Goal: Information Seeking & Learning: Understand process/instructions

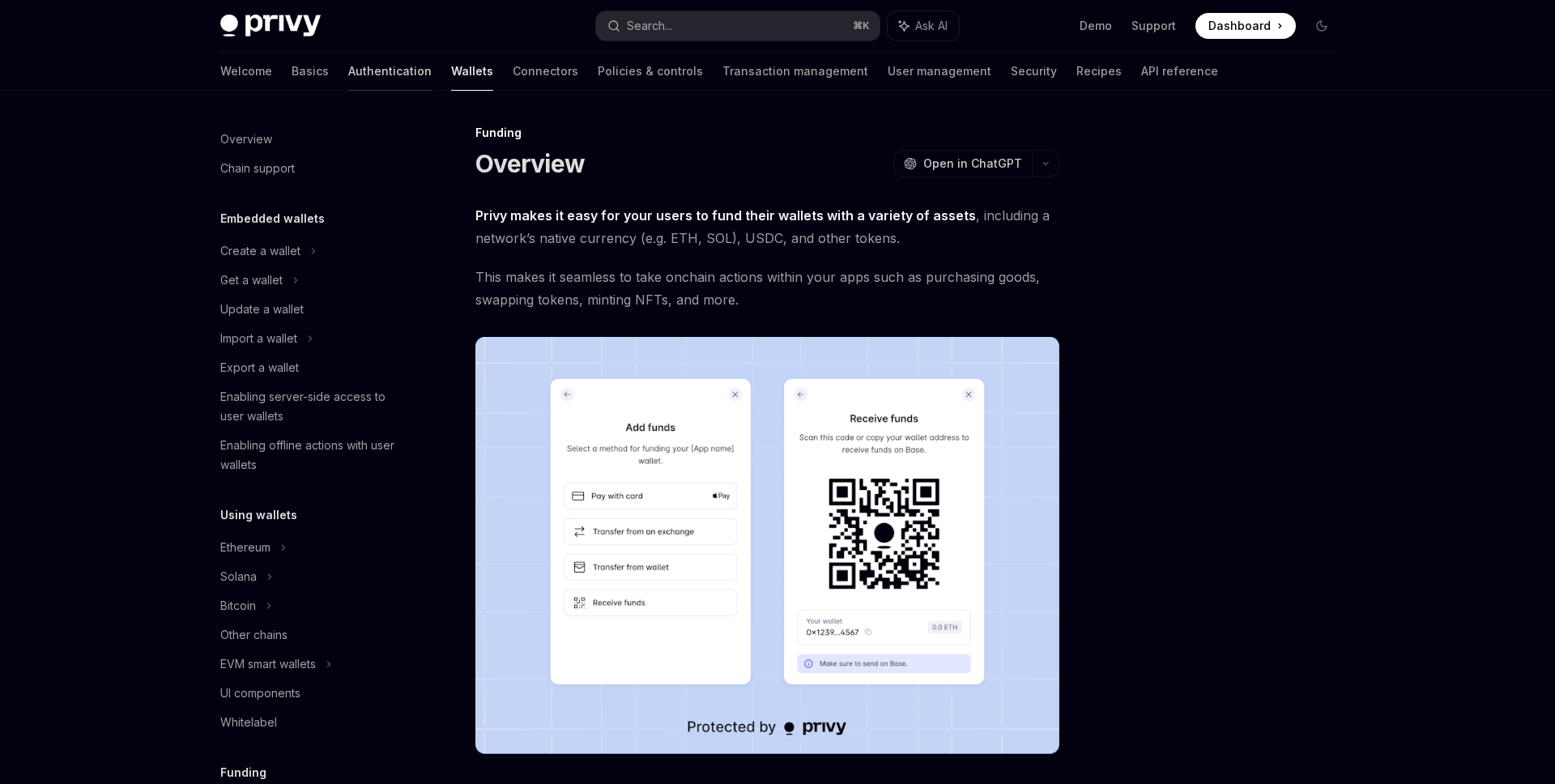
click at [348, 66] on link "Authentication" at bounding box center [390, 71] width 84 height 39
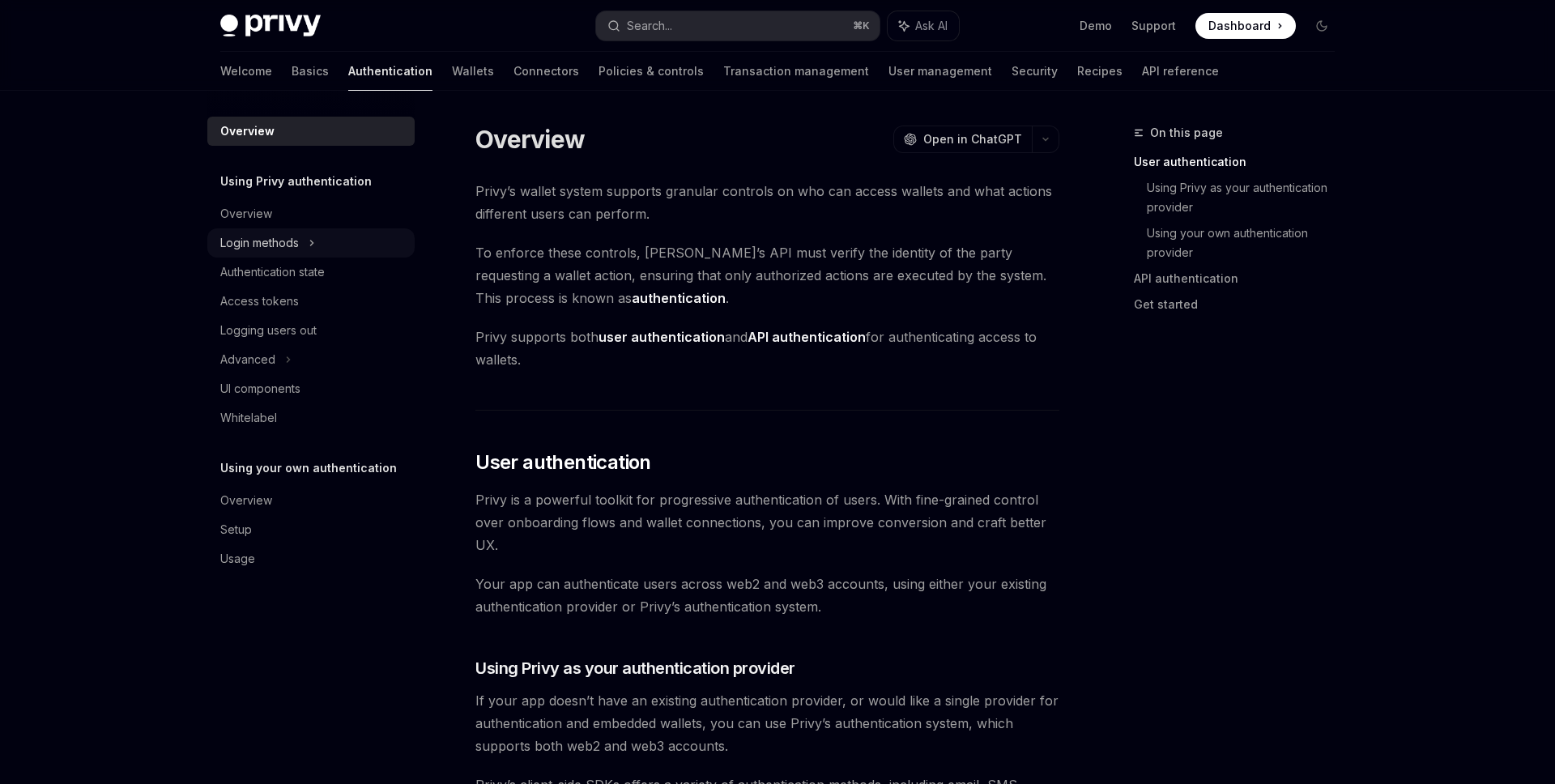
click at [280, 235] on div "Login methods" at bounding box center [260, 242] width 79 height 19
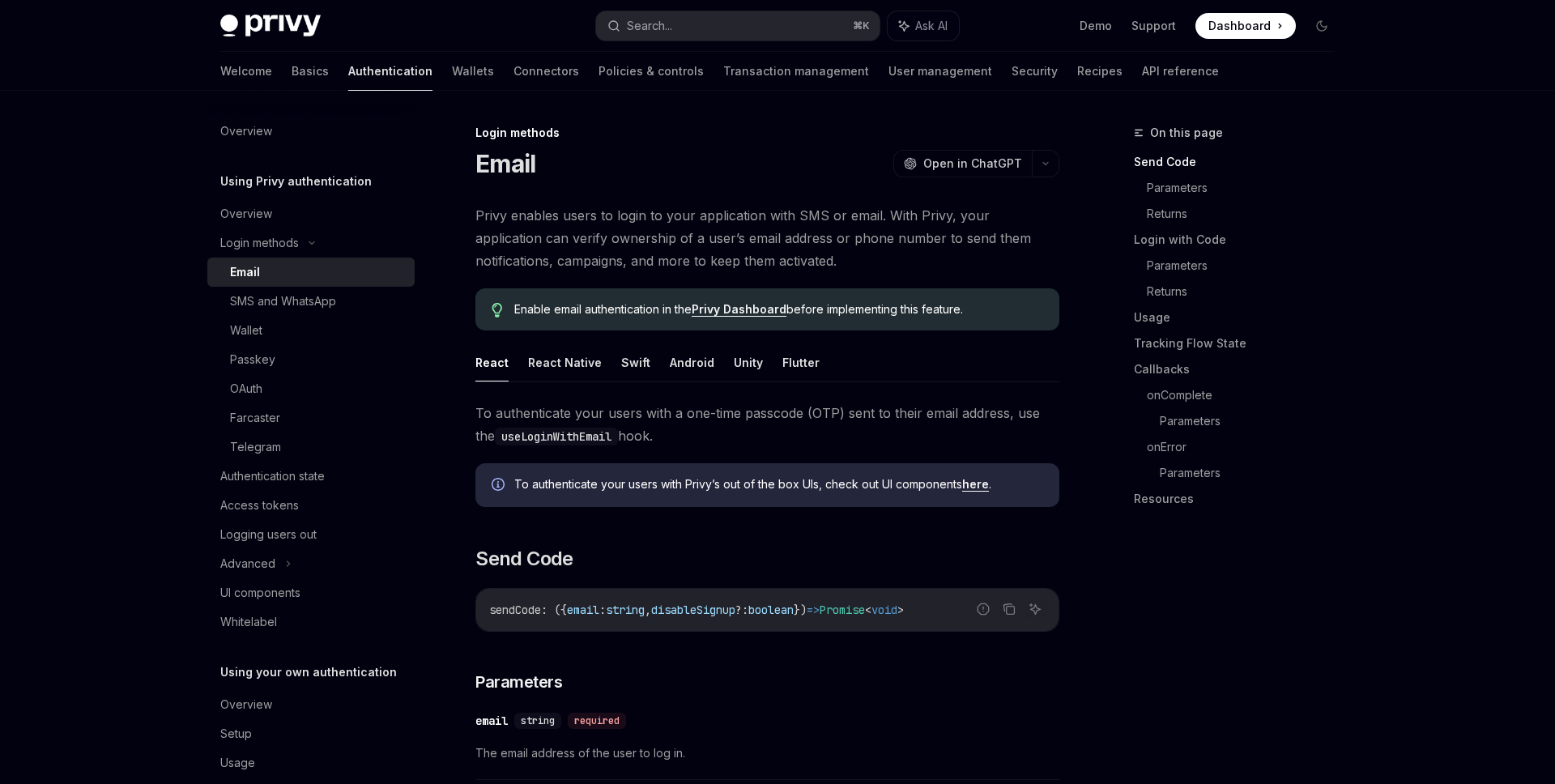
scroll to position [233, 0]
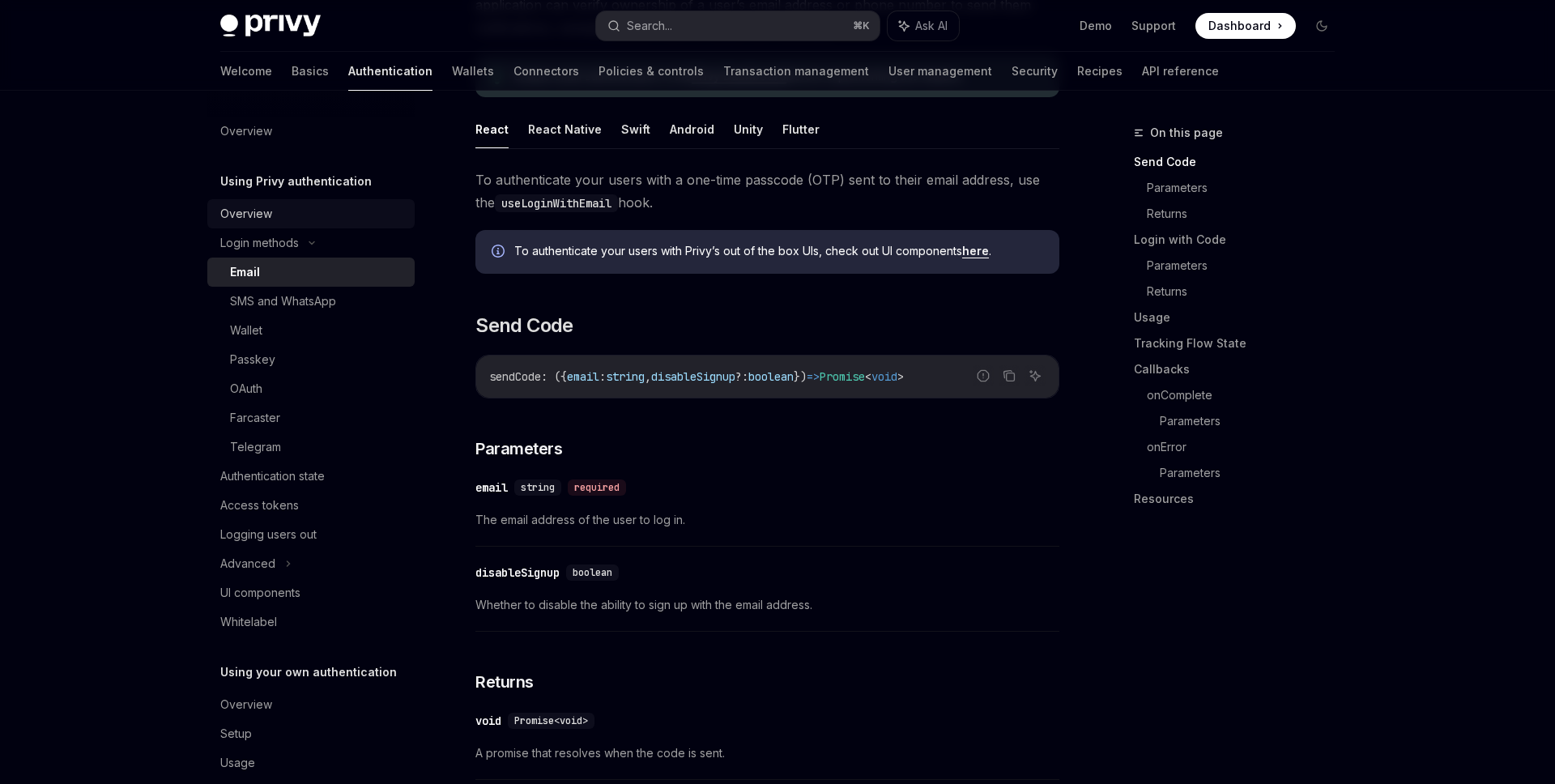
click at [322, 222] on div "Overview" at bounding box center [312, 213] width 185 height 19
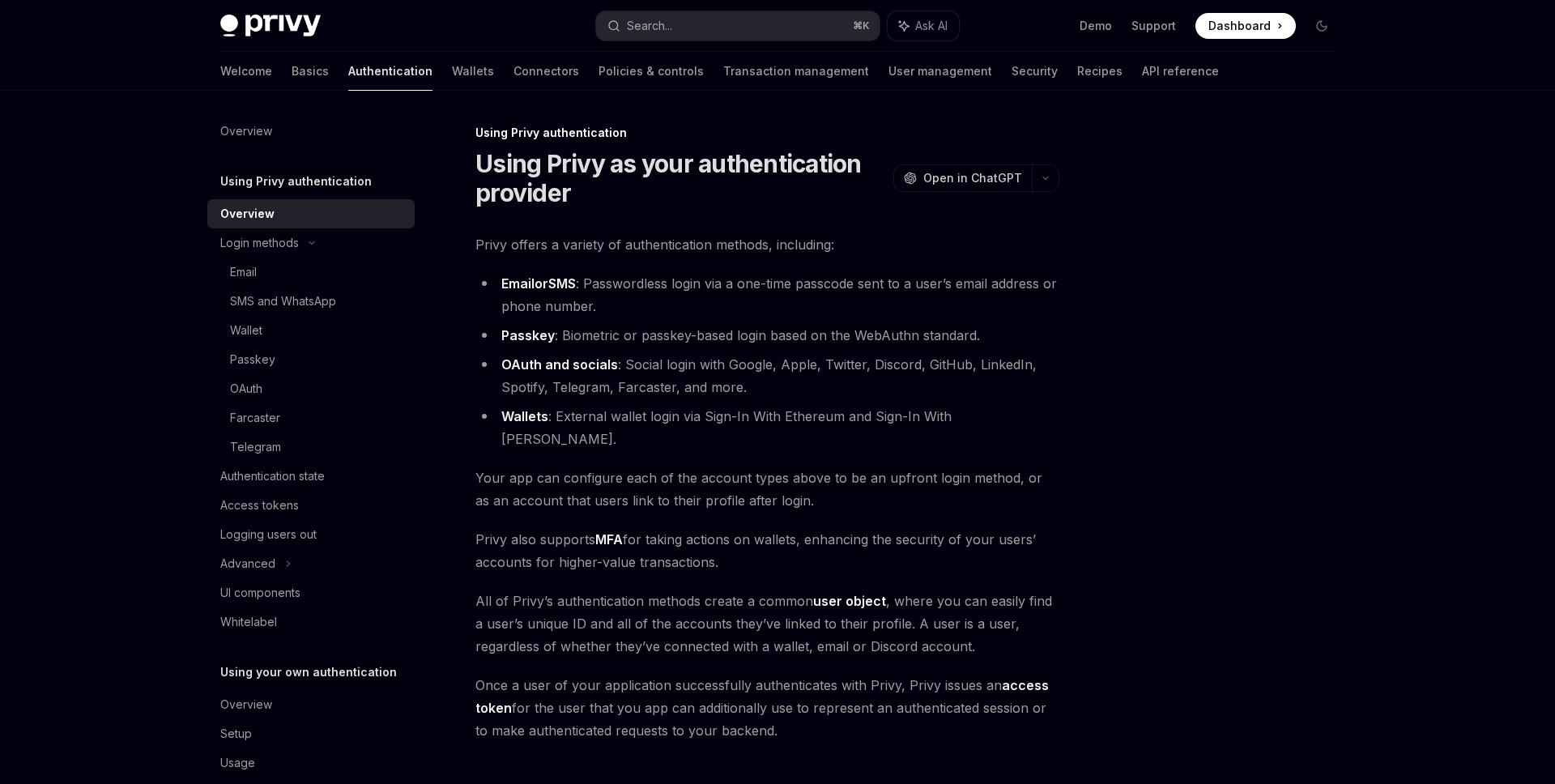
scroll to position [175, 0]
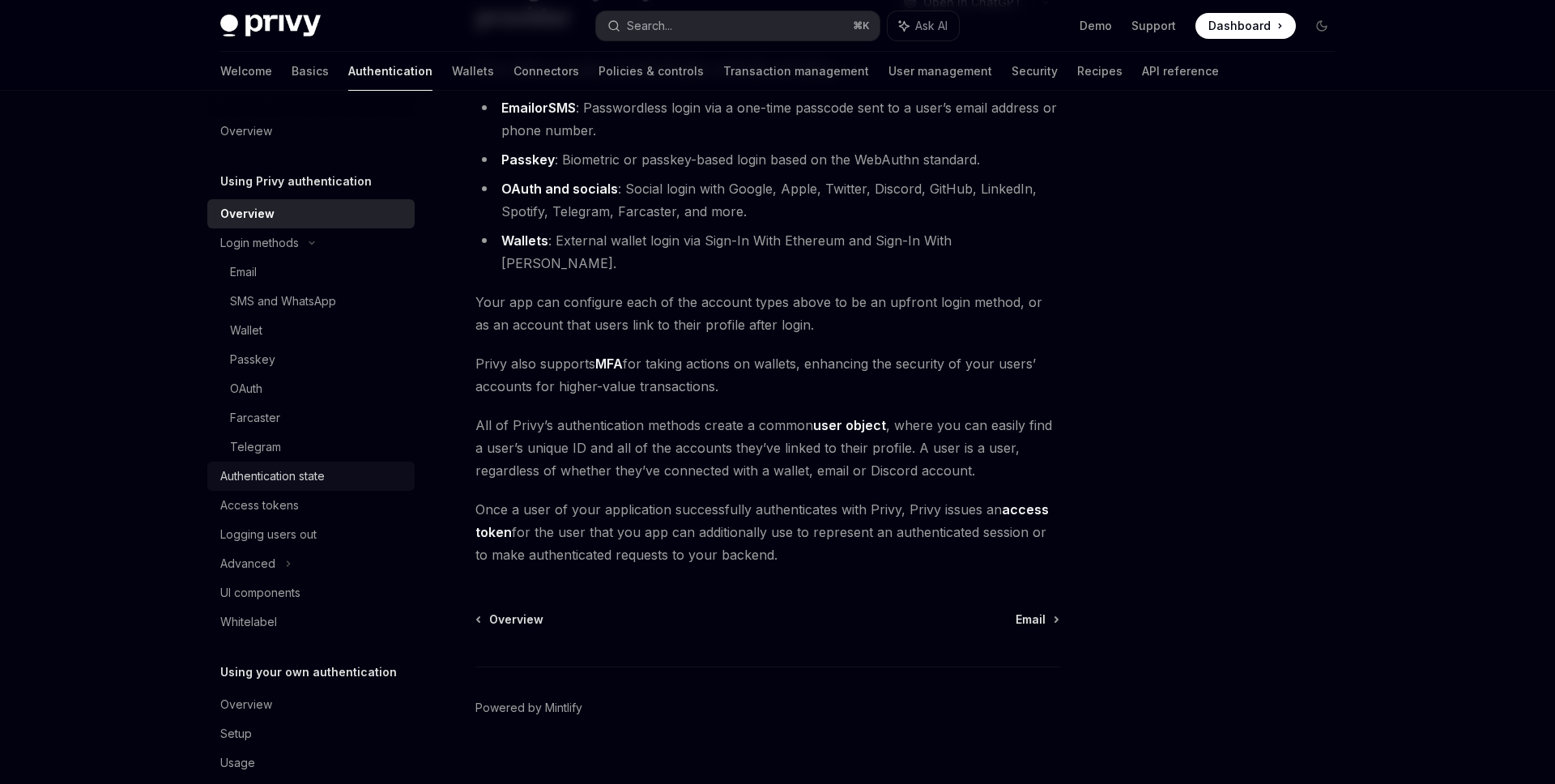
click at [293, 473] on div "Authentication state" at bounding box center [272, 476] width 104 height 19
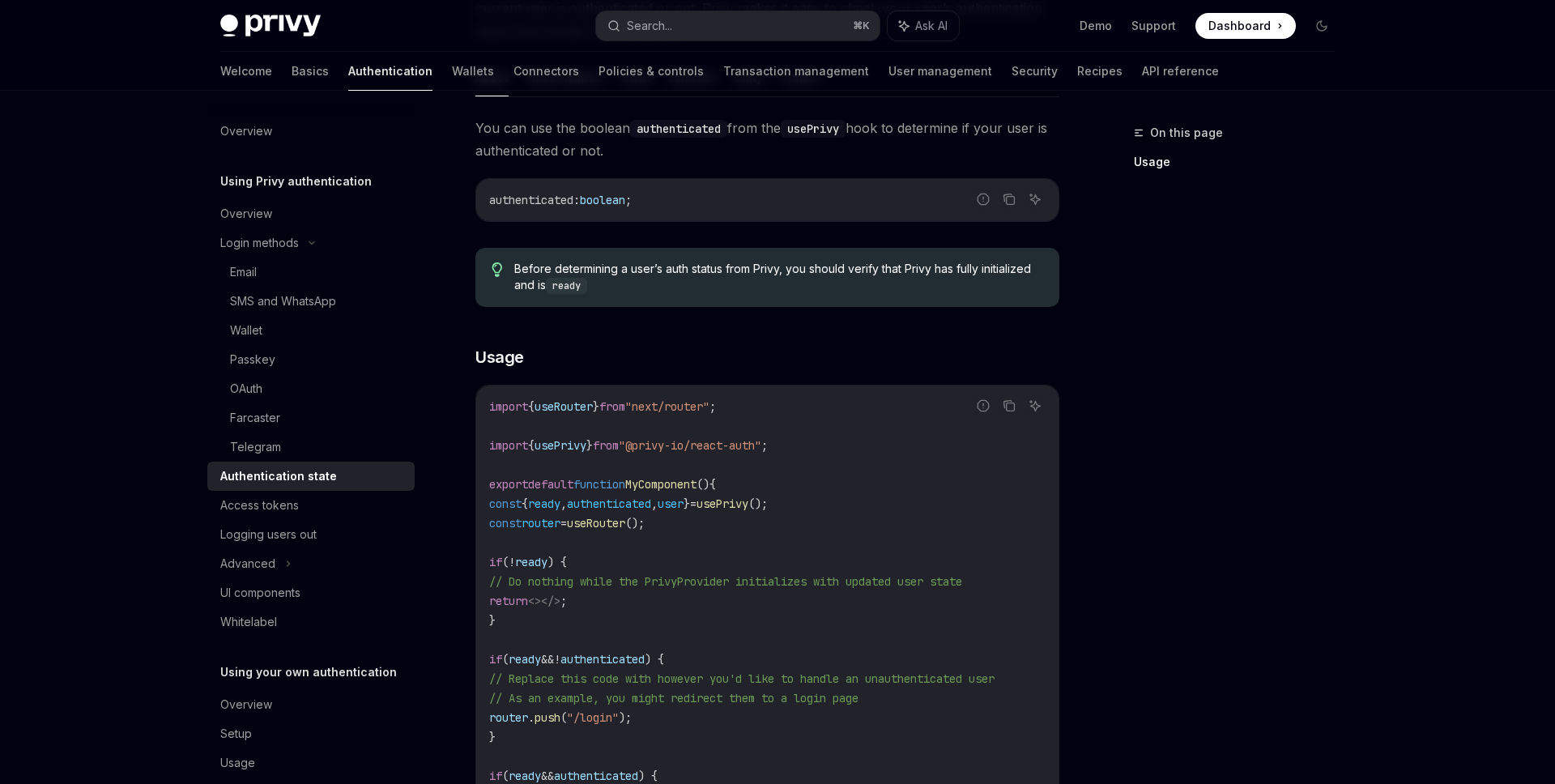
scroll to position [503, 0]
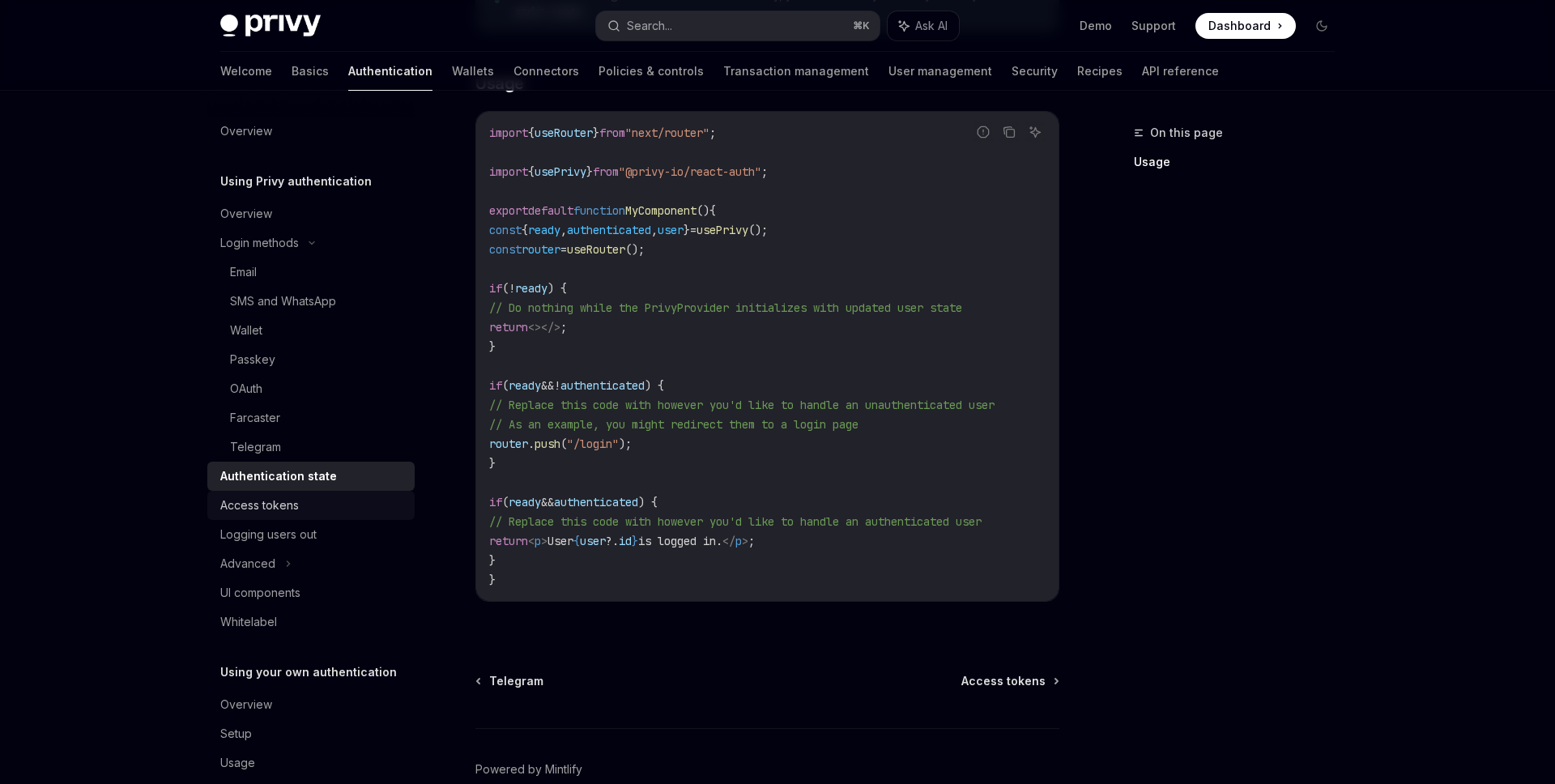
click at [242, 496] on div "Access tokens" at bounding box center [260, 505] width 79 height 19
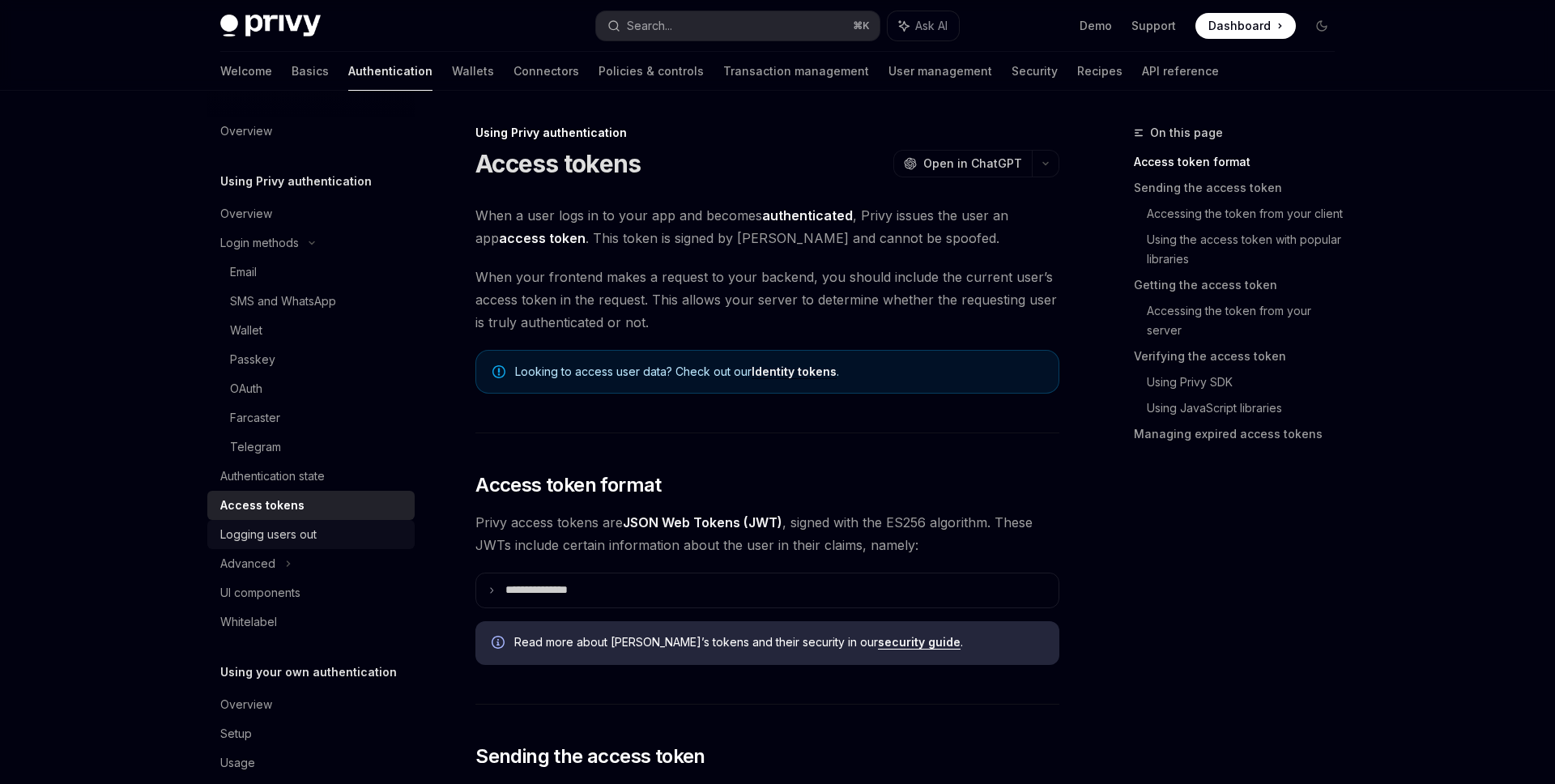
click at [286, 536] on div "Logging users out" at bounding box center [268, 534] width 96 height 19
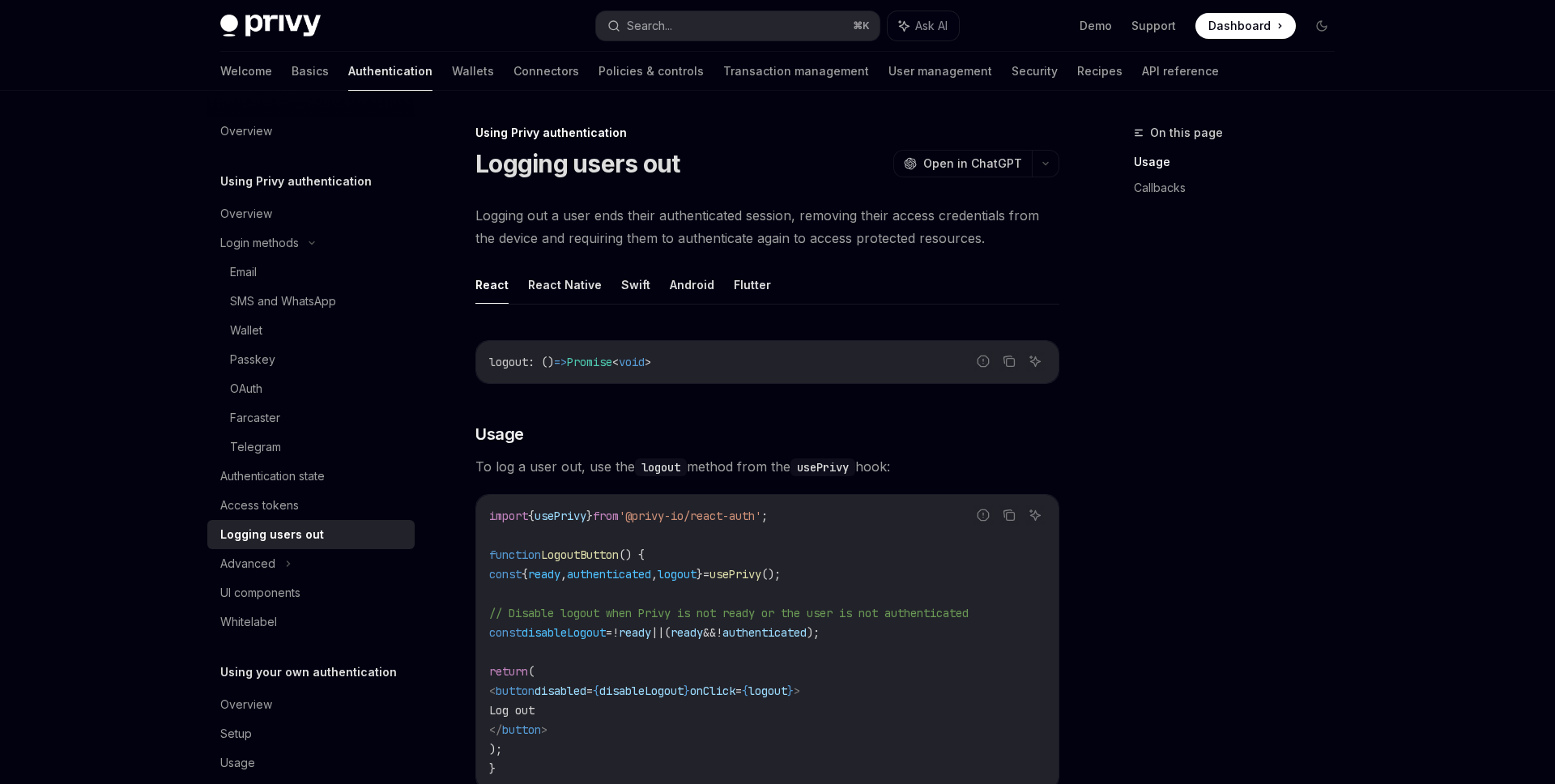
click at [276, 549] on link "Logging users out" at bounding box center [311, 534] width 207 height 29
click at [281, 570] on div "Advanced" at bounding box center [311, 564] width 207 height 29
click at [296, 584] on div "MFA" at bounding box center [311, 593] width 207 height 29
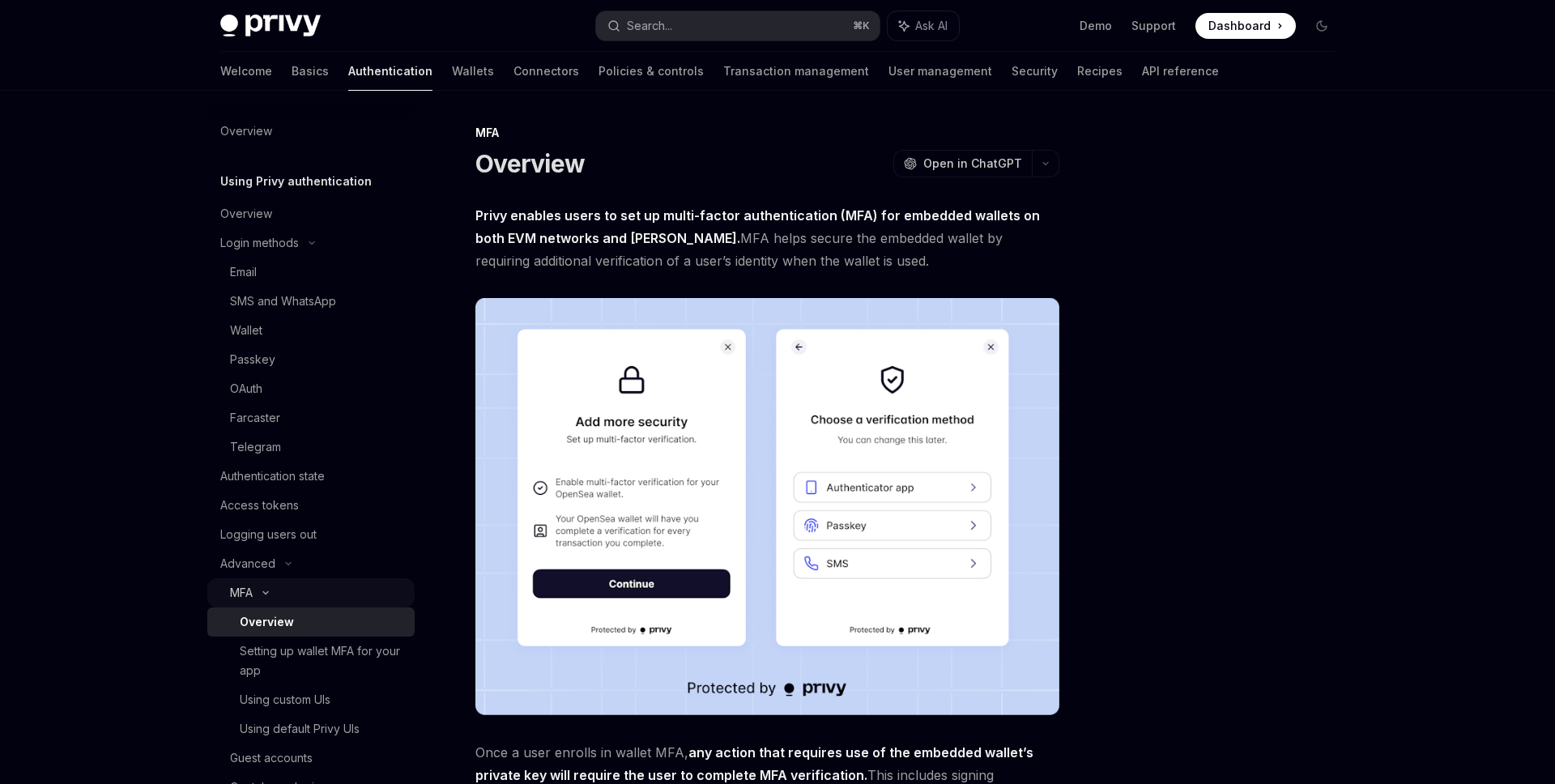
click at [296, 584] on div "MFA" at bounding box center [311, 593] width 207 height 29
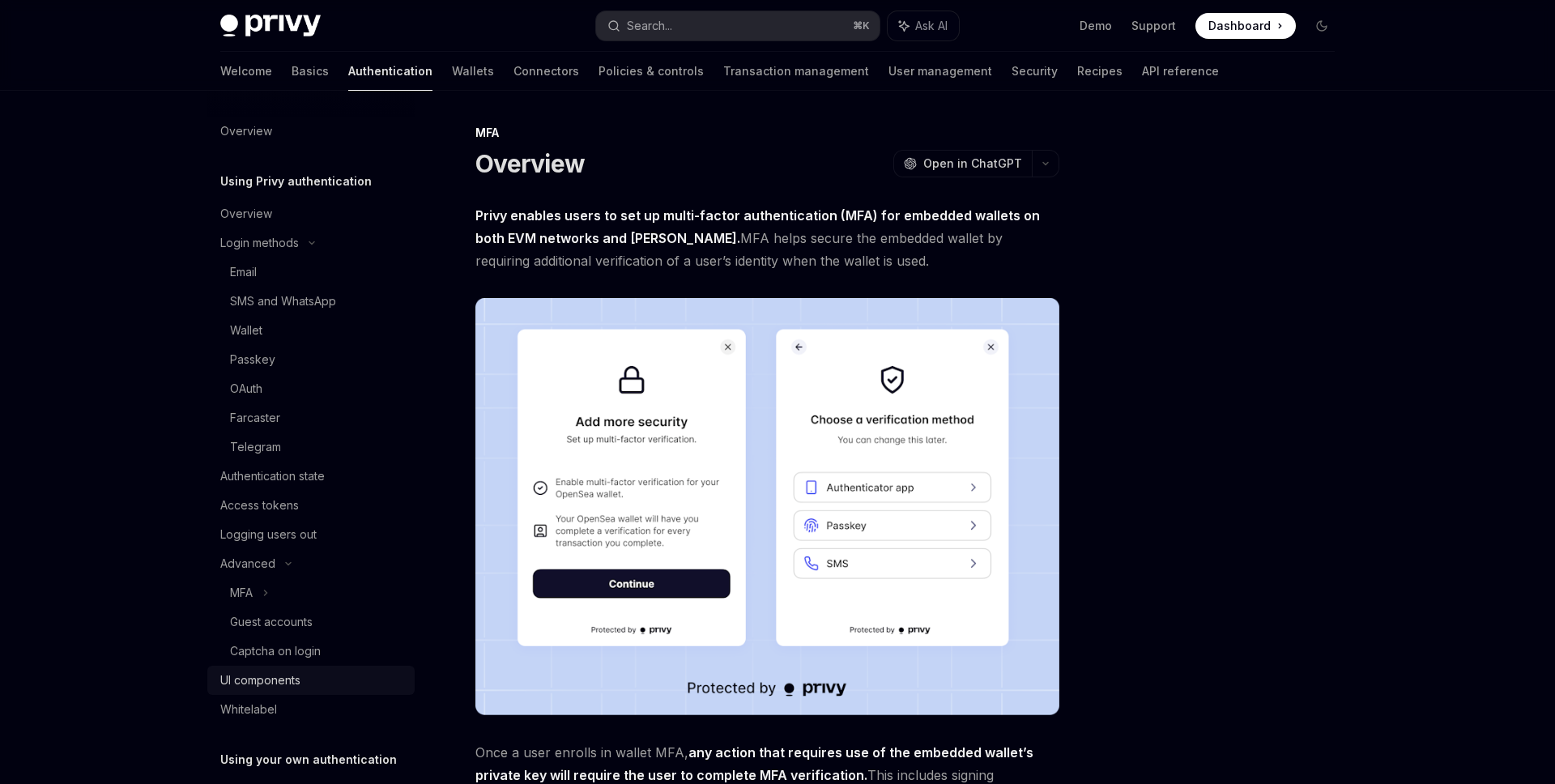
click at [234, 689] on div "UI components" at bounding box center [261, 680] width 80 height 19
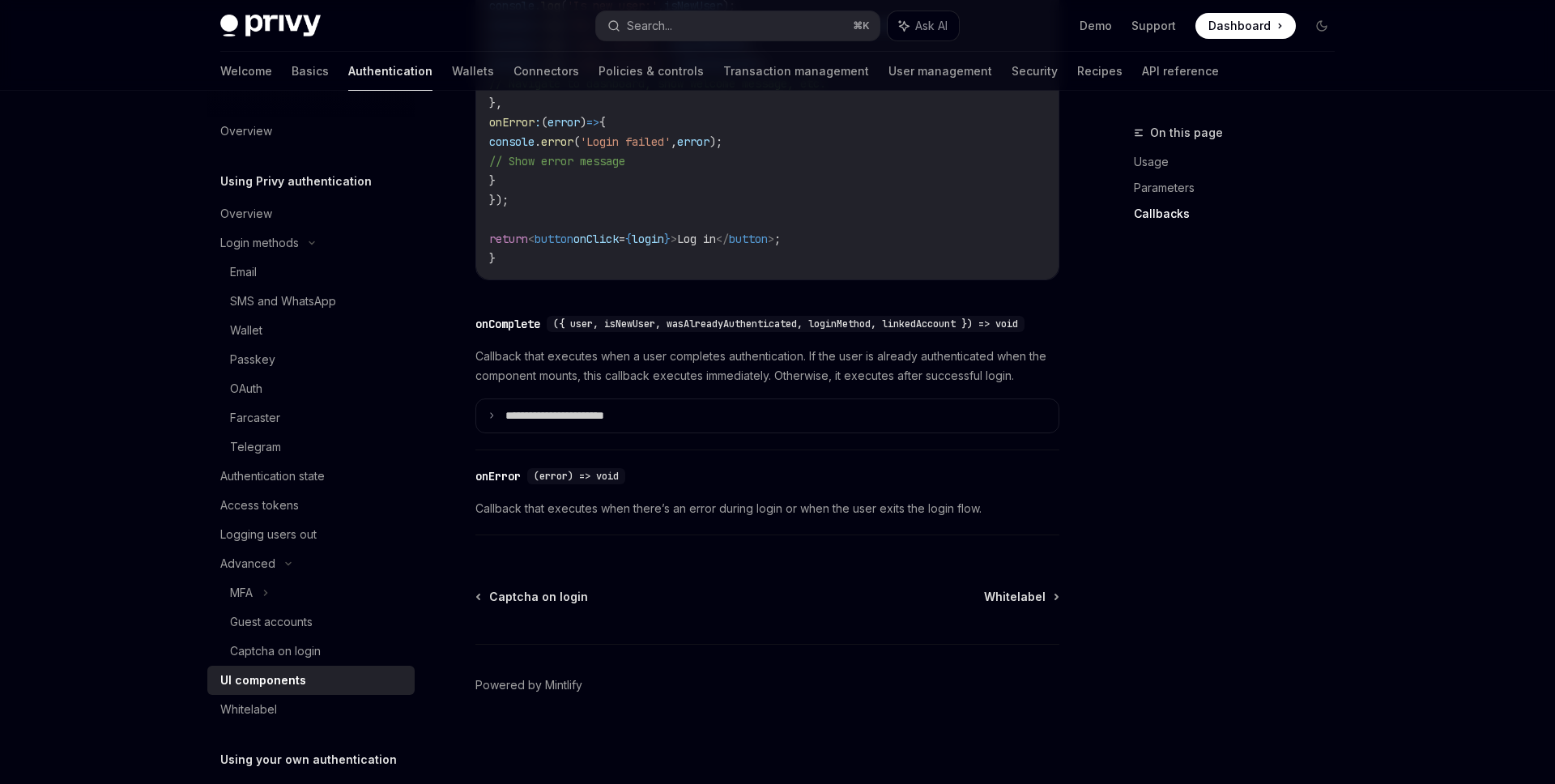
scroll to position [2271, 0]
click at [335, 559] on div "Advanced" at bounding box center [311, 564] width 207 height 29
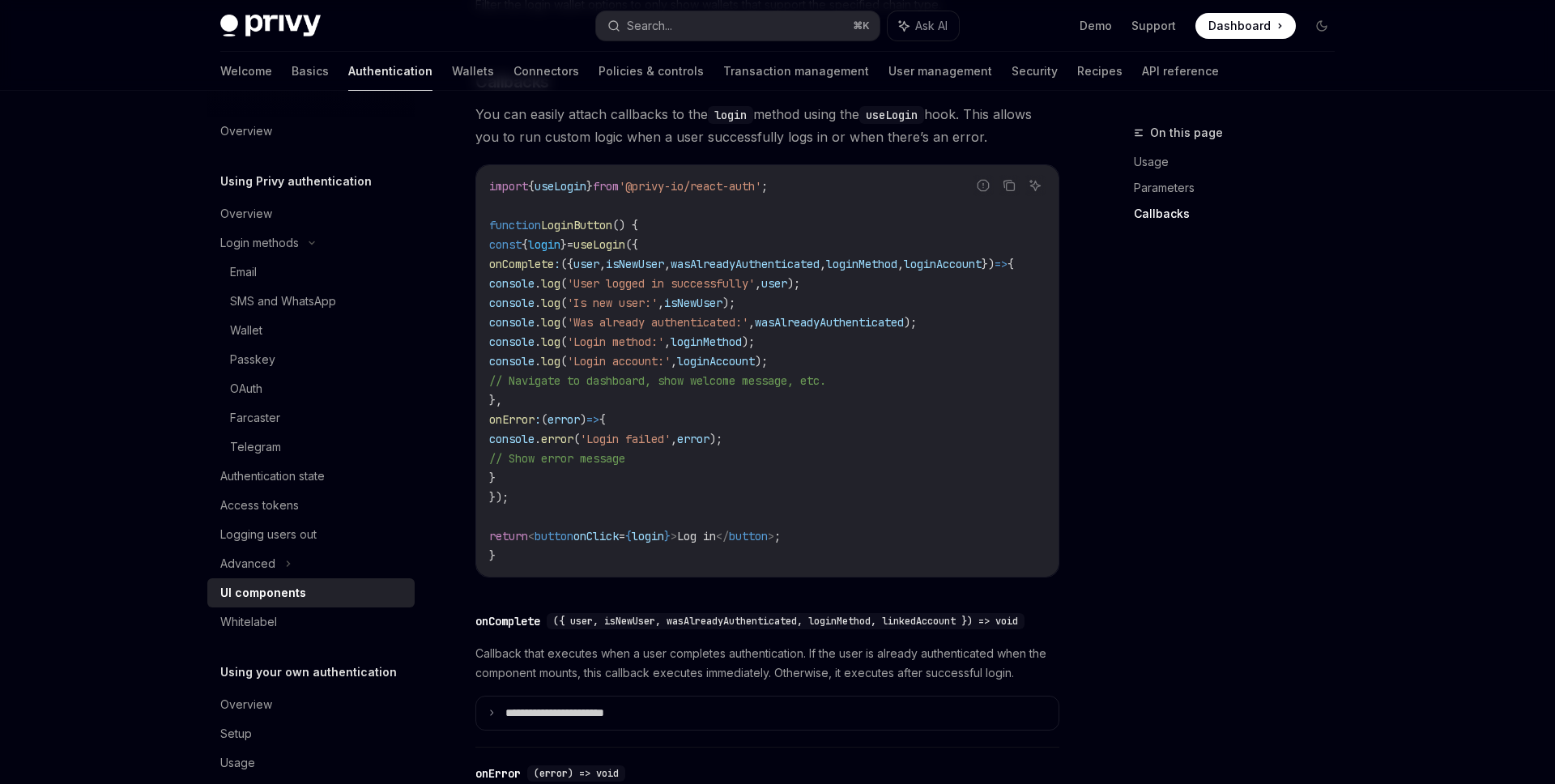
scroll to position [1933, 0]
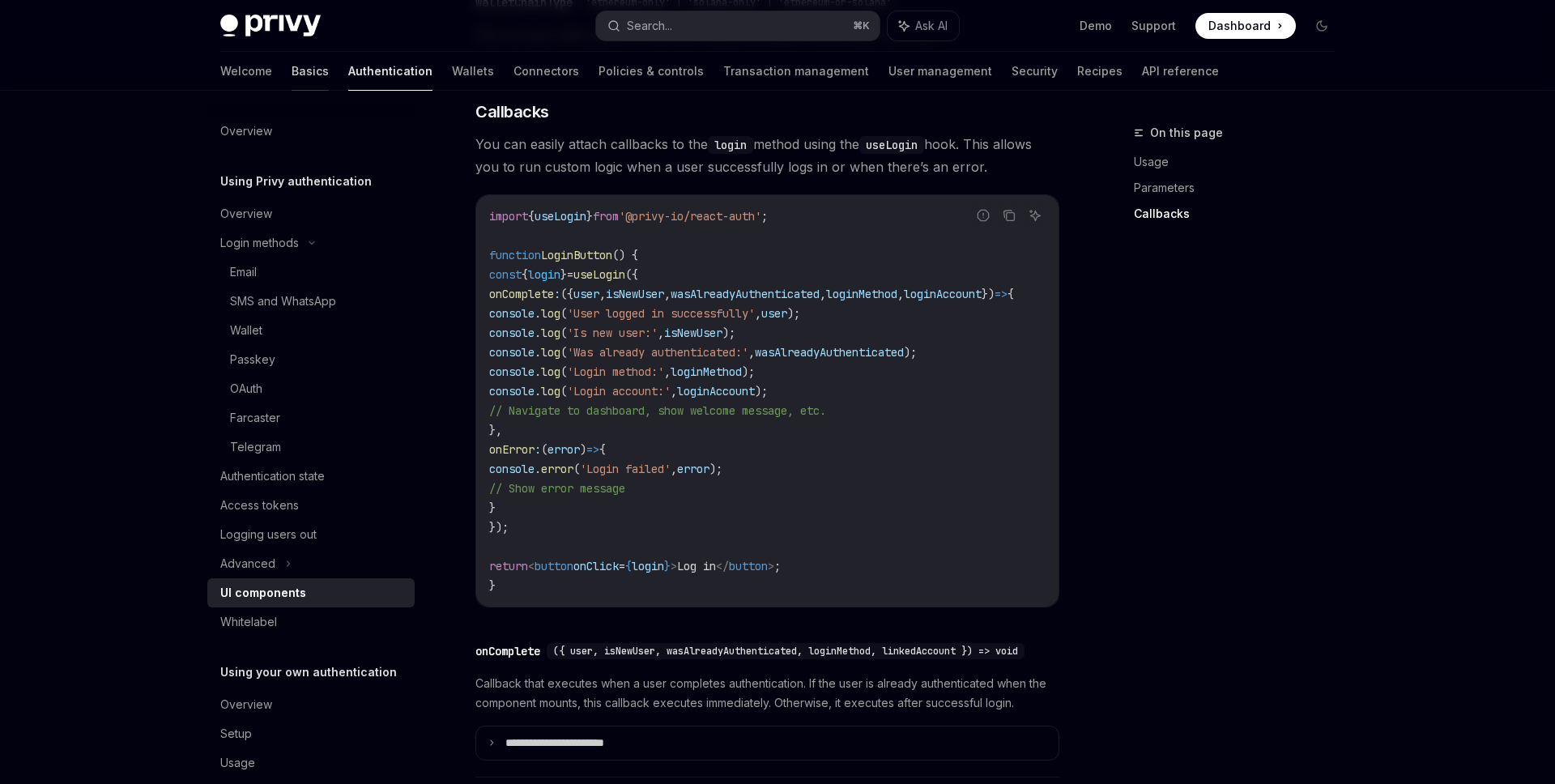
click at [291, 78] on link "Basics" at bounding box center [310, 71] width 38 height 39
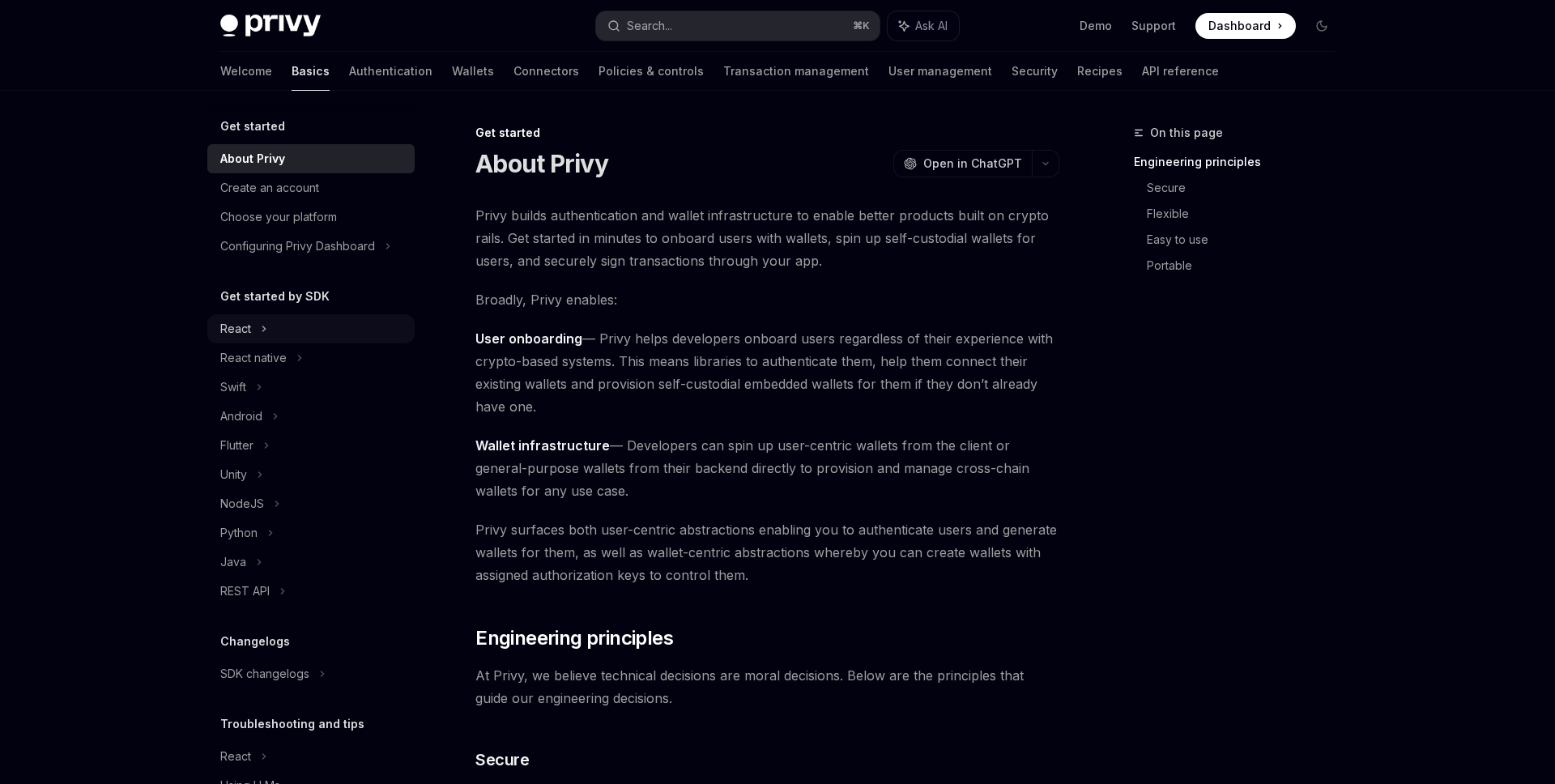
click at [290, 321] on div "React" at bounding box center [311, 328] width 207 height 29
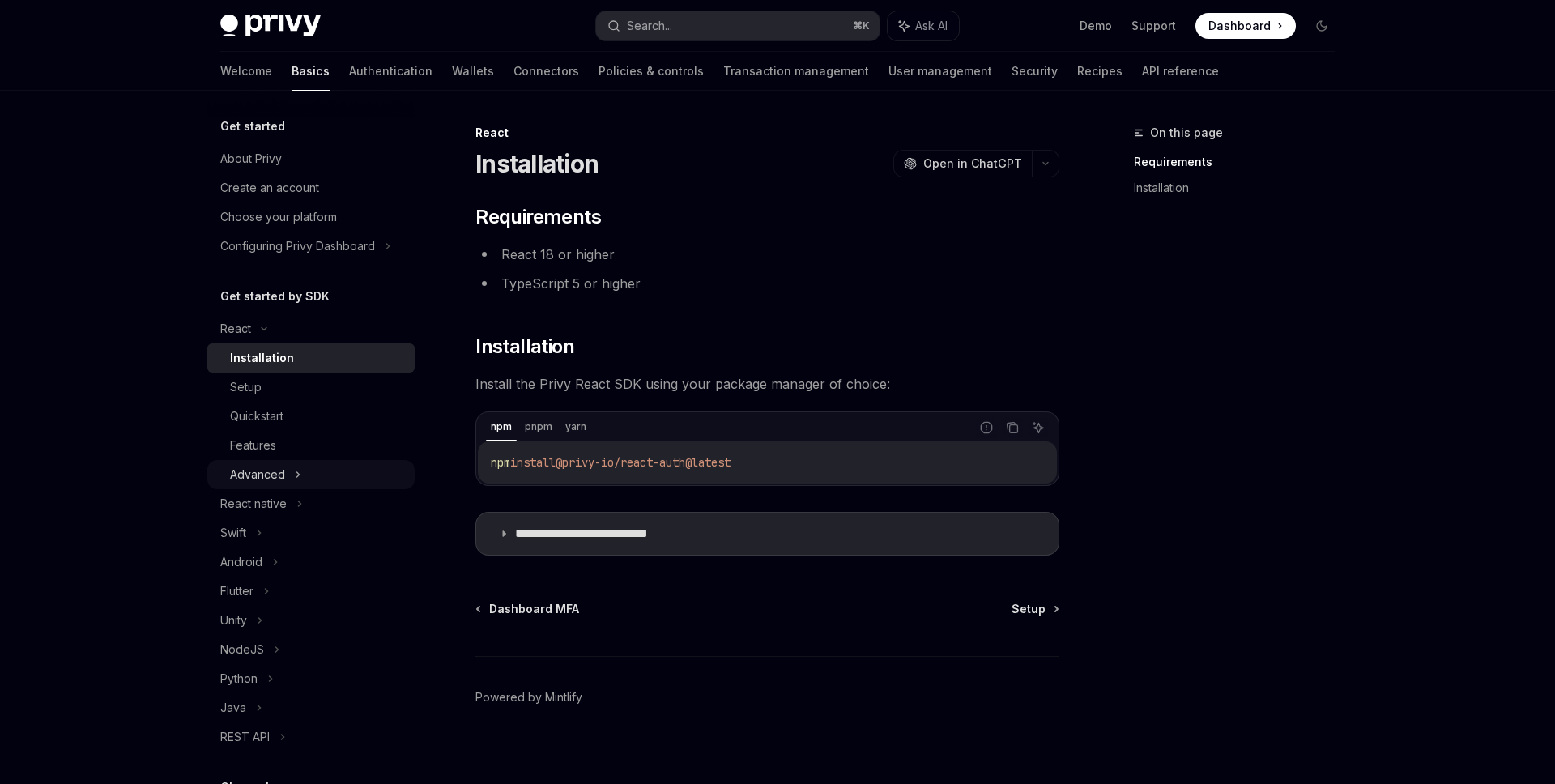
click at [274, 478] on div "Advanced" at bounding box center [257, 474] width 55 height 19
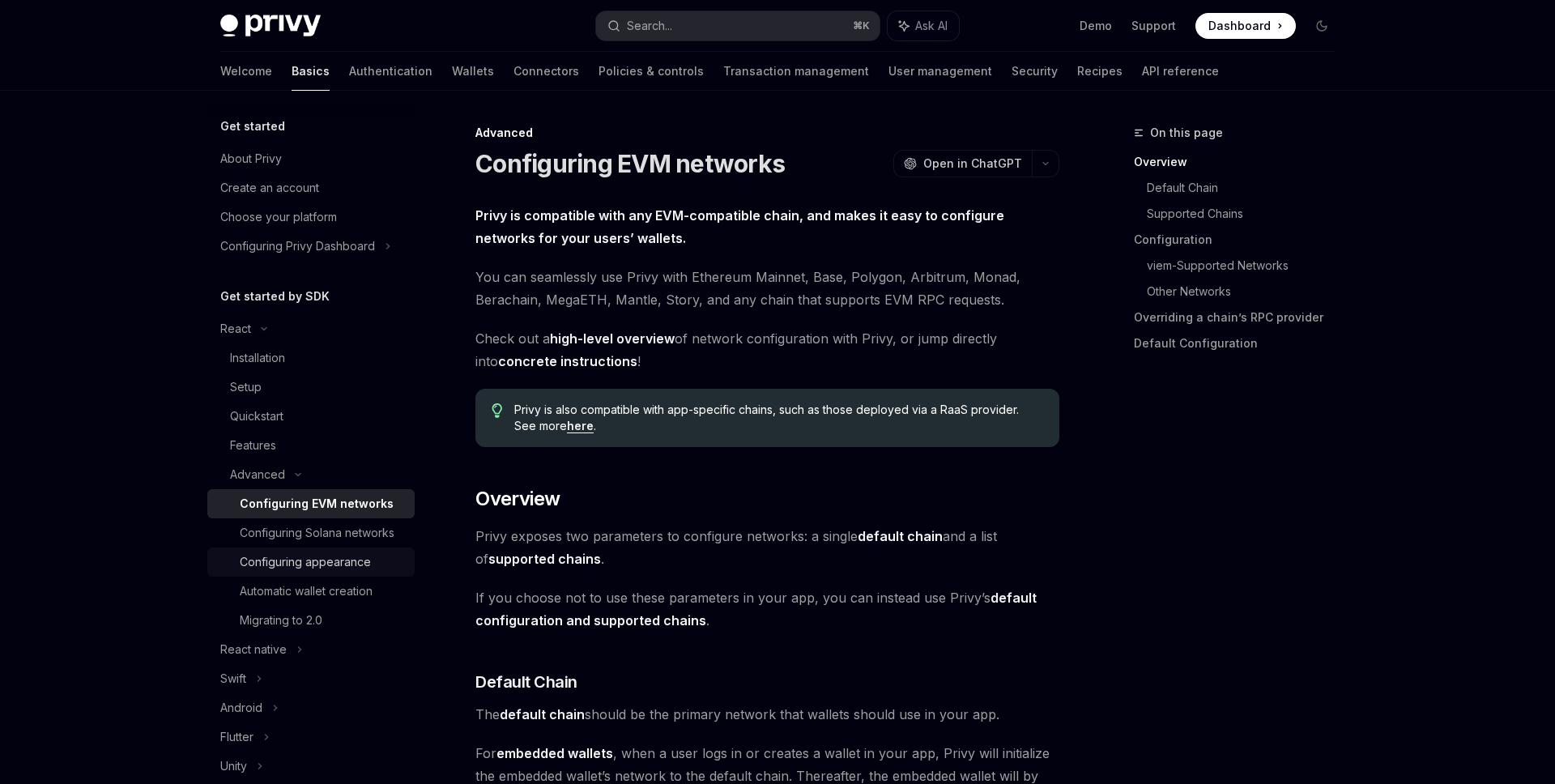
click at [301, 571] on div "Configuring appearance" at bounding box center [305, 562] width 131 height 19
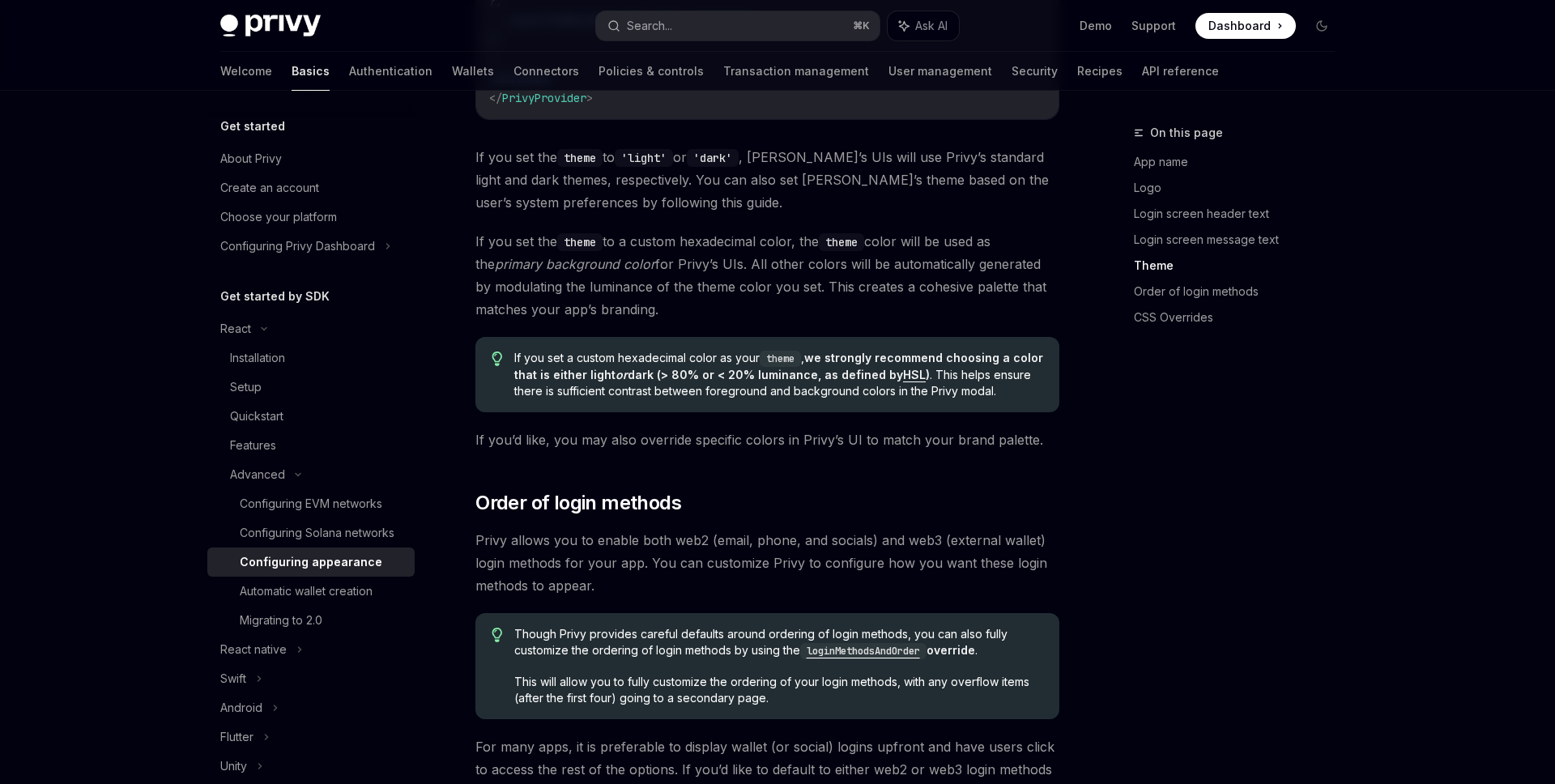
scroll to position [2950, 0]
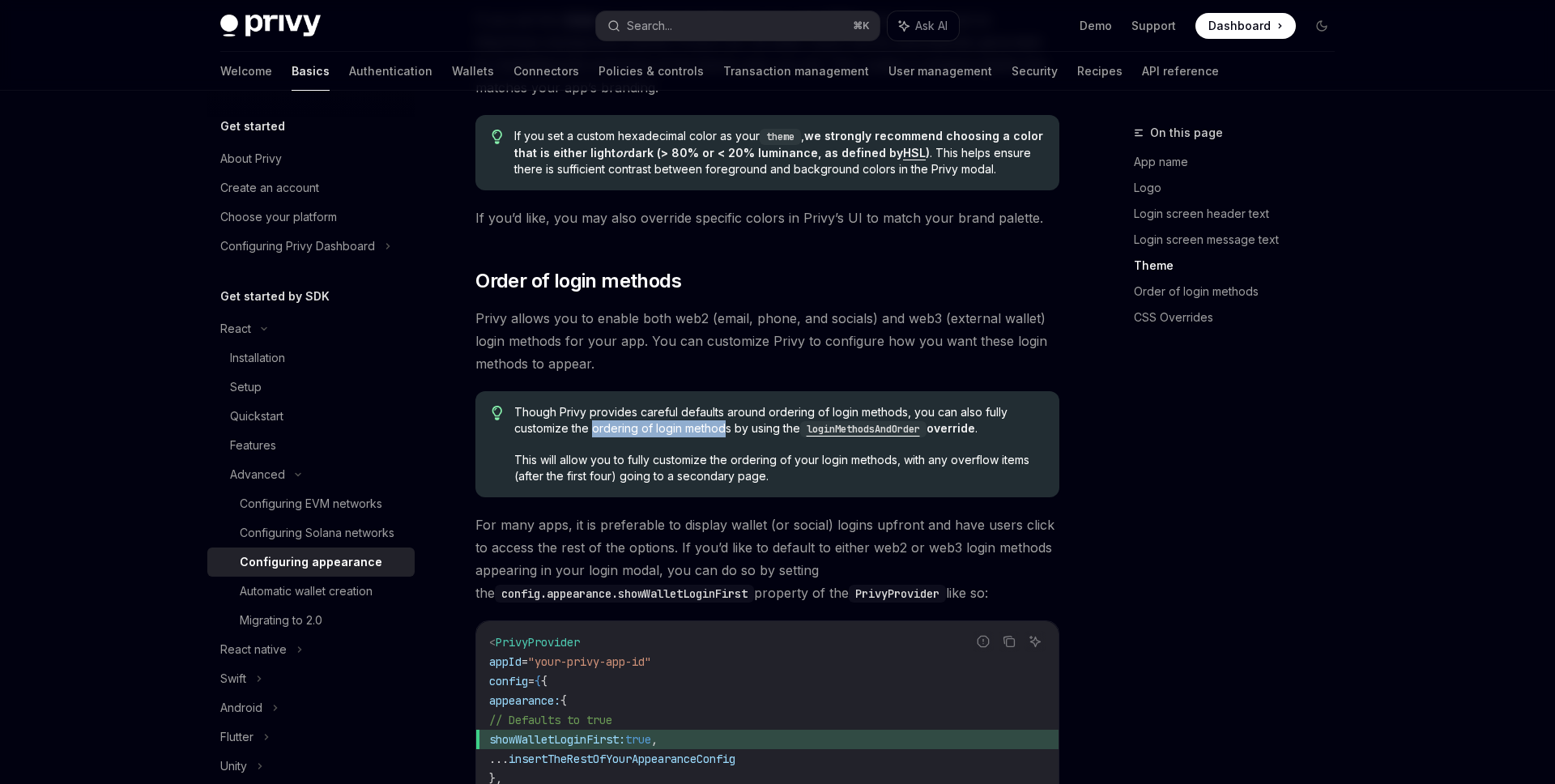
drag, startPoint x: 592, startPoint y: 411, endPoint x: 757, endPoint y: 410, distance: 165.0
click at [756, 410] on span "Though Privy provides careful defaults around ordering of login methods, you ca…" at bounding box center [778, 421] width 529 height 33
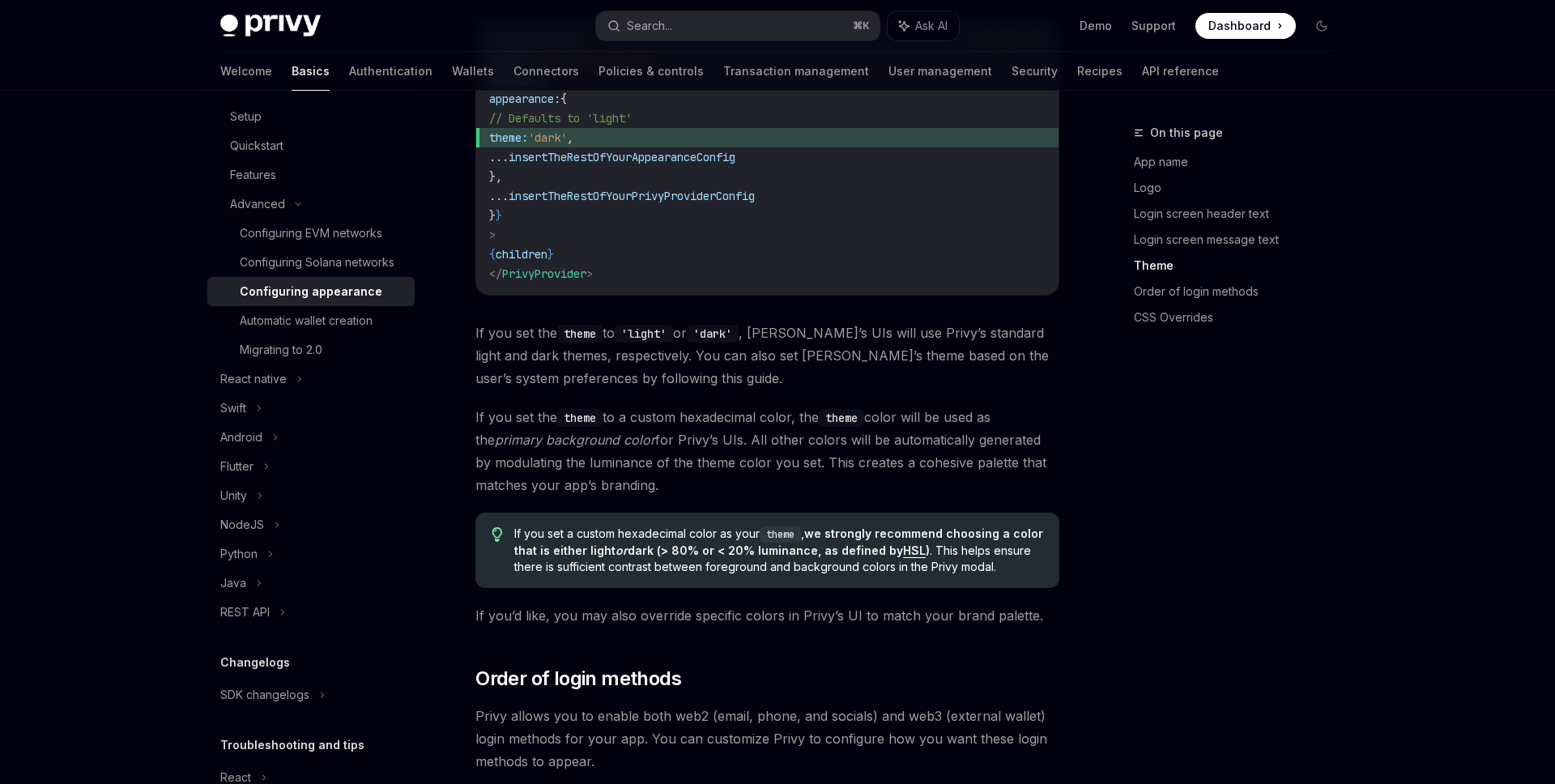
scroll to position [2736, 0]
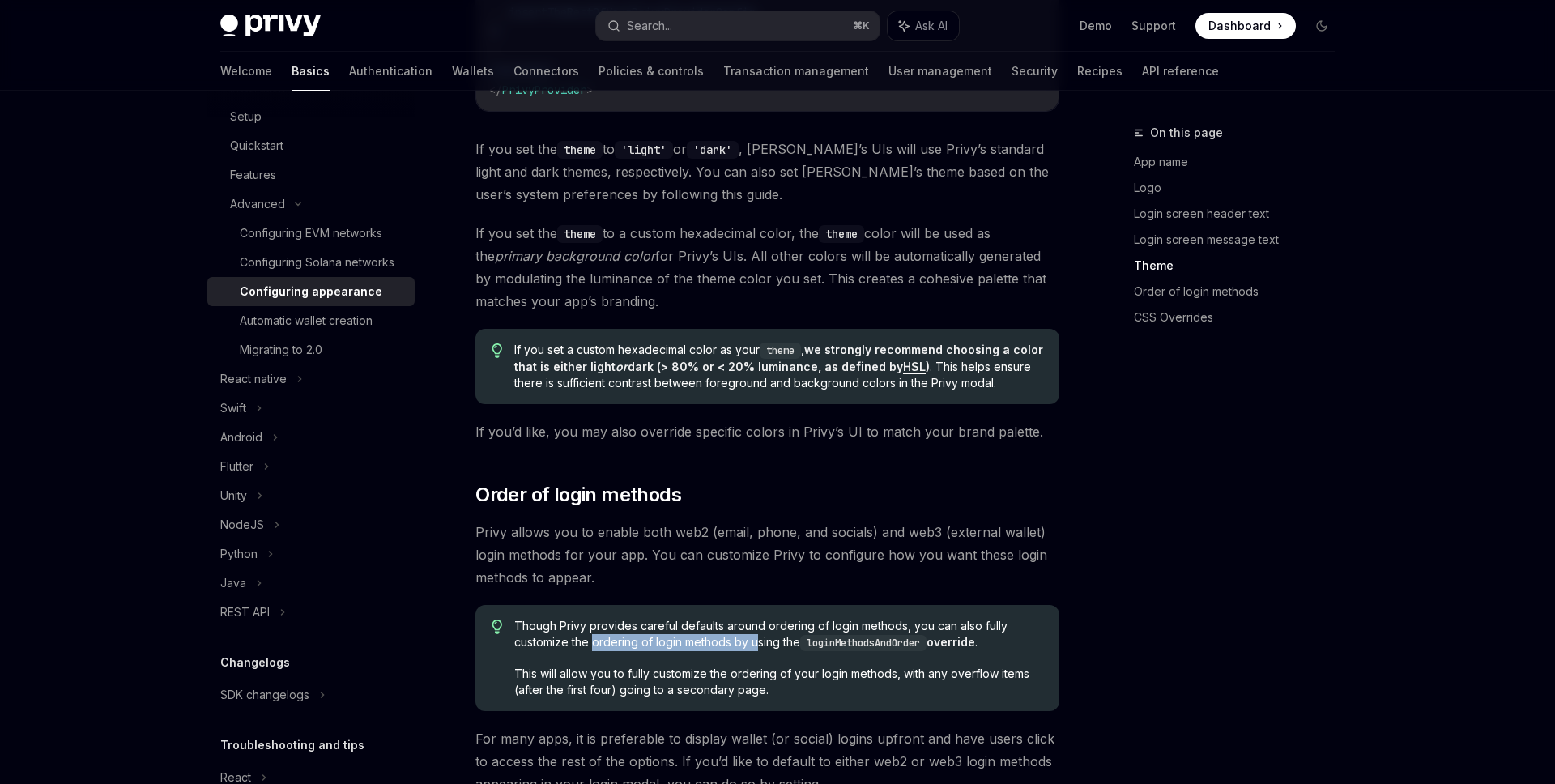
click at [852, 635] on code "loginMethodsAndOrder" at bounding box center [863, 642] width 126 height 16
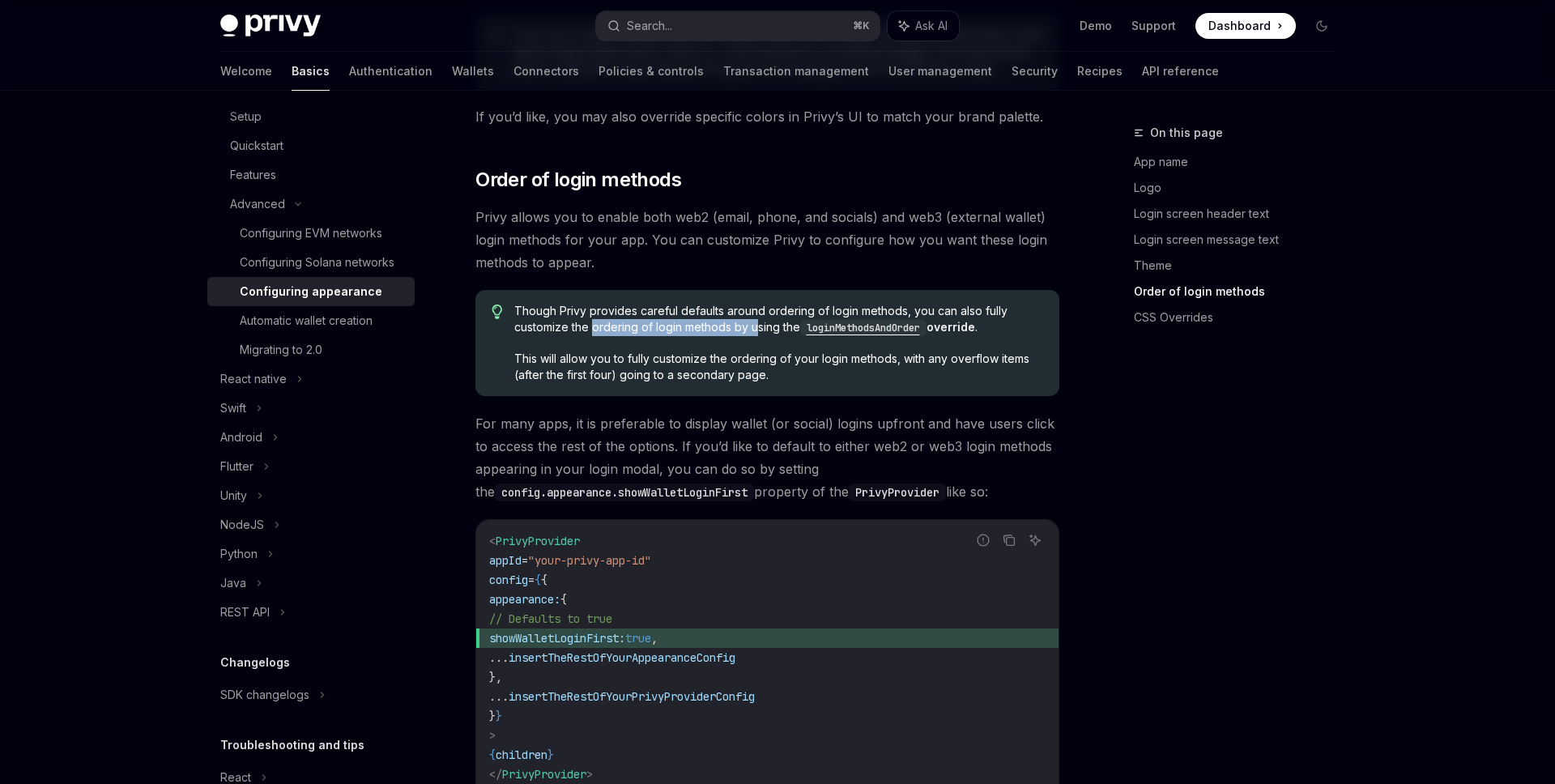
scroll to position [3072, 0]
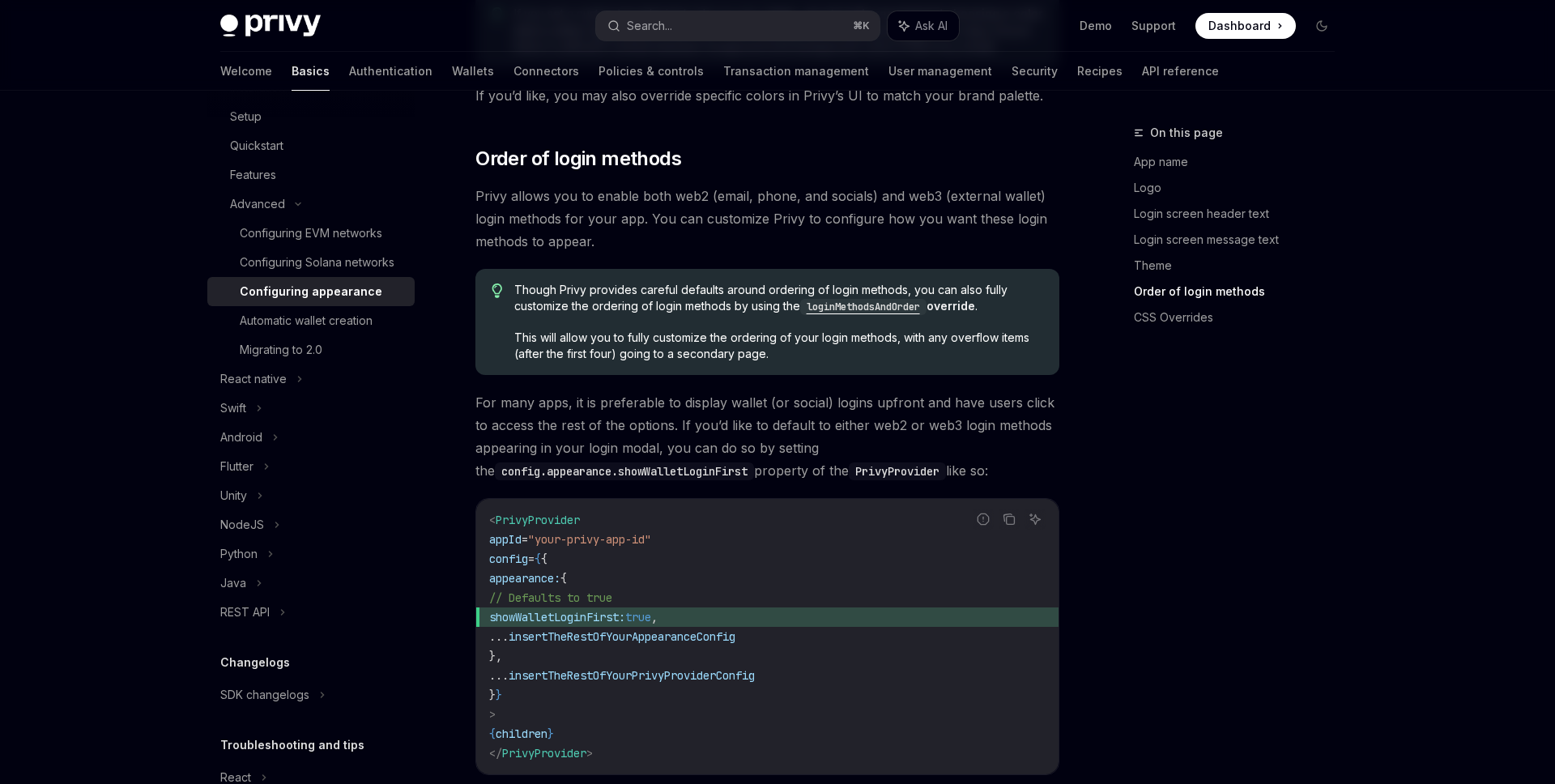
click at [793, 392] on span "For many apps, it is preferable to display wallet (or social) logins upfront an…" at bounding box center [767, 437] width 584 height 91
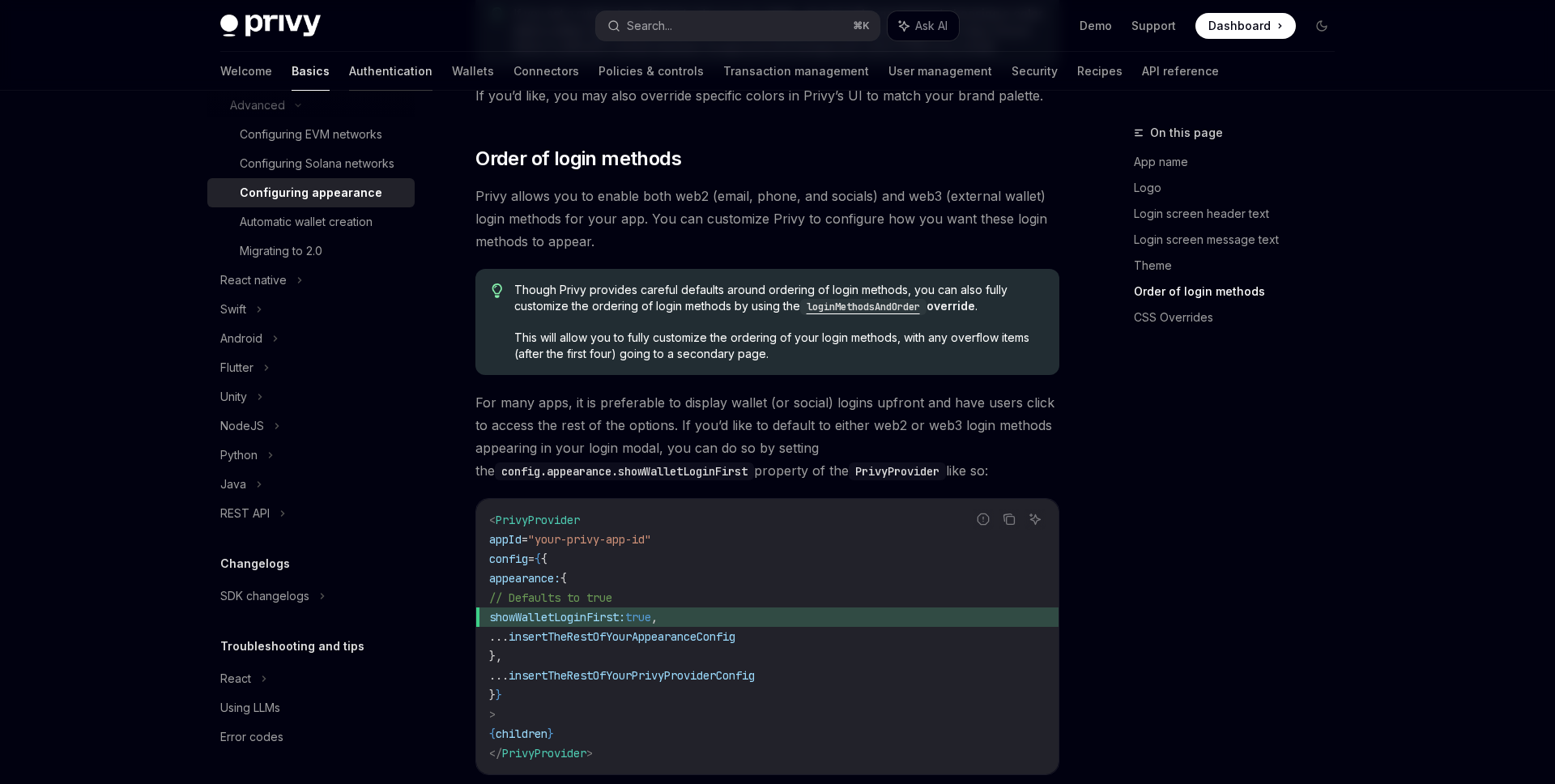
click at [349, 87] on link "Authentication" at bounding box center [391, 71] width 84 height 39
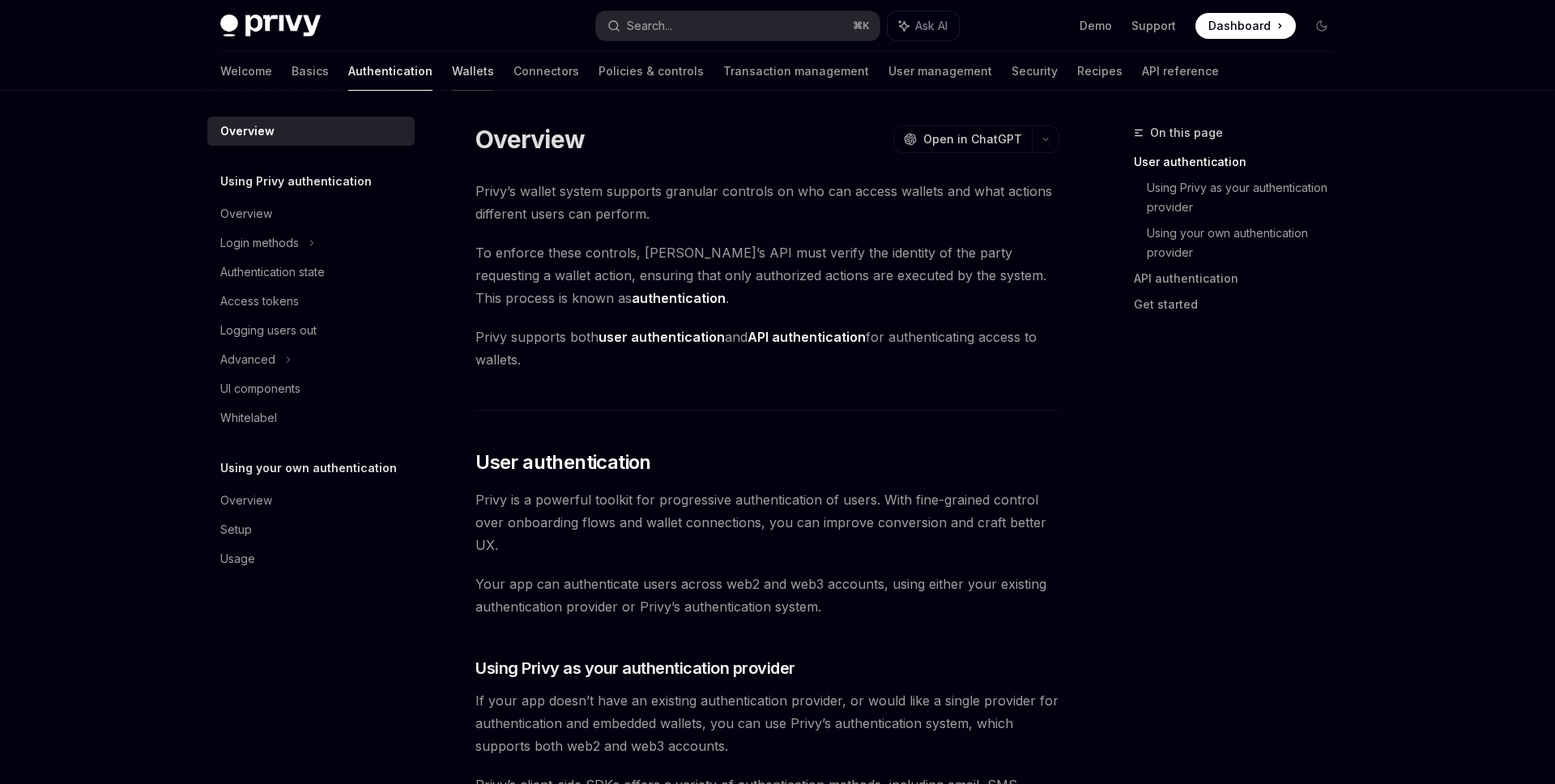
click at [452, 64] on link "Wallets" at bounding box center [473, 71] width 42 height 39
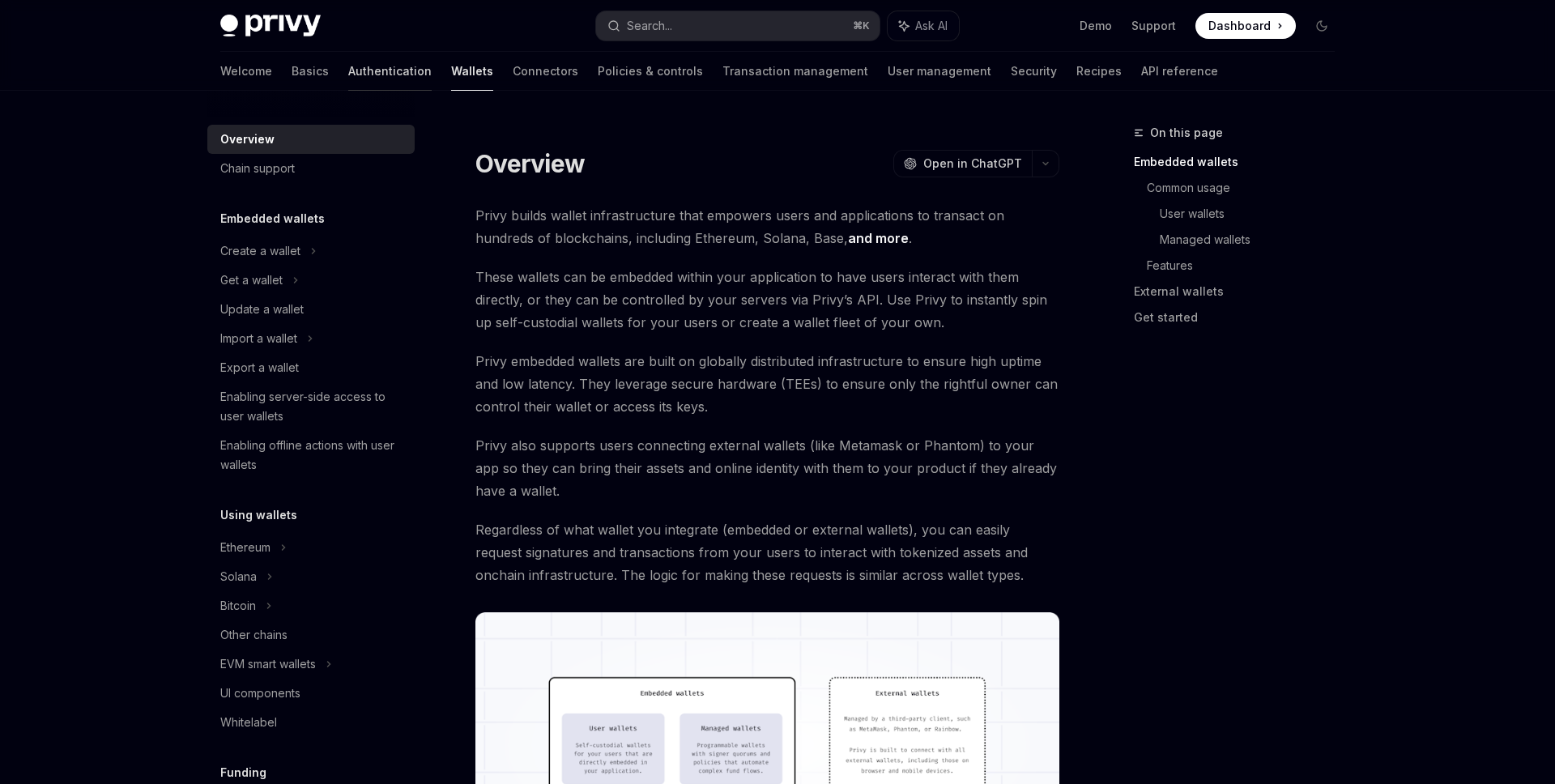
click at [348, 73] on link "Authentication" at bounding box center [390, 71] width 84 height 39
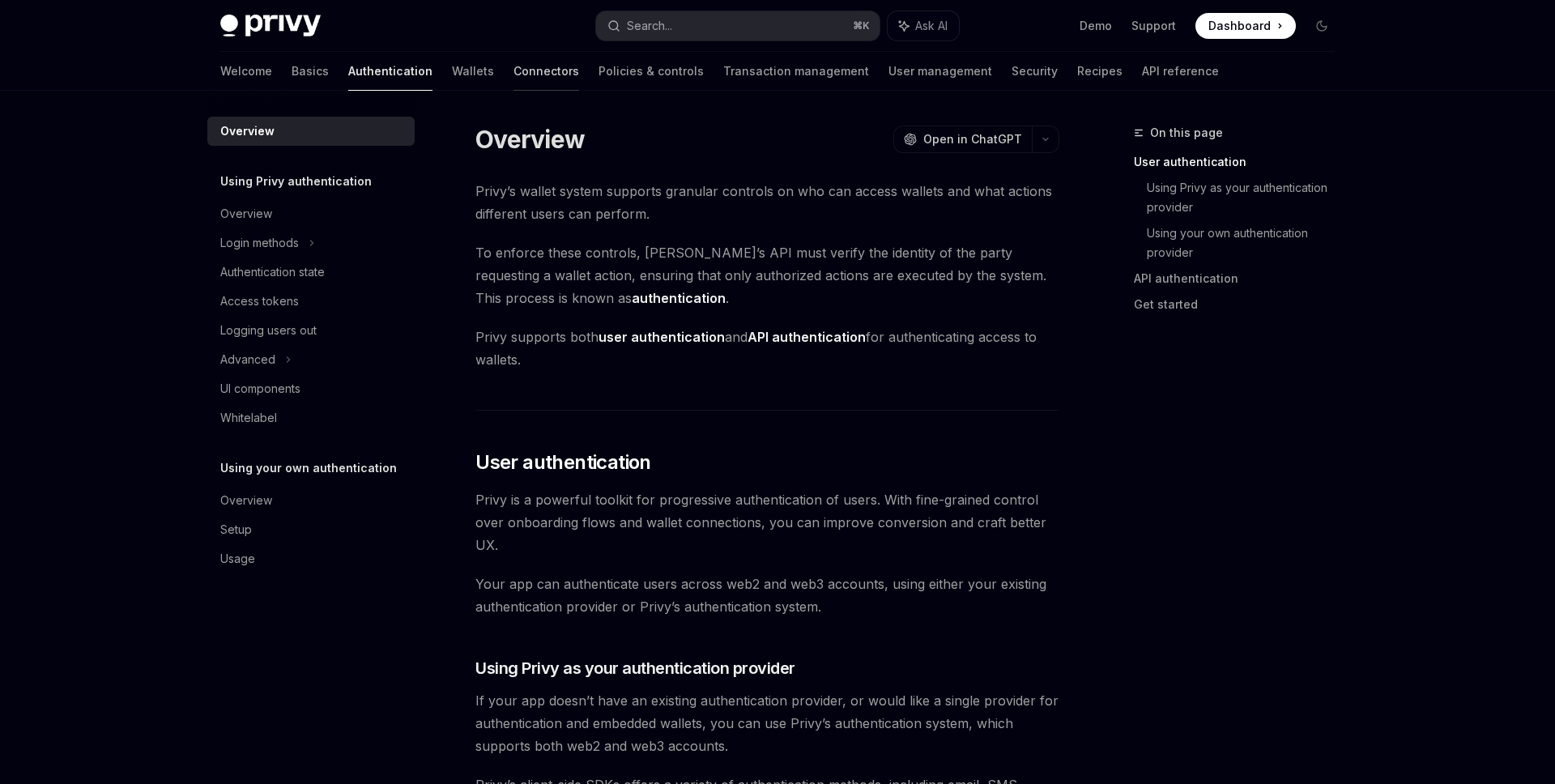
click at [514, 67] on link "Connectors" at bounding box center [546, 71] width 66 height 39
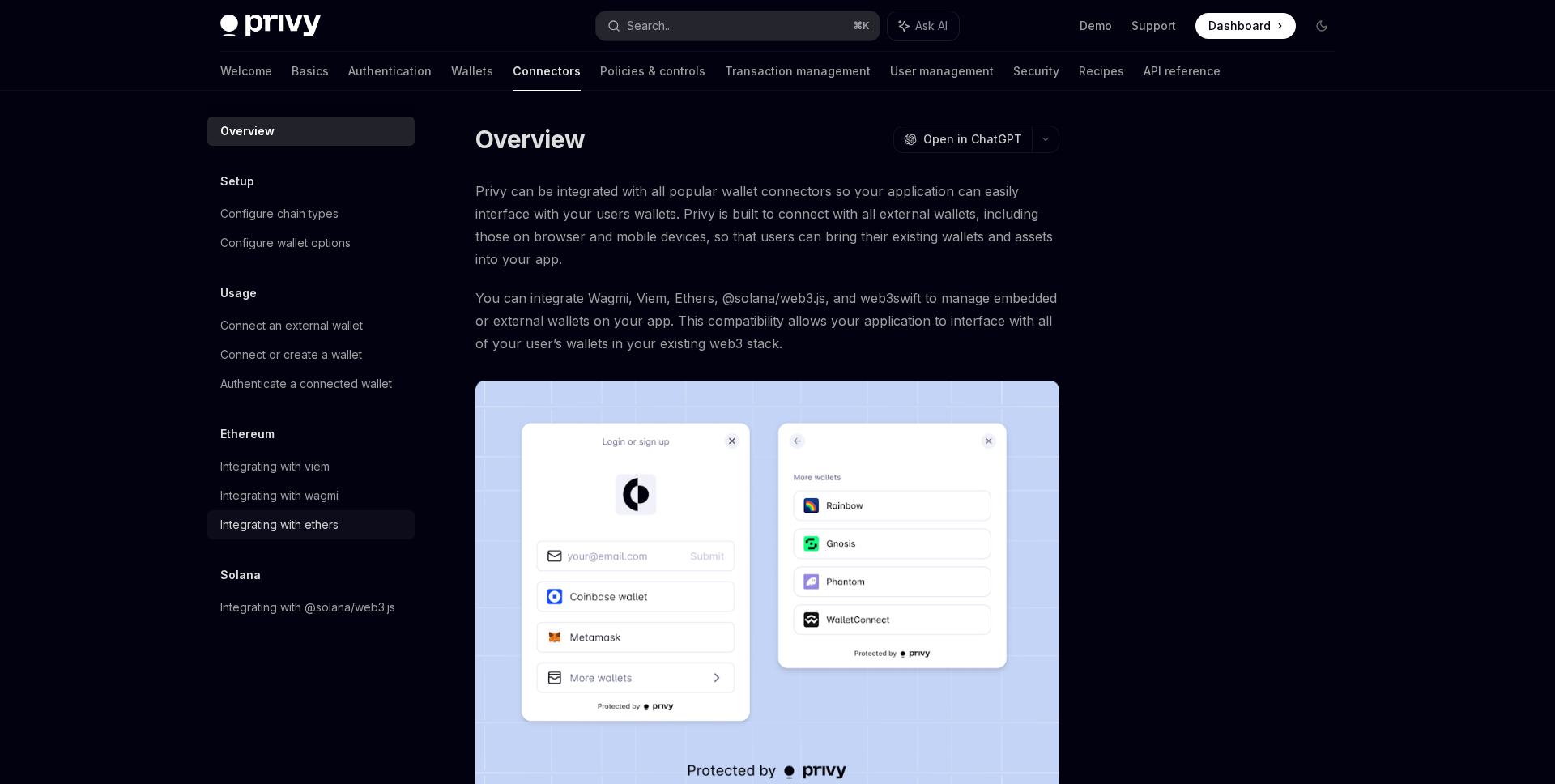
click at [291, 521] on div "Integrating with ethers" at bounding box center [280, 524] width 119 height 19
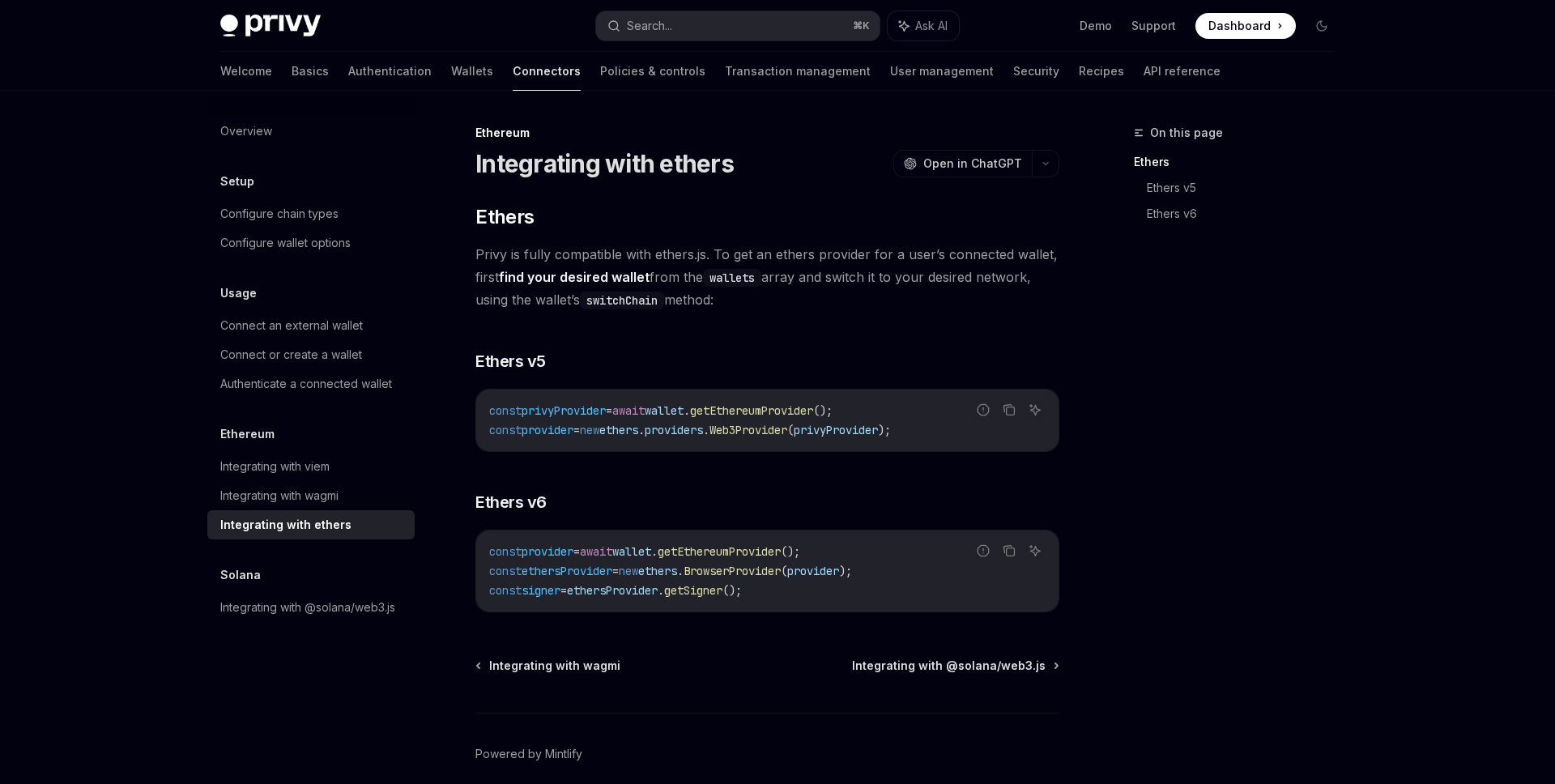
click at [347, 259] on div "Overview Setup Configure chain types Configure wallet options Usage Connect an …" at bounding box center [311, 369] width 207 height 505
click at [352, 240] on div "Configure wallet options" at bounding box center [312, 242] width 185 height 19
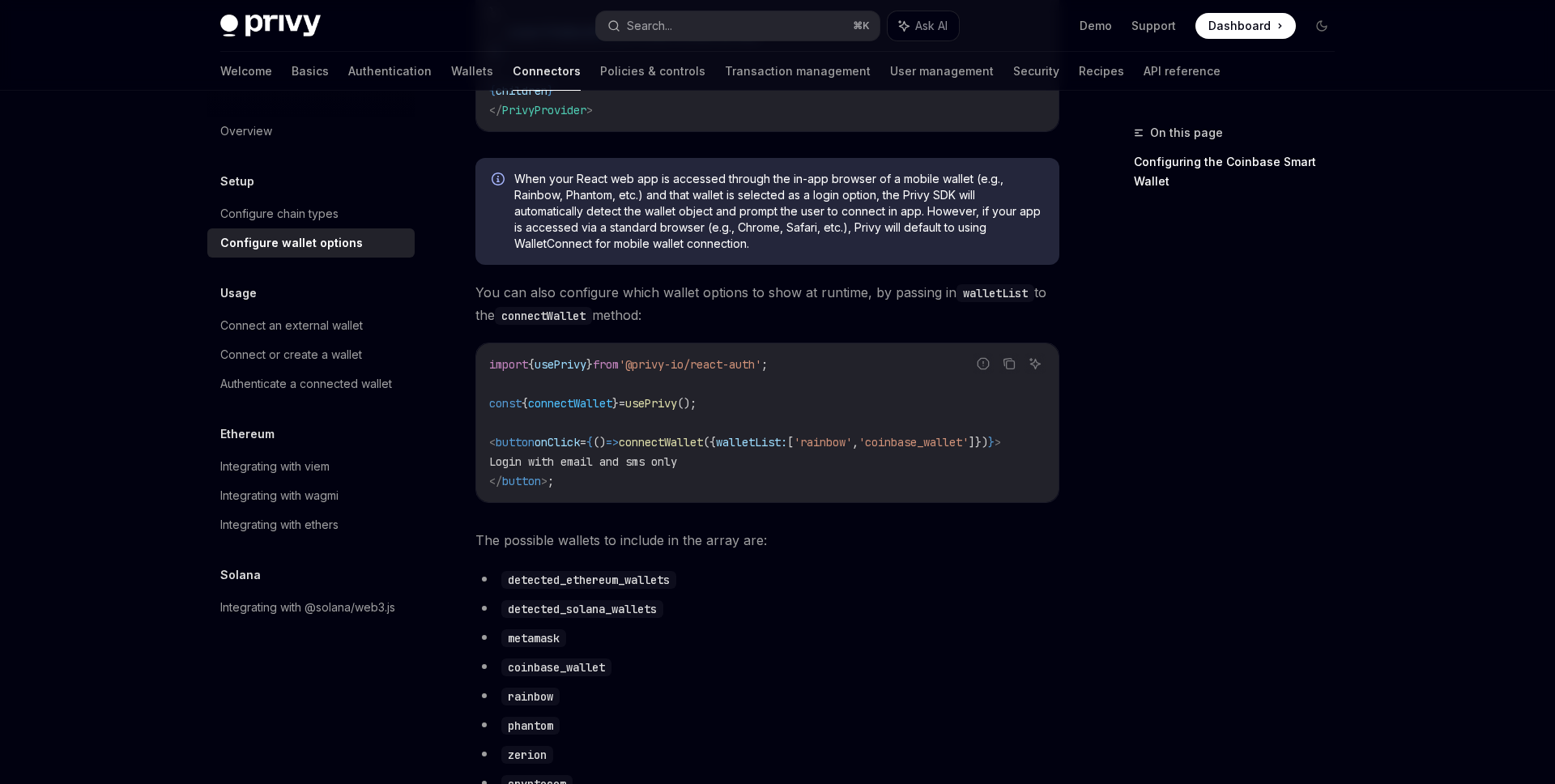
scroll to position [514, 0]
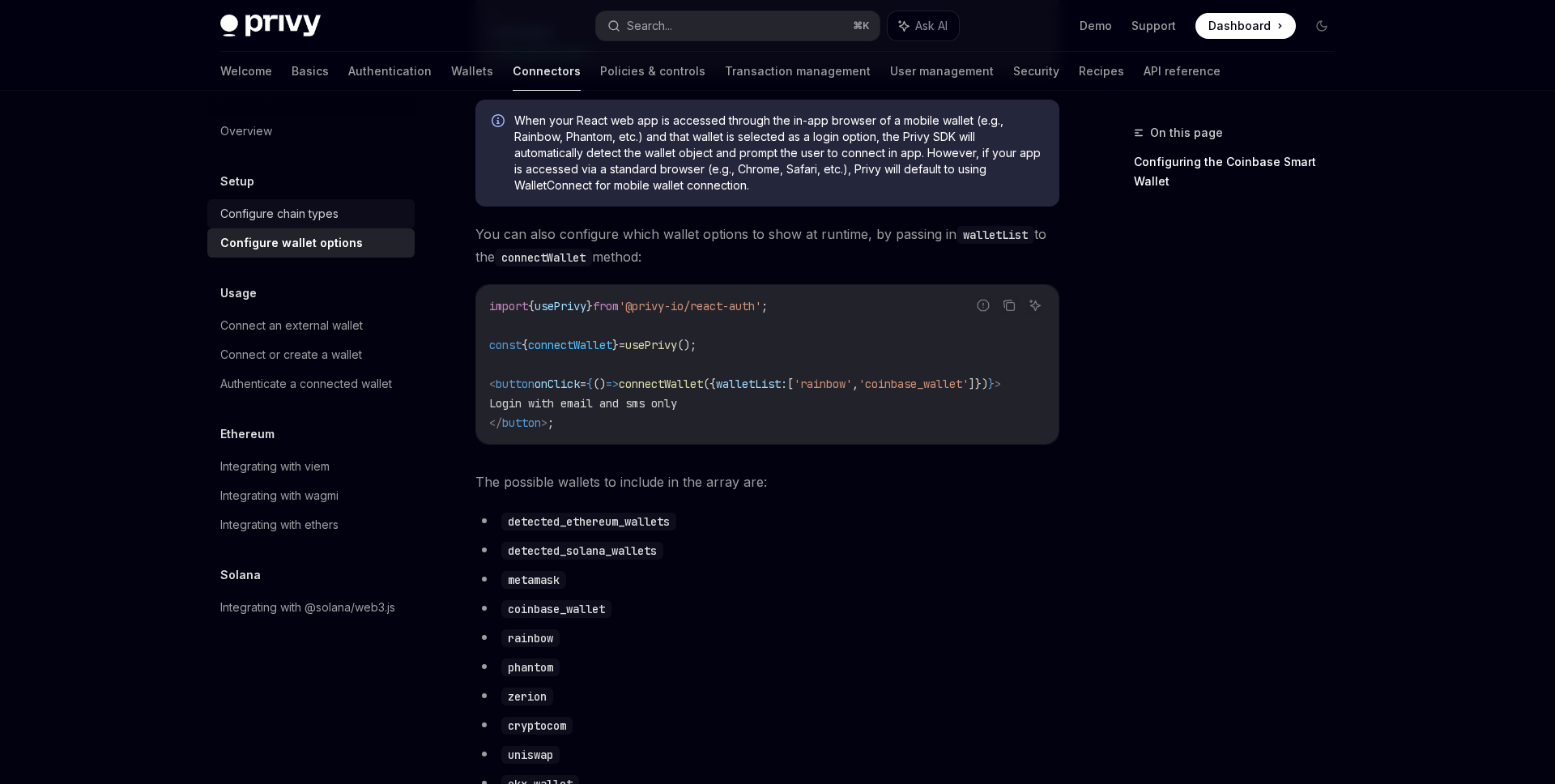
click at [257, 210] on div "Configure chain types" at bounding box center [280, 213] width 119 height 19
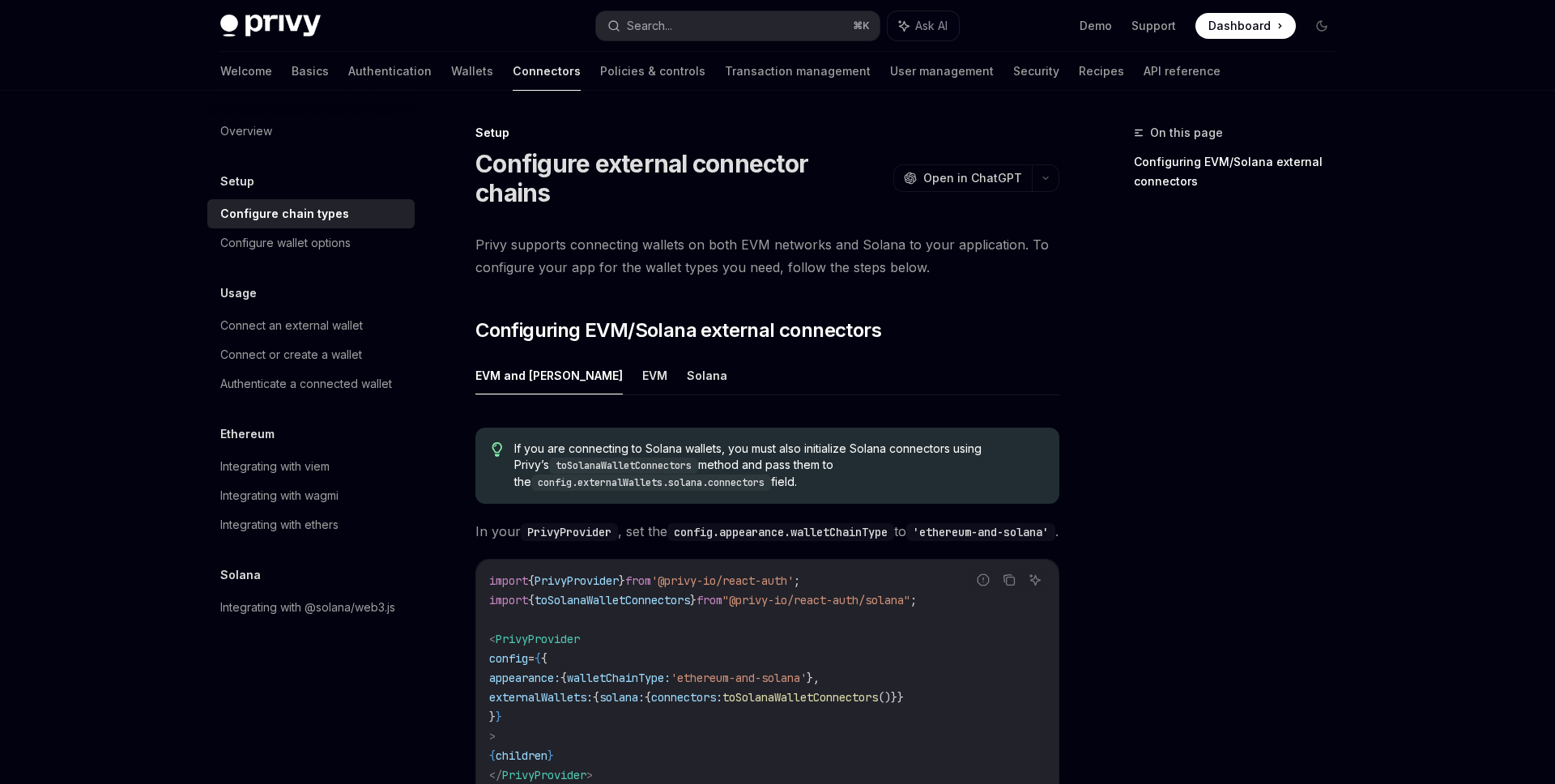
type textarea "*"
click at [651, 43] on div "Privy Docs home page Search... ⌘ K Ask AI Demo Support Dashboard Dashboard Sear…" at bounding box center [778, 26] width 1115 height 52
click at [662, 31] on div "Search..." at bounding box center [650, 25] width 45 height 19
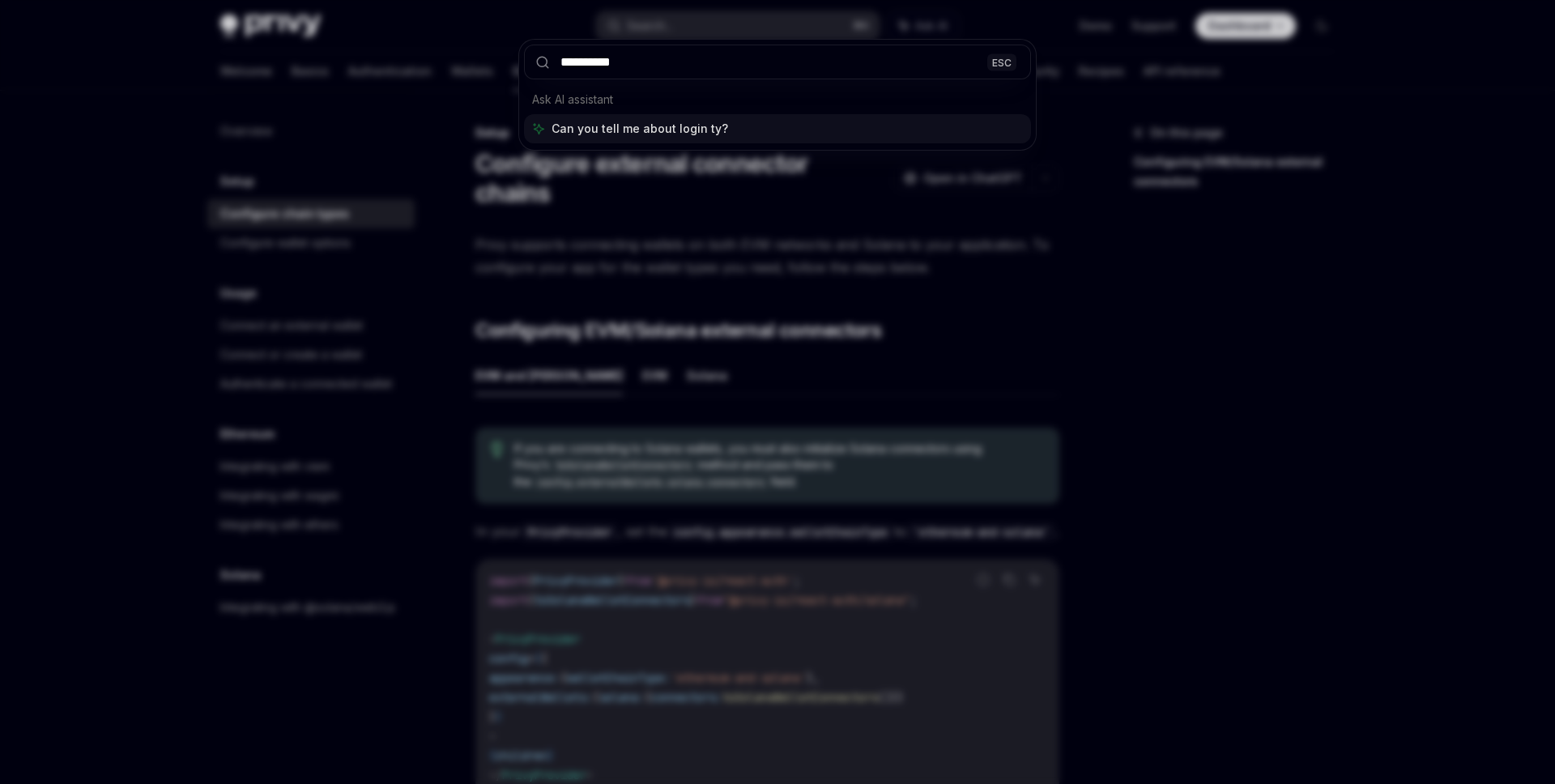
type input "**********"
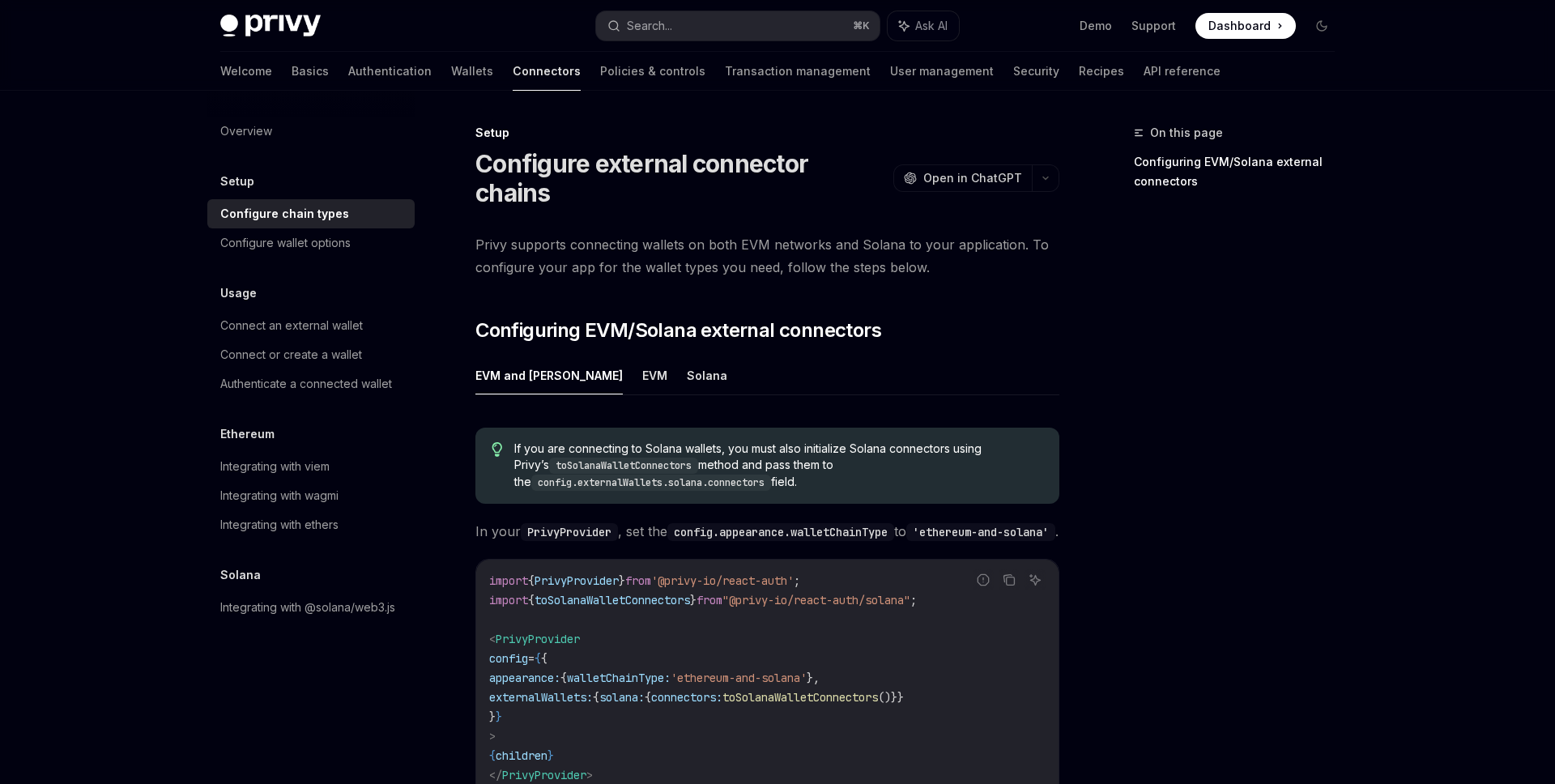
scroll to position [91, 0]
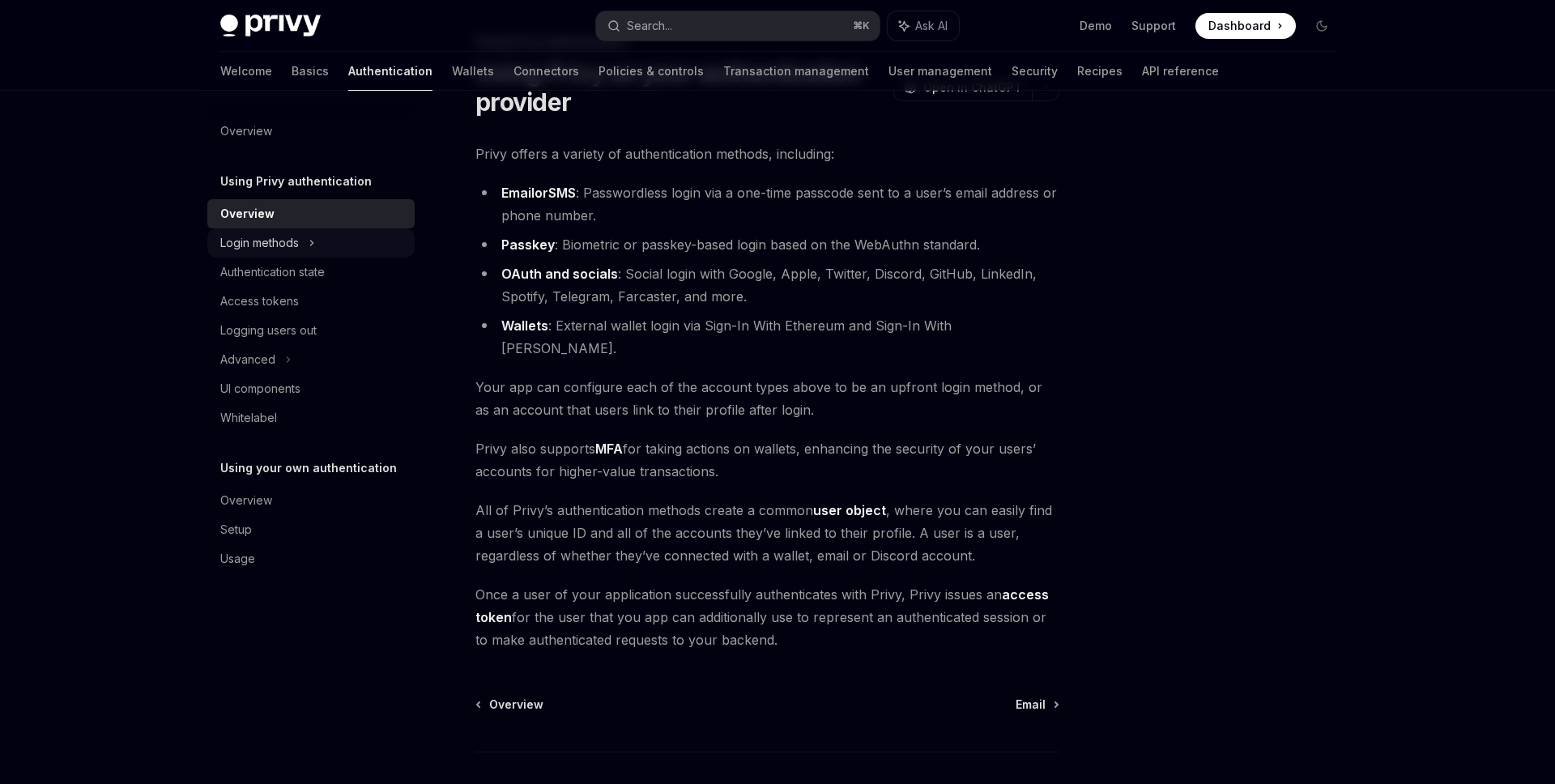
click at [244, 242] on div "Login methods" at bounding box center [260, 242] width 79 height 19
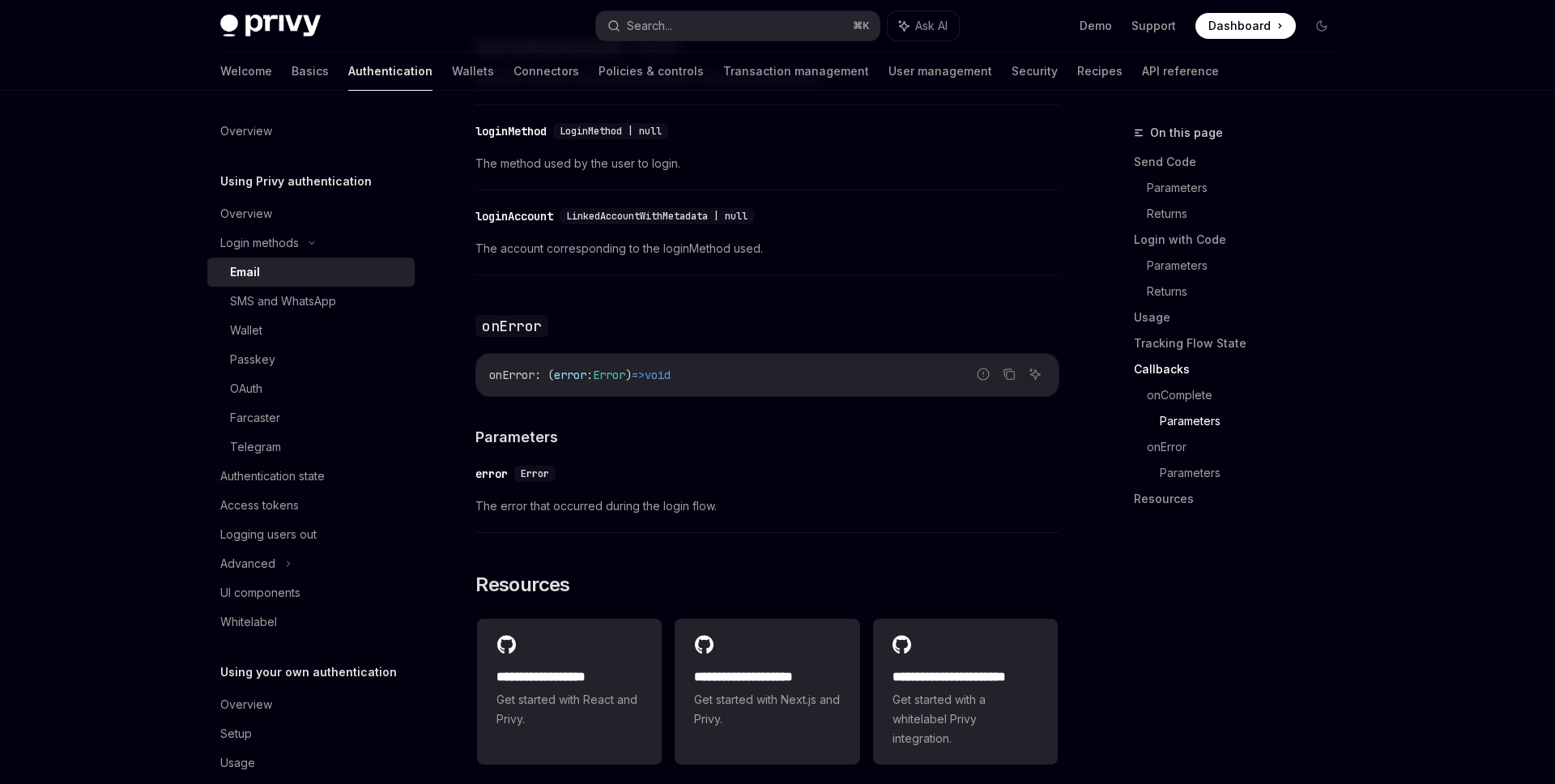
scroll to position [2960, 0]
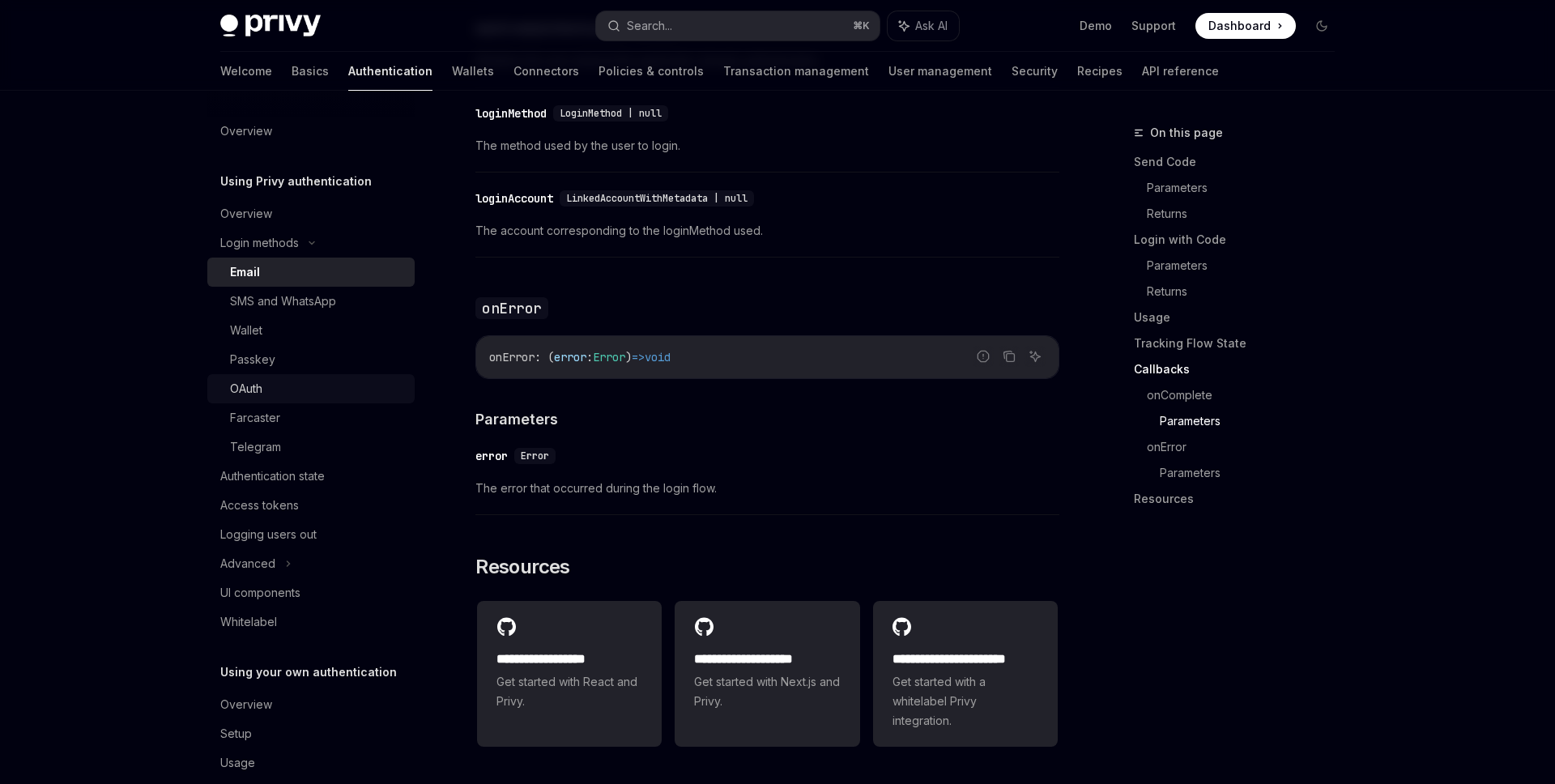
click at [301, 399] on link "OAuth" at bounding box center [311, 388] width 207 height 29
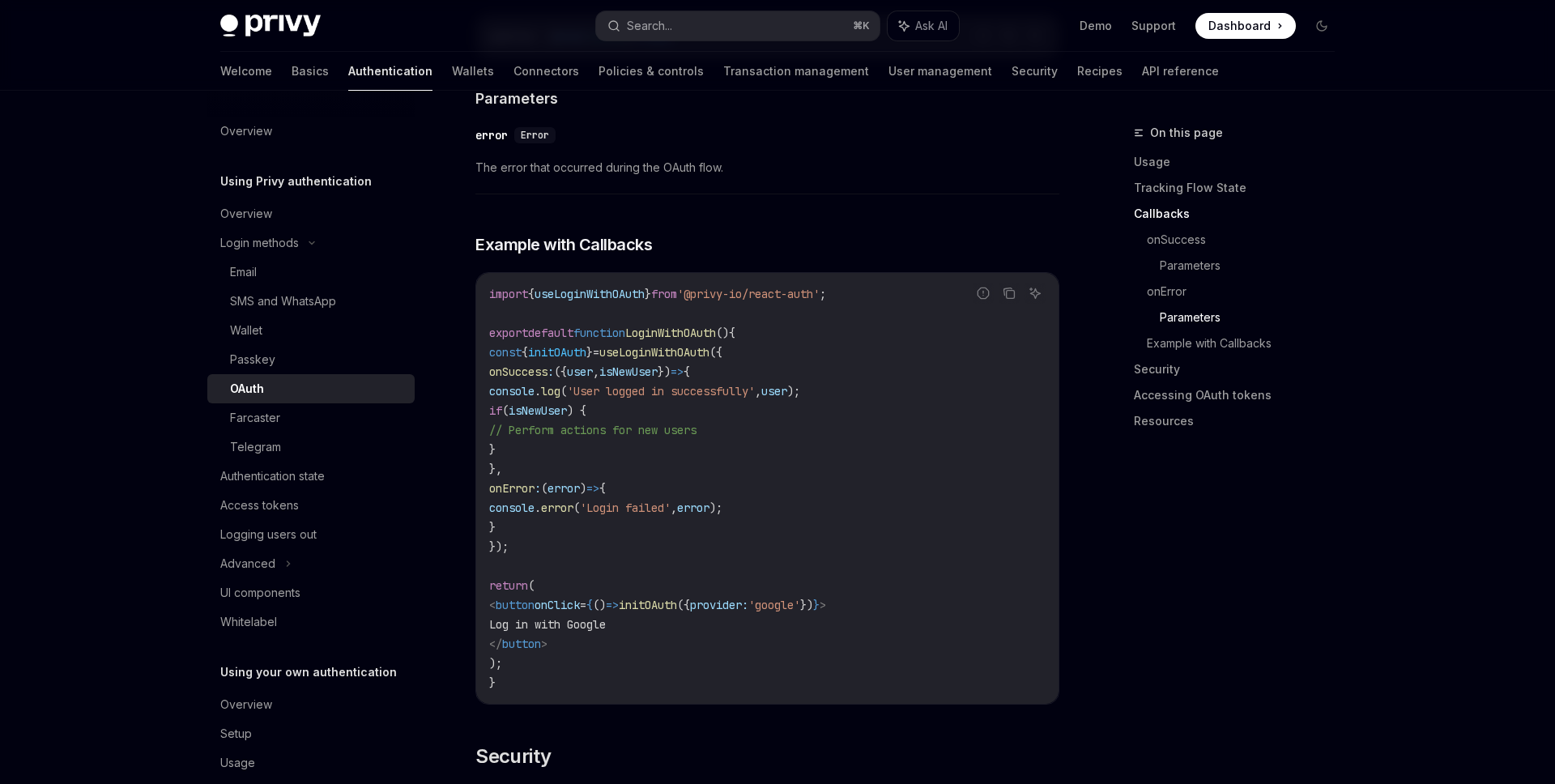
scroll to position [2859, 0]
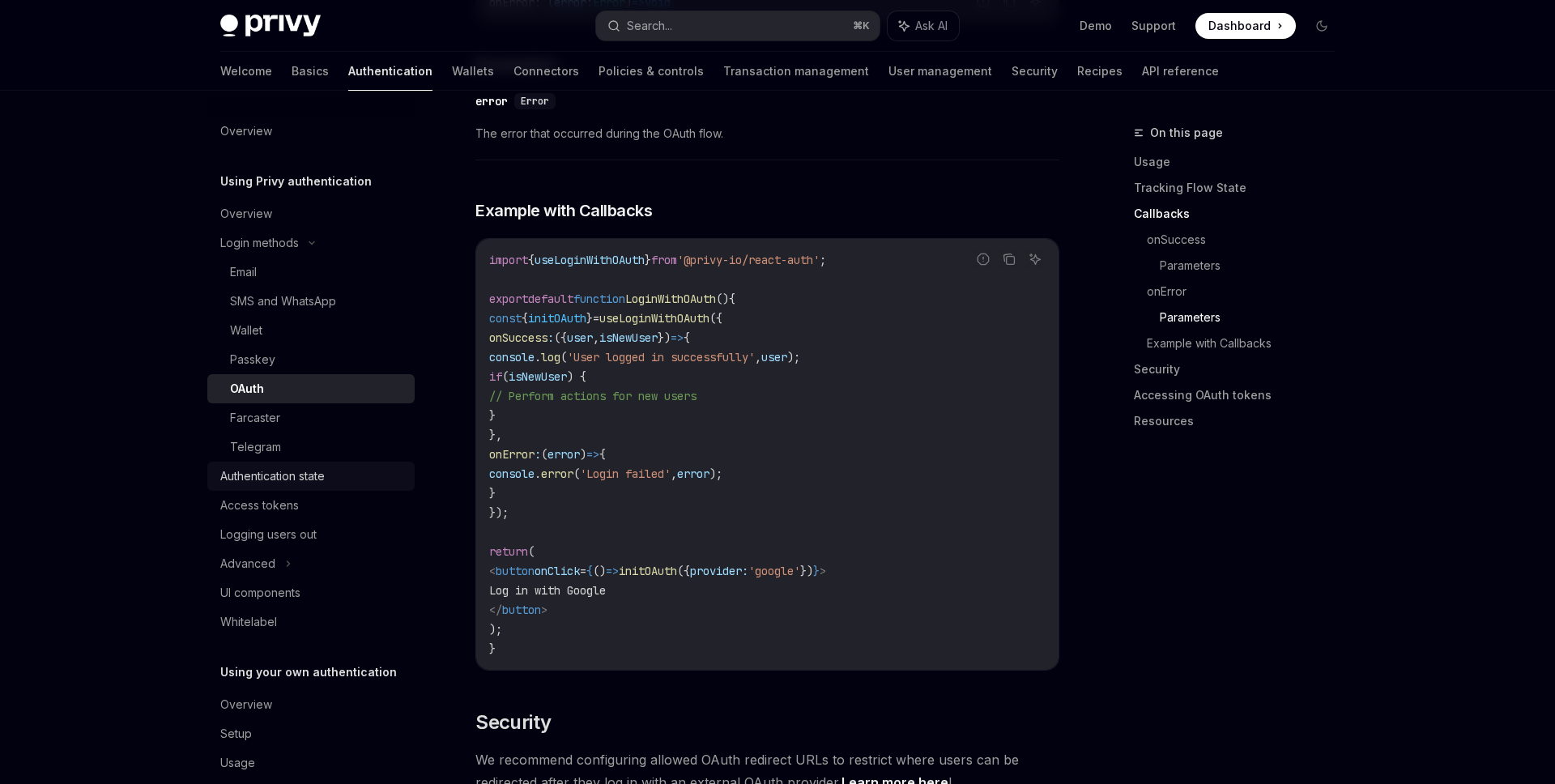
click at [244, 480] on div "Authentication state" at bounding box center [272, 476] width 104 height 19
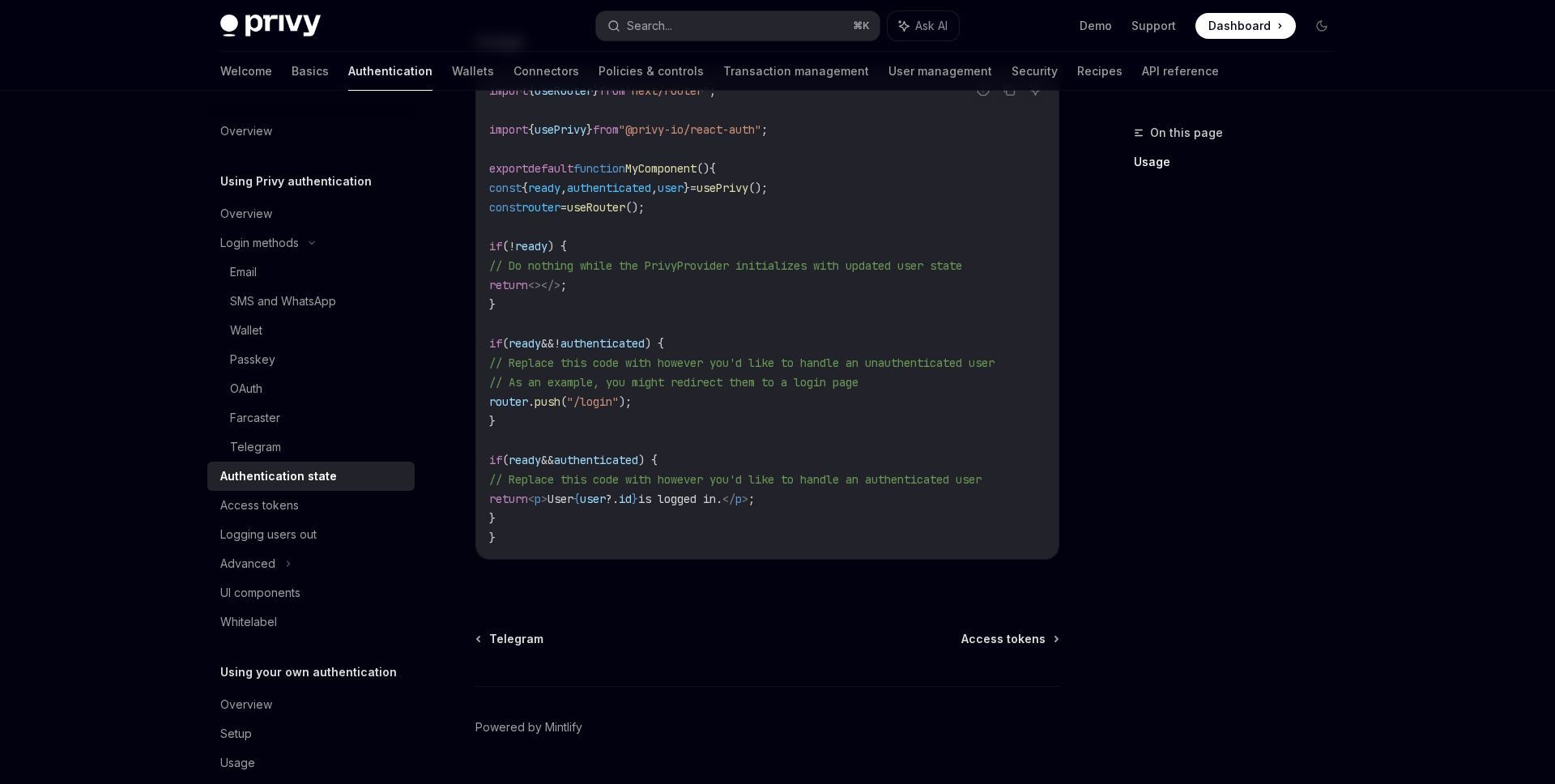
scroll to position [594, 0]
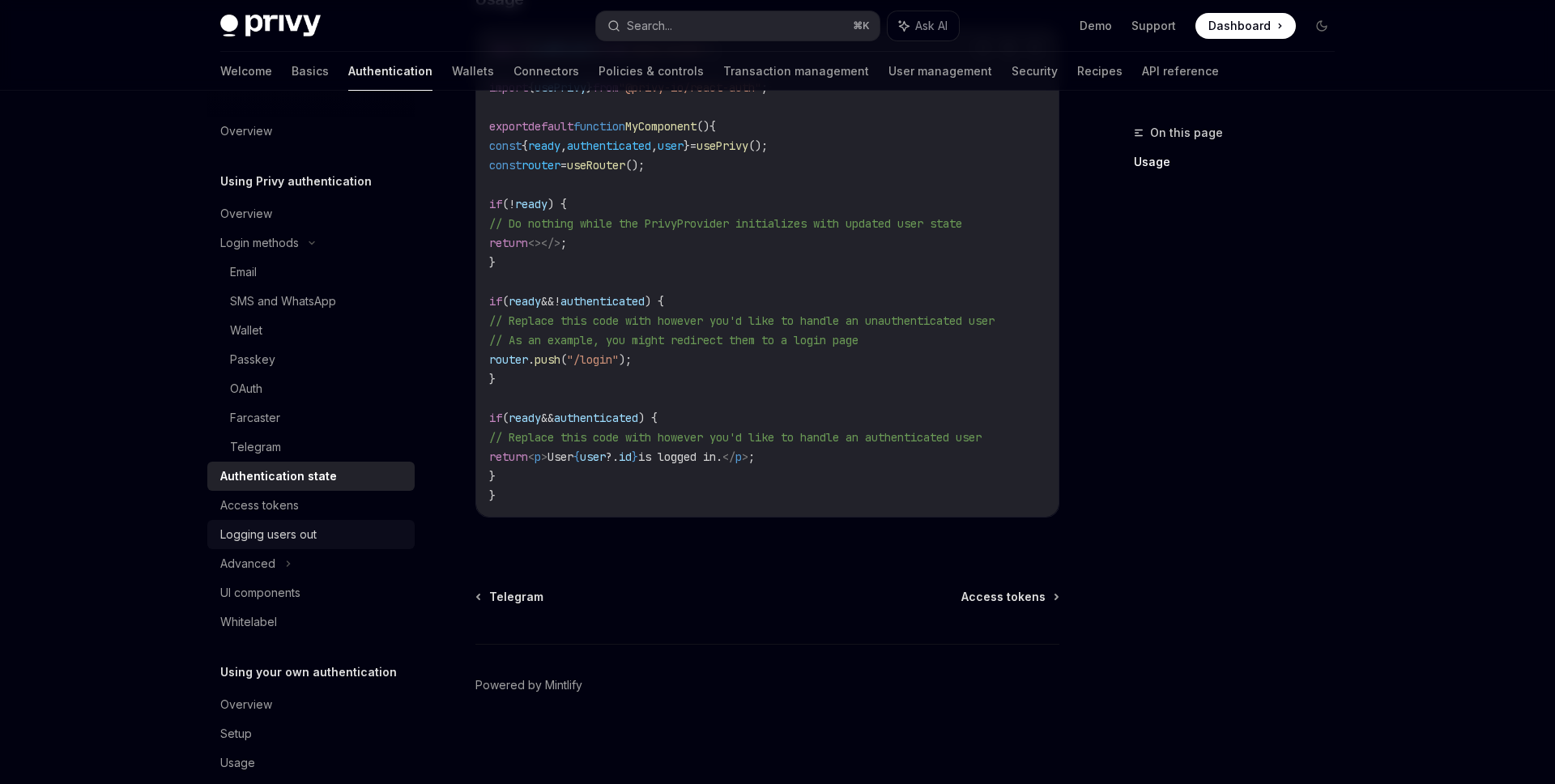
click at [291, 520] on link "Logging users out" at bounding box center [311, 534] width 207 height 29
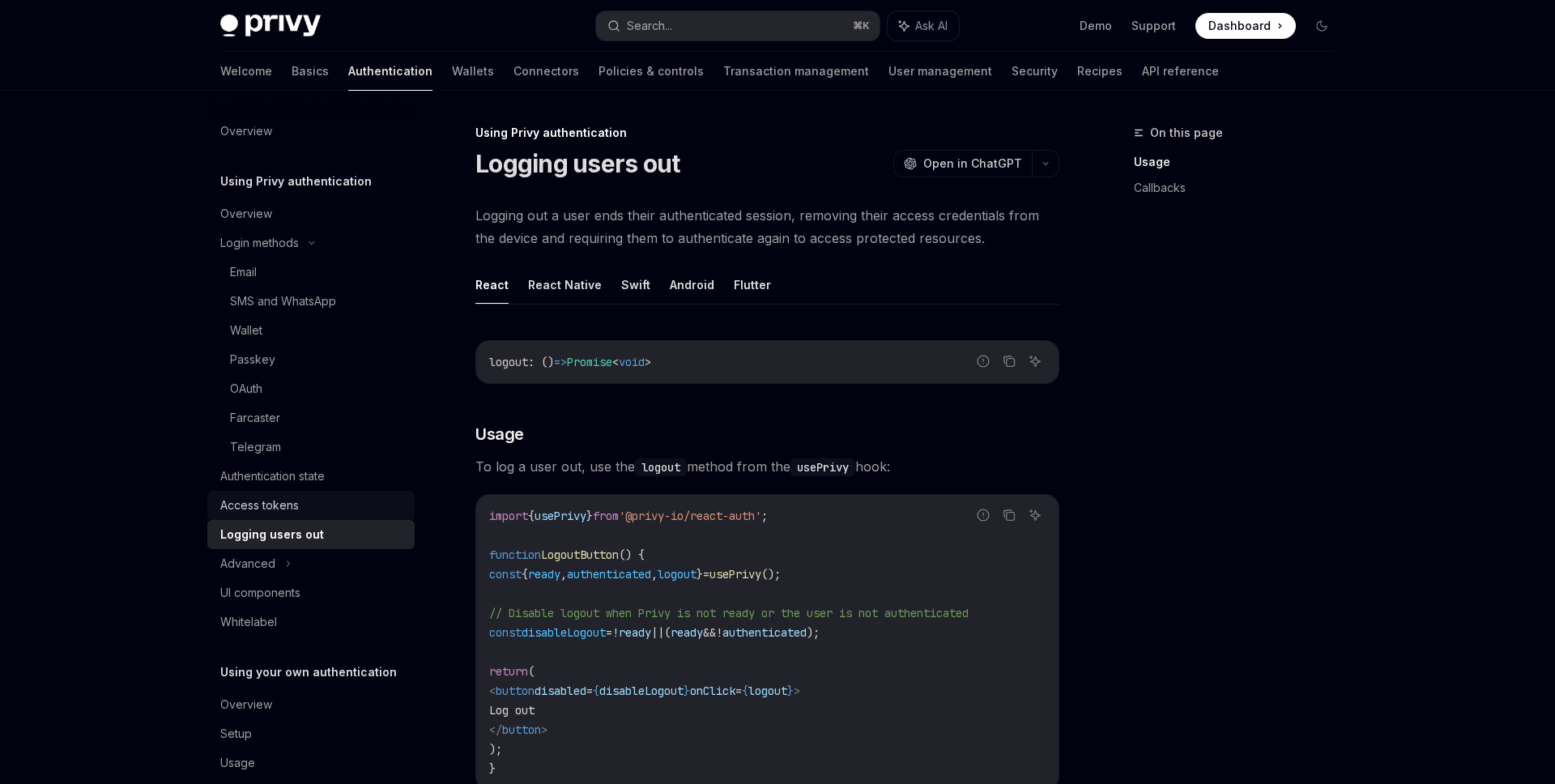
click at [301, 513] on div "Access tokens" at bounding box center [312, 505] width 185 height 19
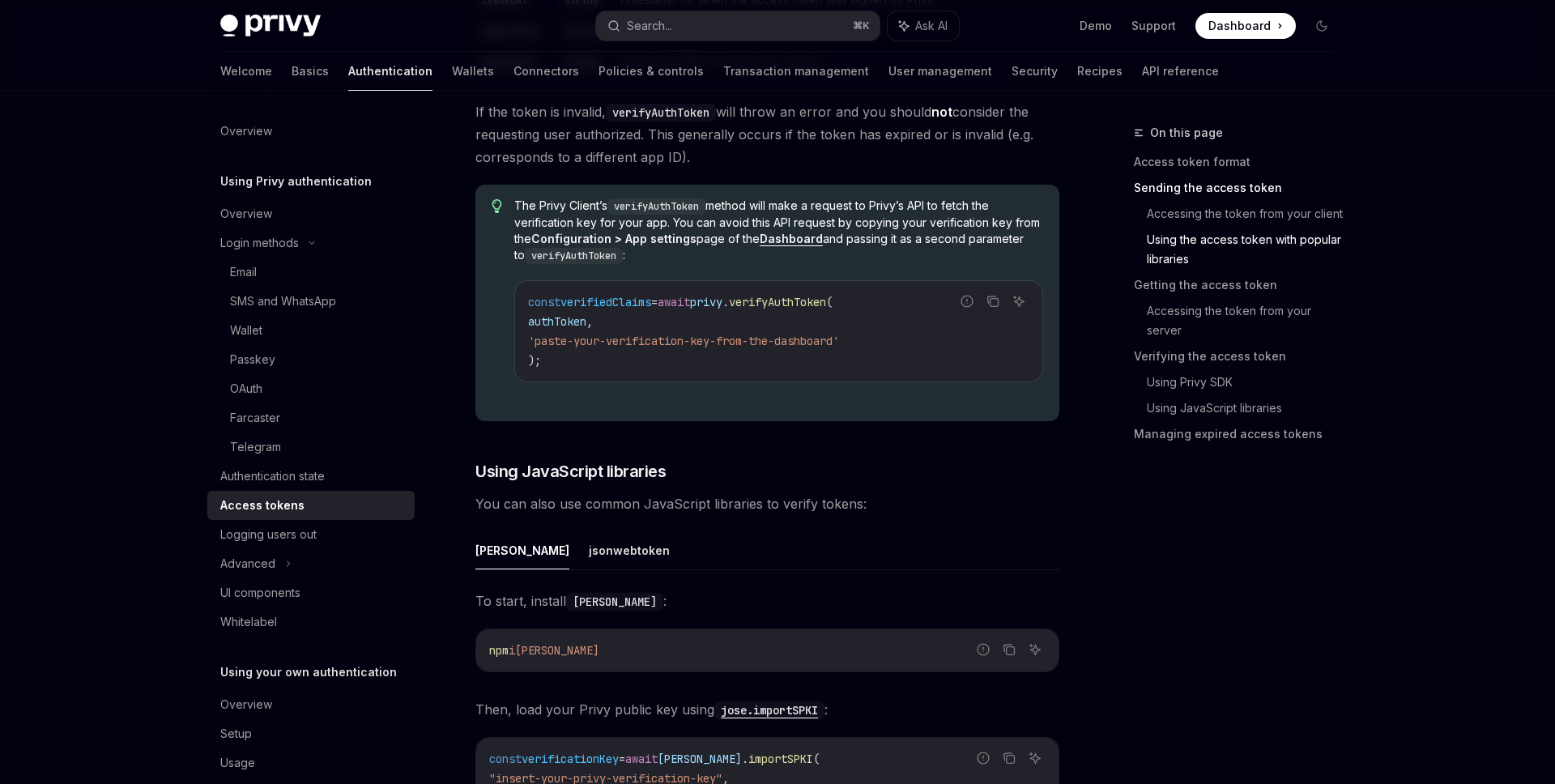
scroll to position [3592, 0]
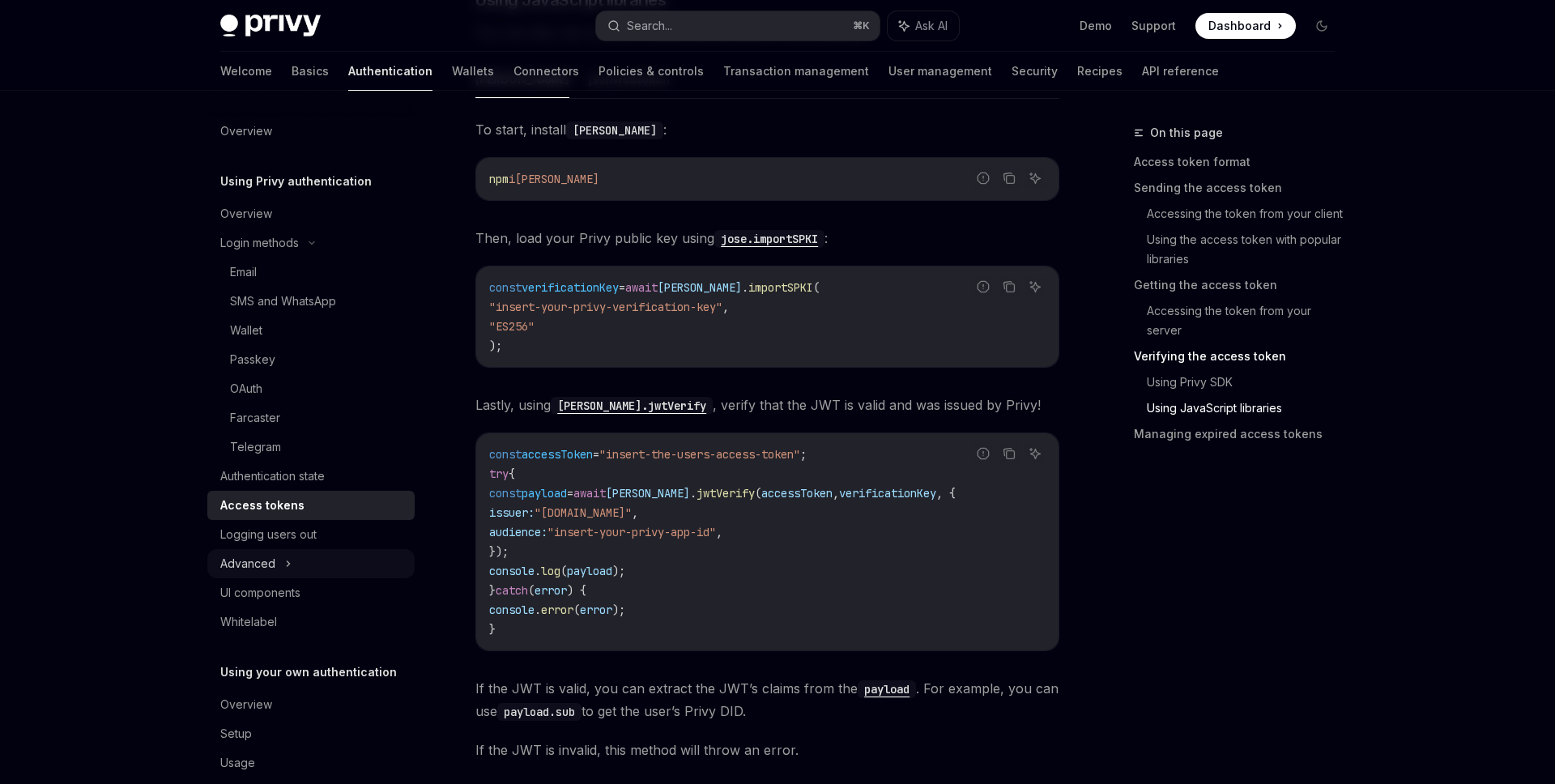
click at [246, 567] on div "Advanced" at bounding box center [248, 563] width 55 height 19
click at [258, 594] on div "MFA" at bounding box center [311, 593] width 207 height 29
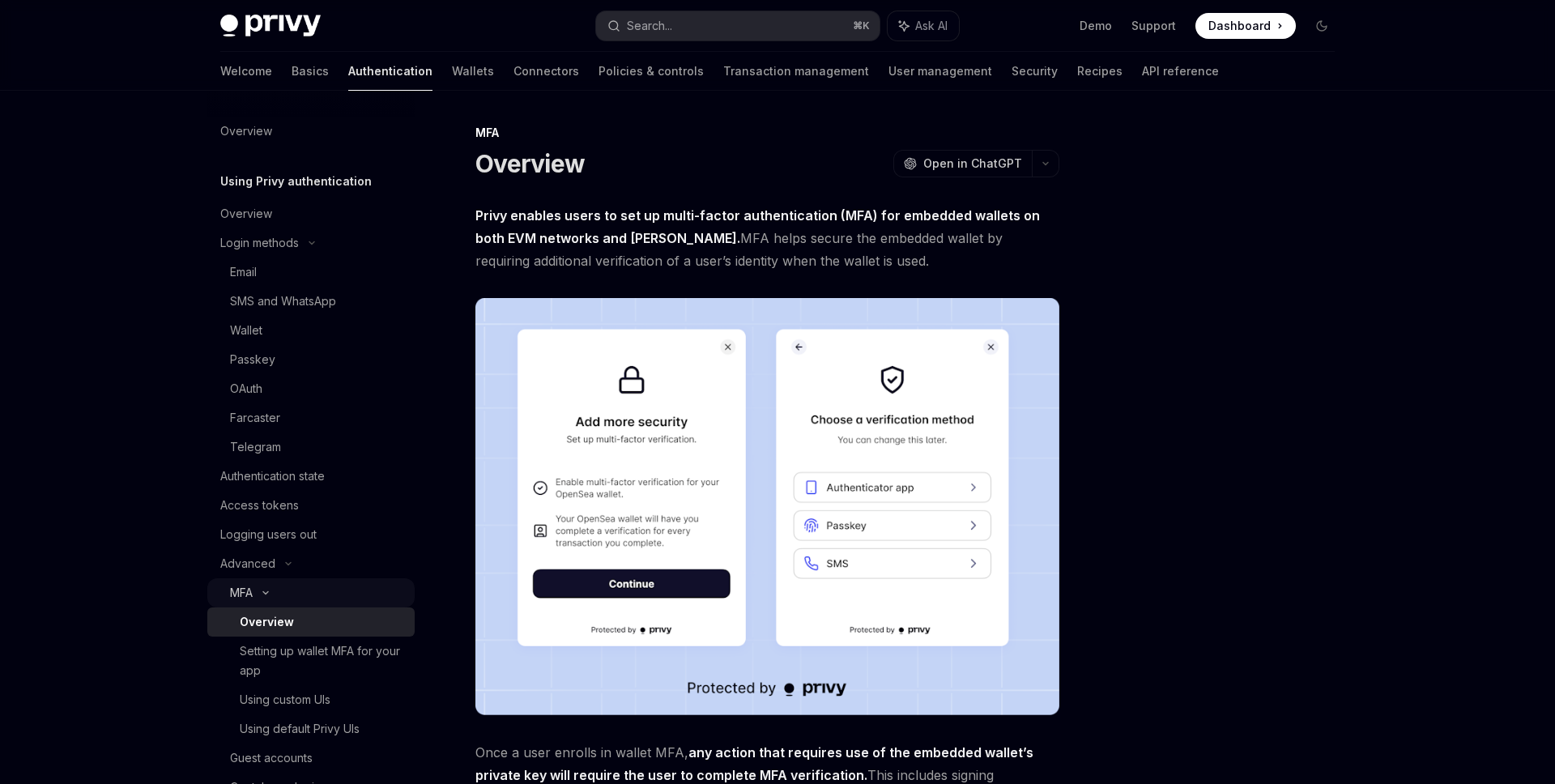
click at [288, 594] on div "MFA" at bounding box center [311, 593] width 207 height 29
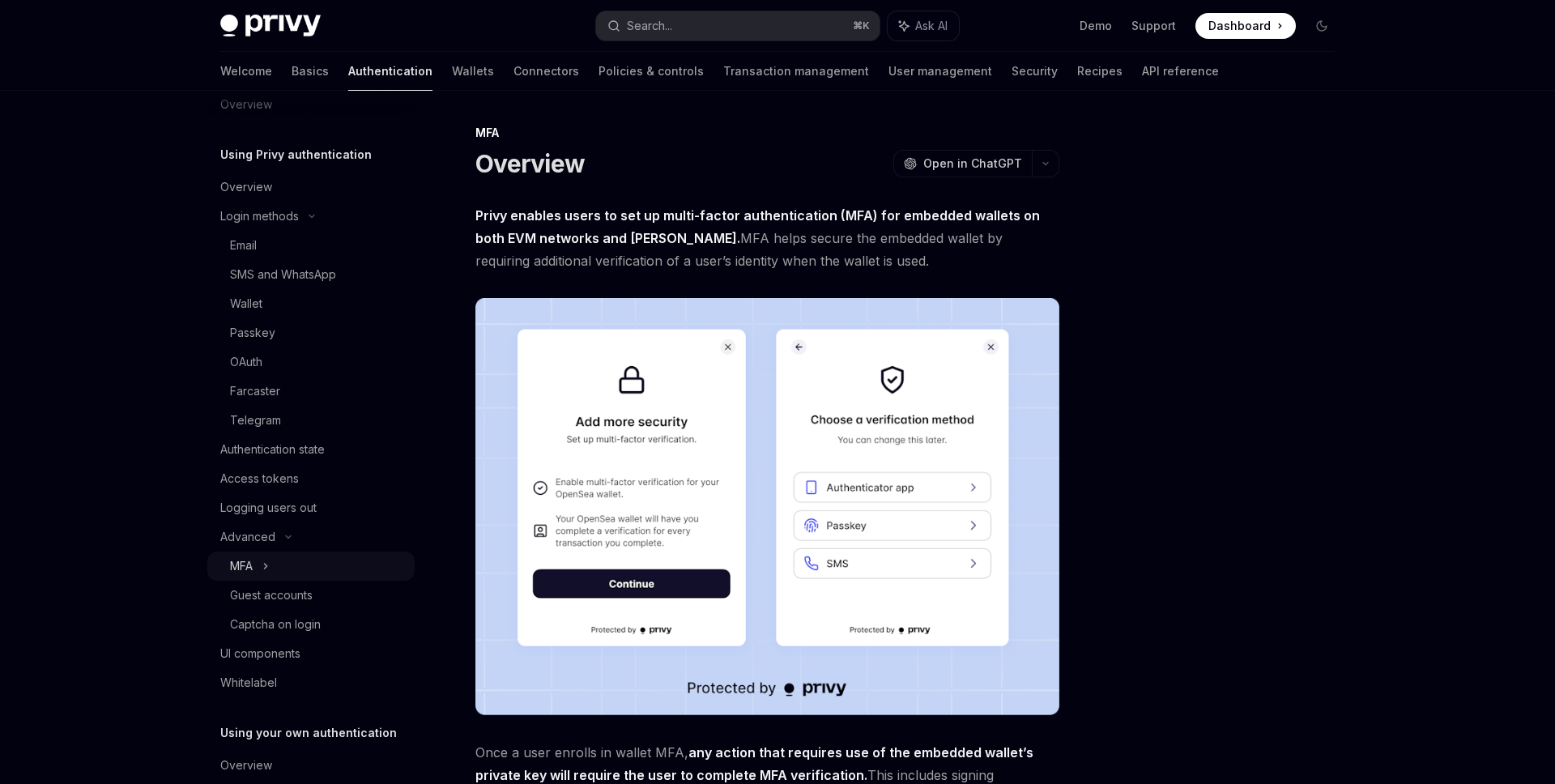
click at [320, 562] on div "MFA" at bounding box center [311, 566] width 207 height 29
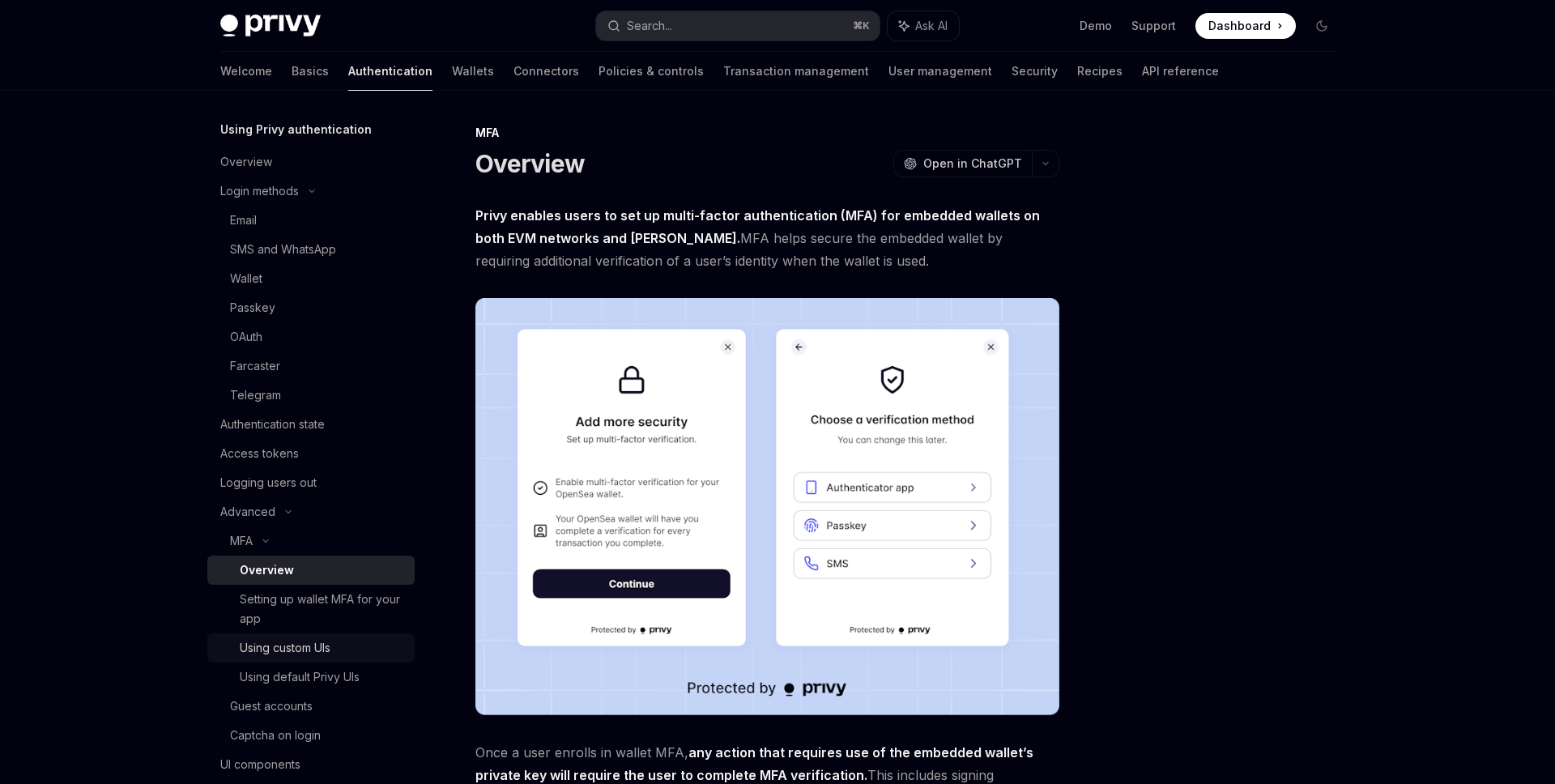
scroll to position [50, 0]
click at [325, 645] on div "Using custom UIs" at bounding box center [285, 649] width 91 height 19
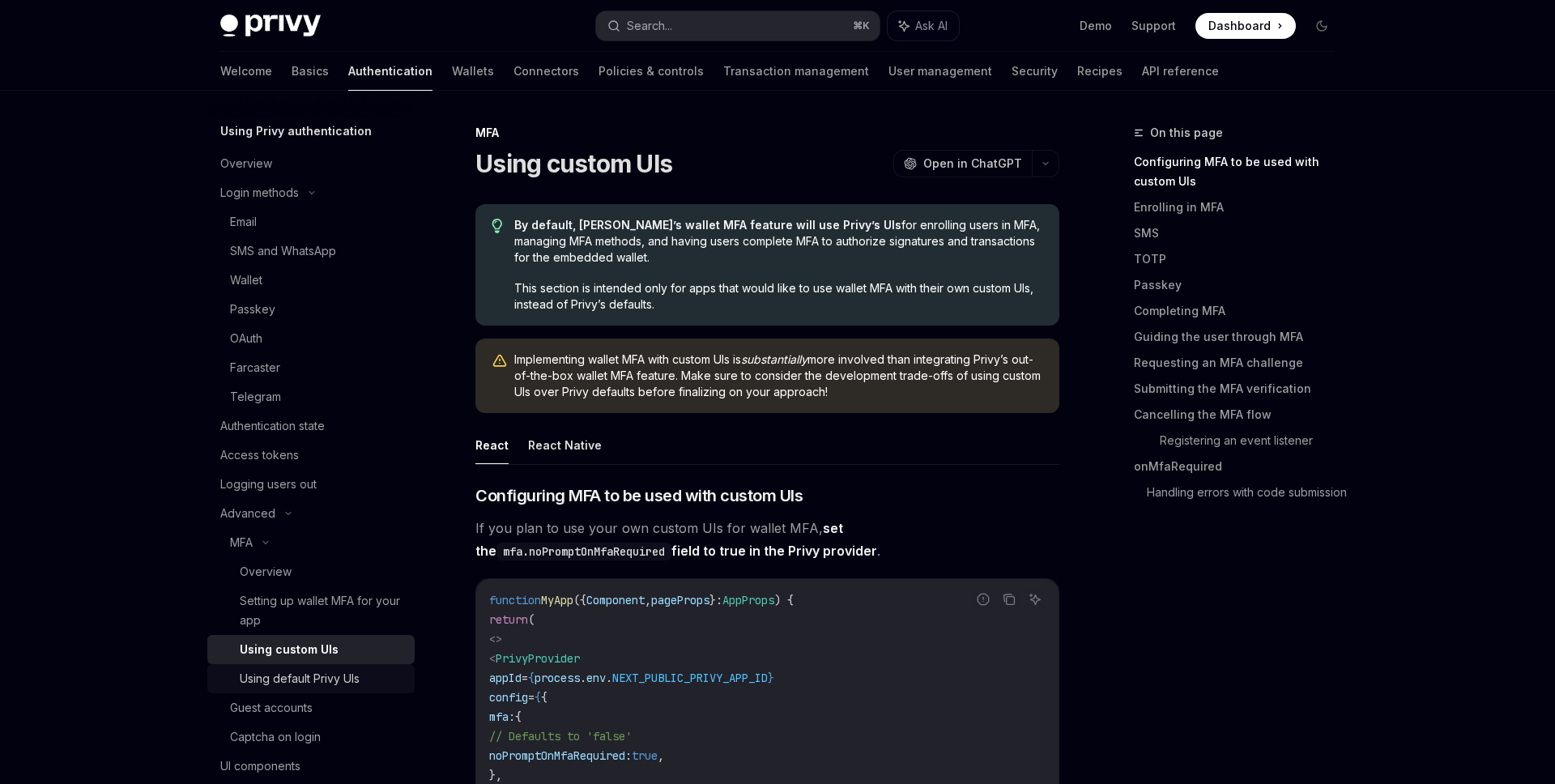
click at [307, 683] on div "Using default Privy UIs" at bounding box center [300, 678] width 120 height 19
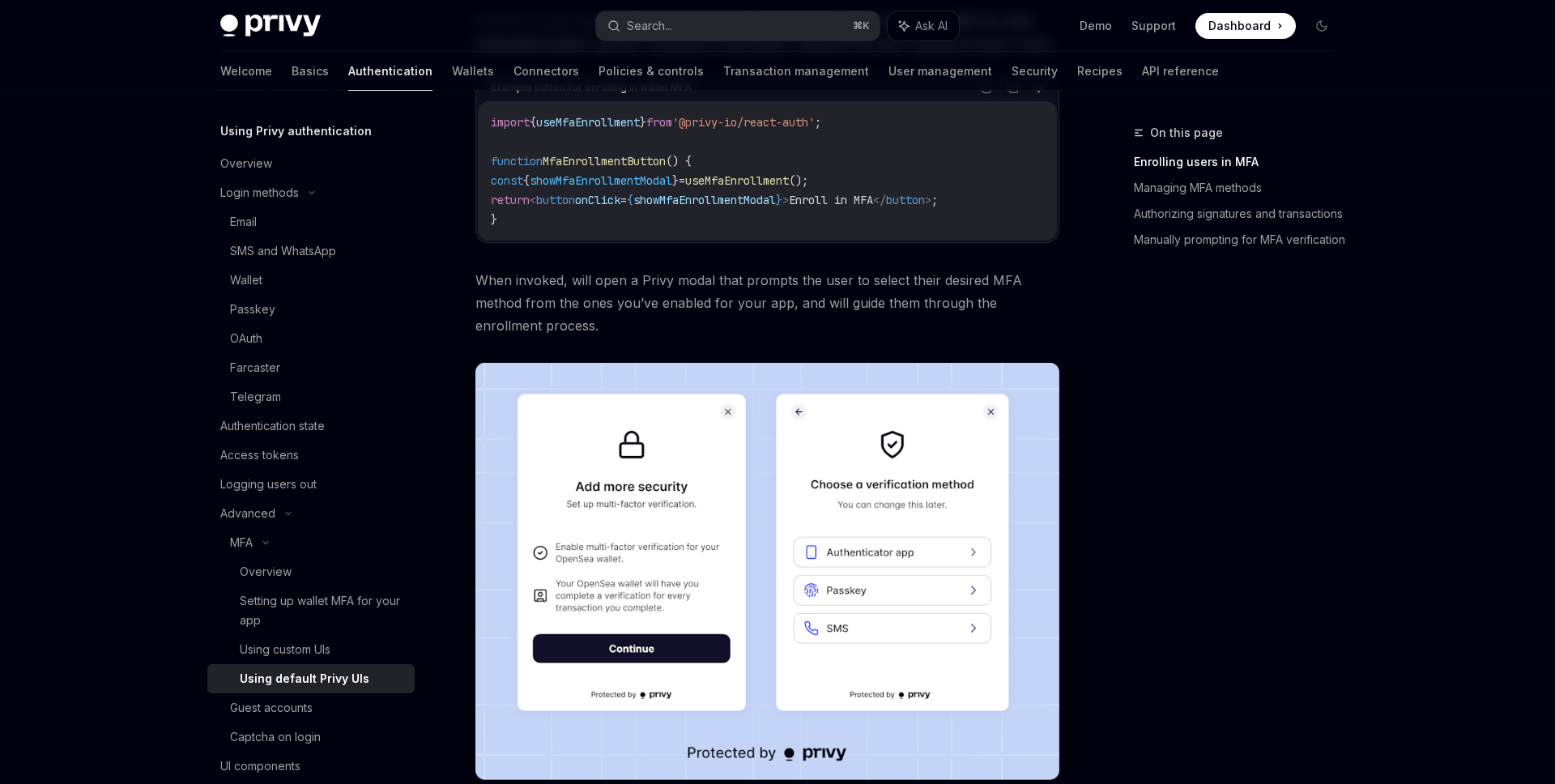
scroll to position [349, 0]
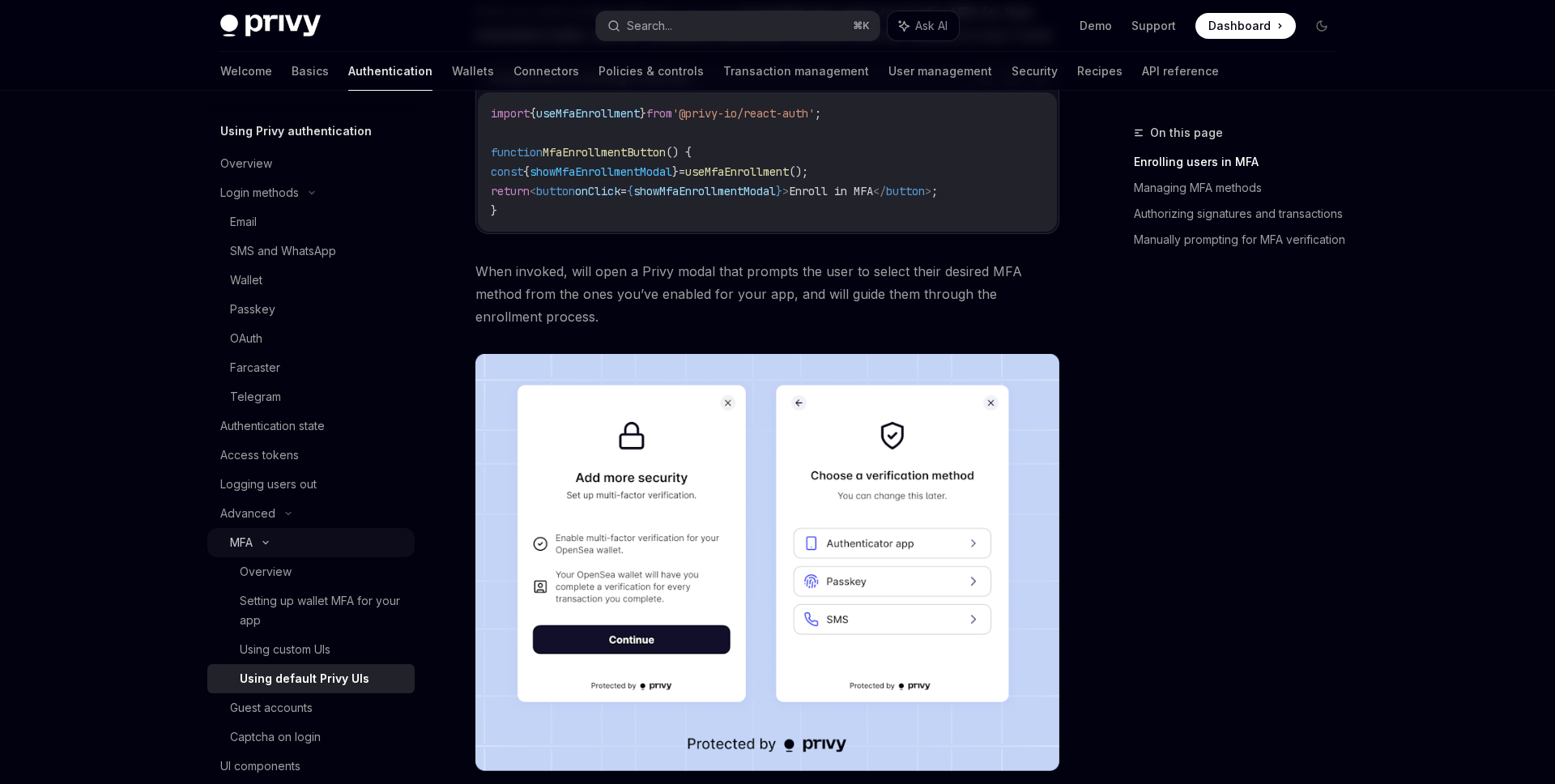
click at [363, 542] on div "MFA" at bounding box center [311, 542] width 207 height 29
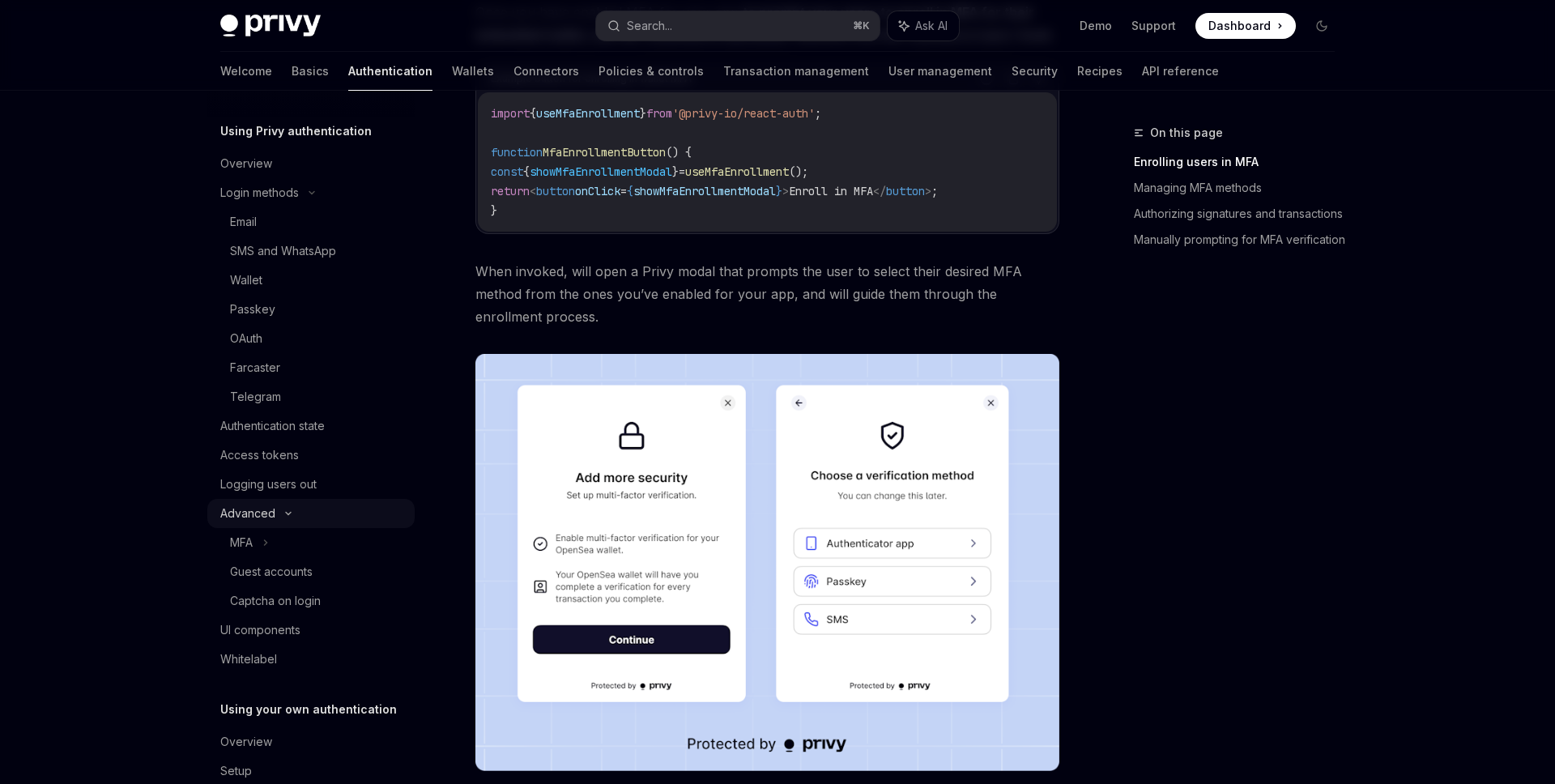
scroll to position [114, 0]
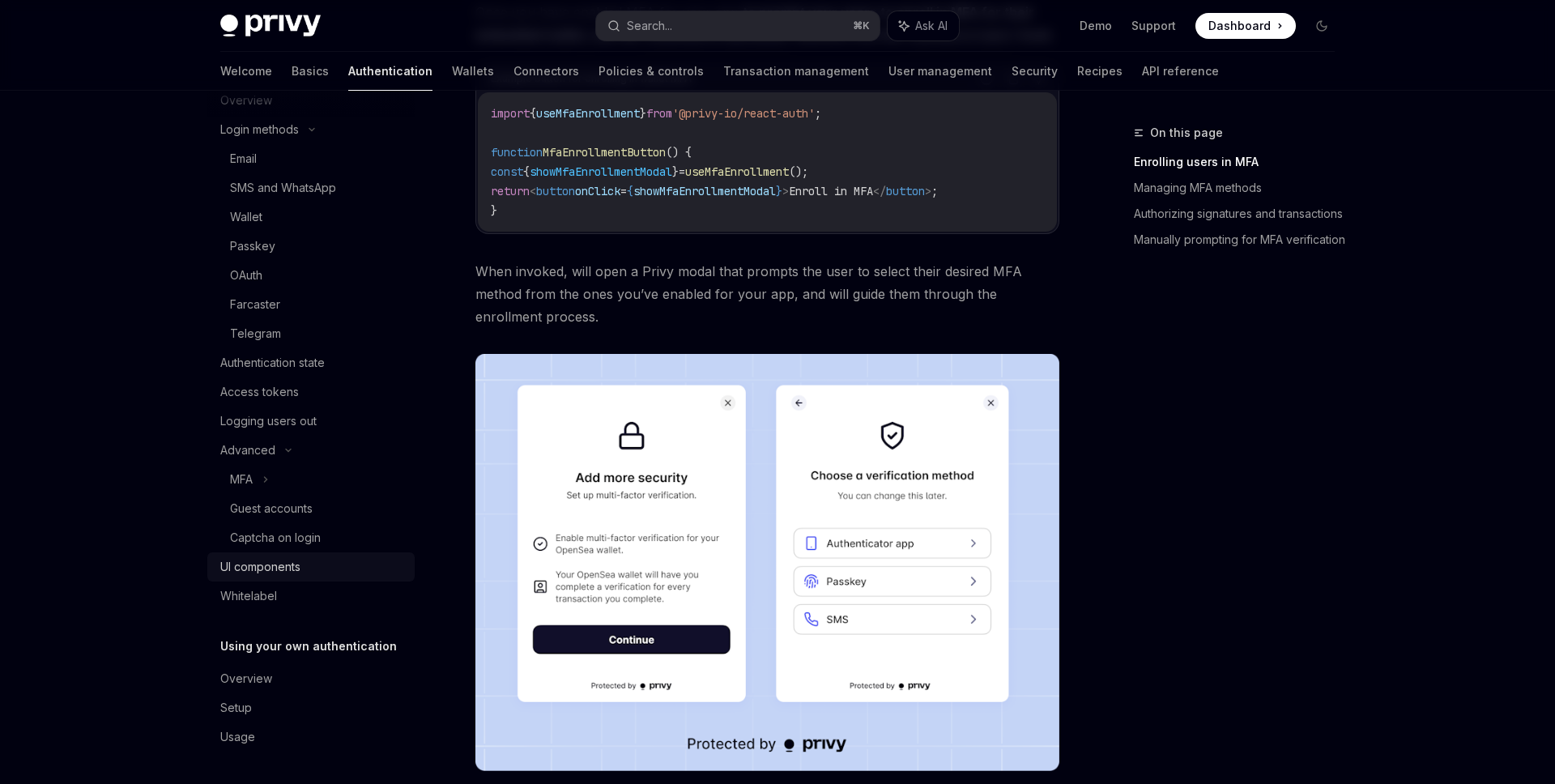
click at [334, 568] on div "UI components" at bounding box center [312, 566] width 185 height 19
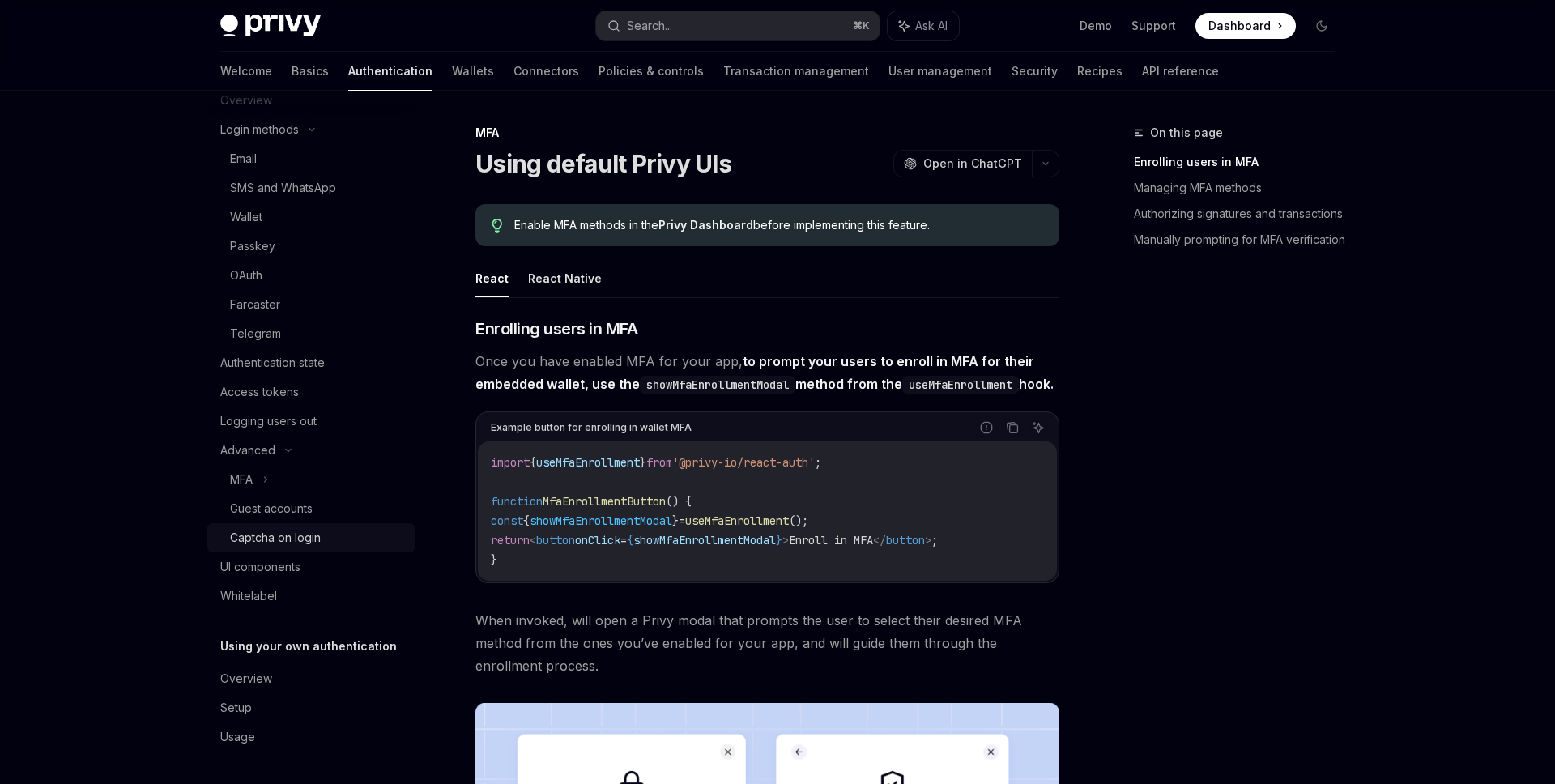
type textarea "*"
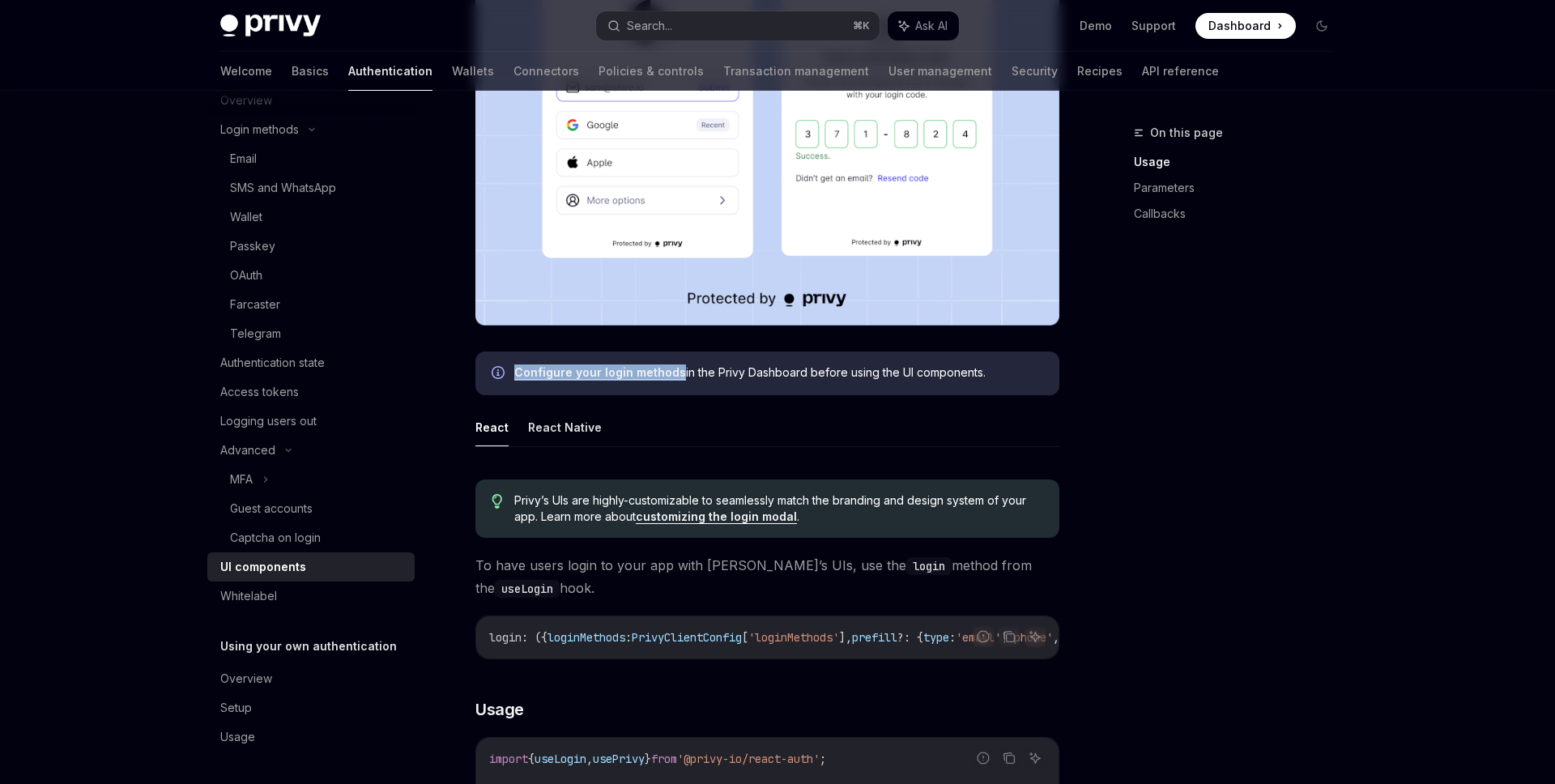
scroll to position [567, 0]
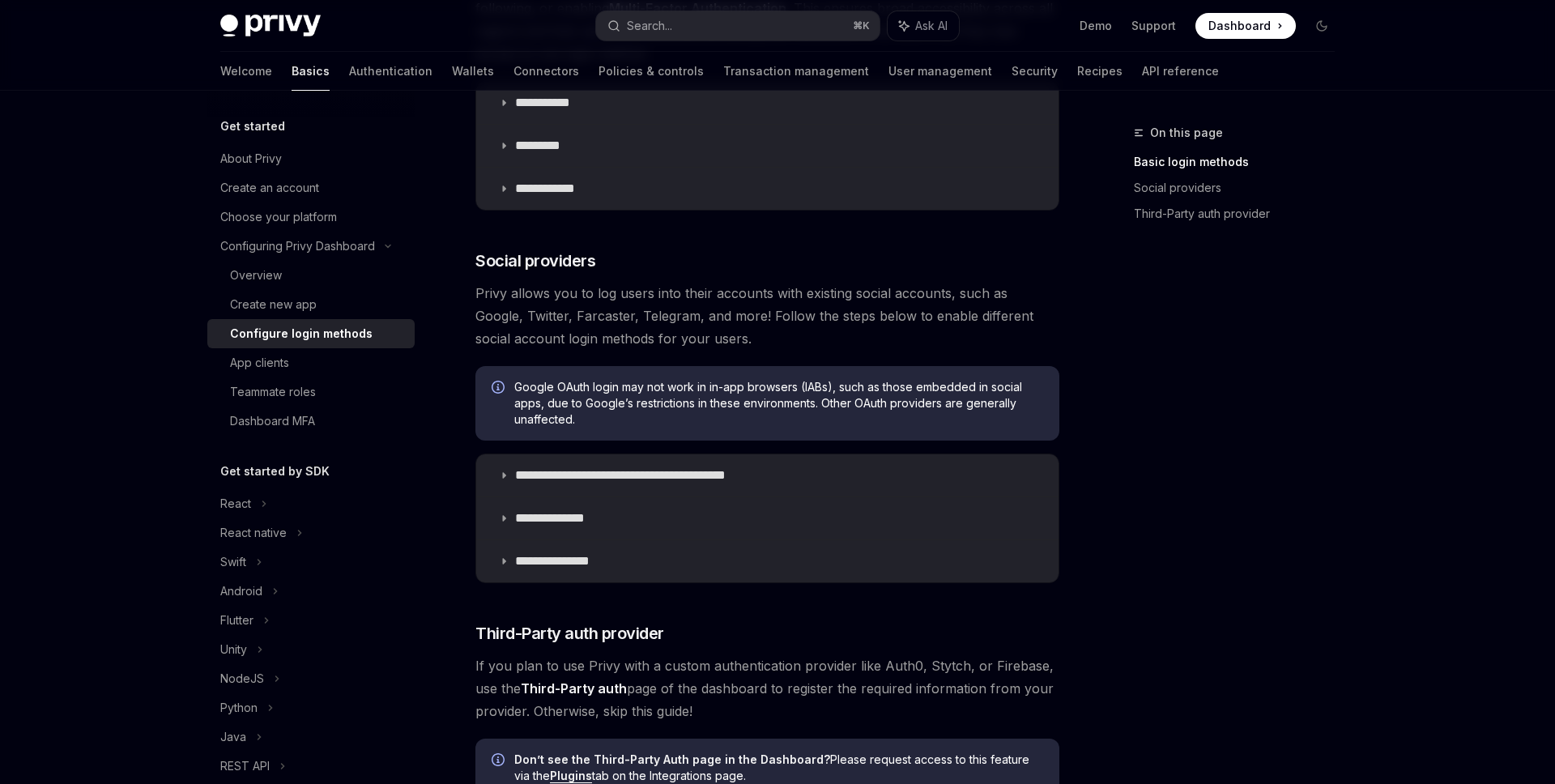
scroll to position [286, 0]
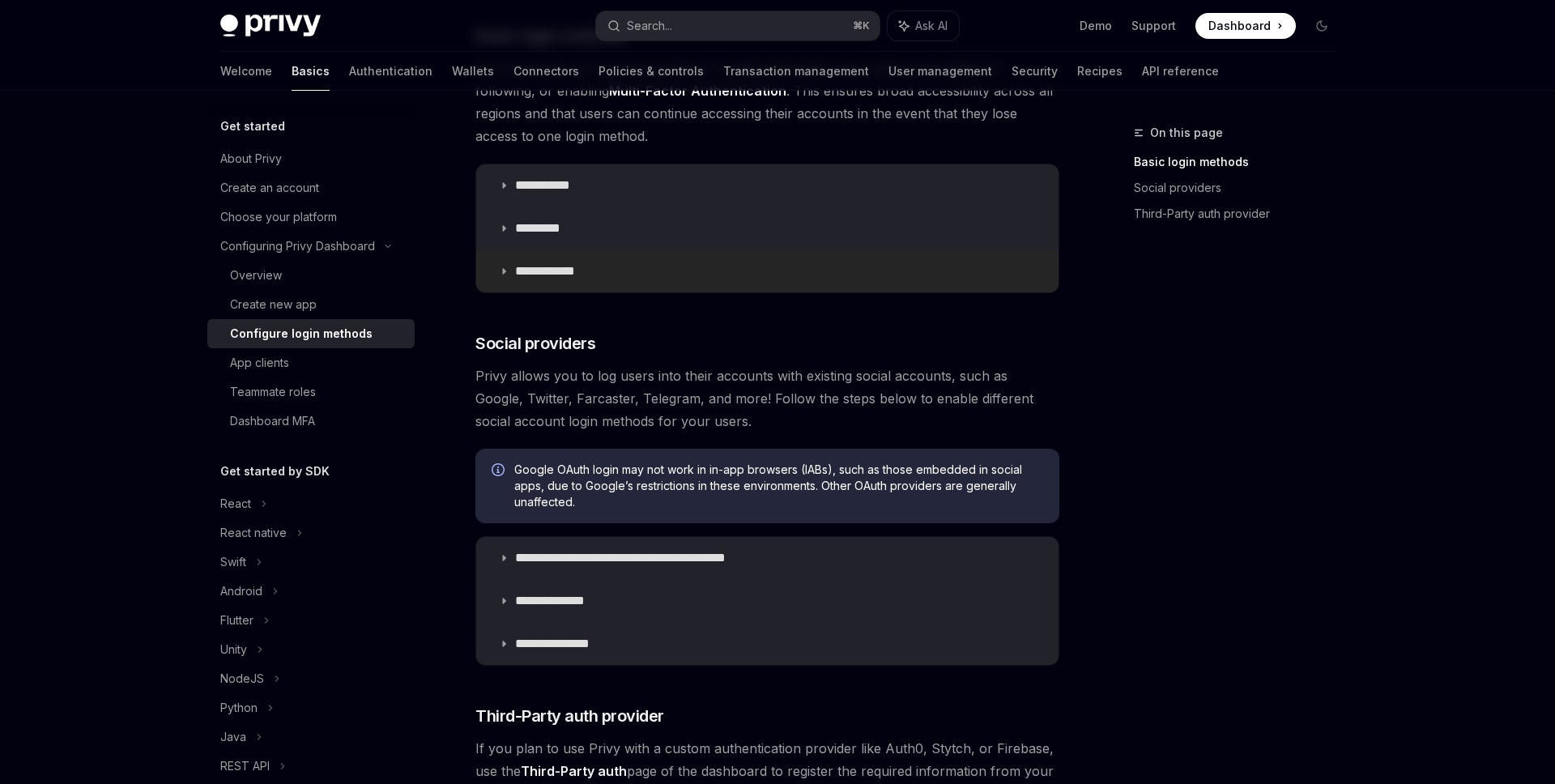
click at [676, 269] on summary "**********" at bounding box center [767, 271] width 582 height 42
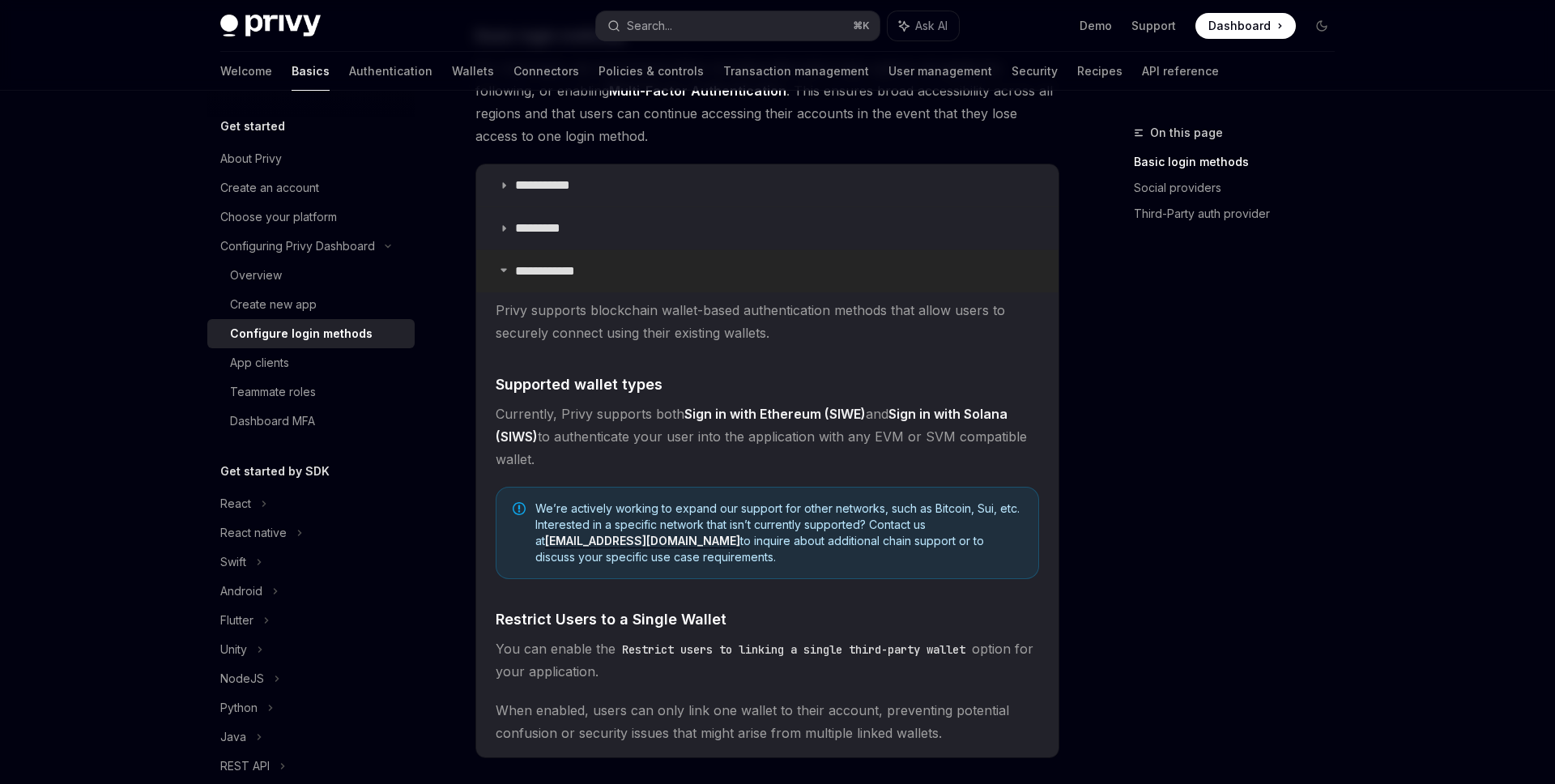
click at [676, 269] on summary "**********" at bounding box center [767, 271] width 582 height 42
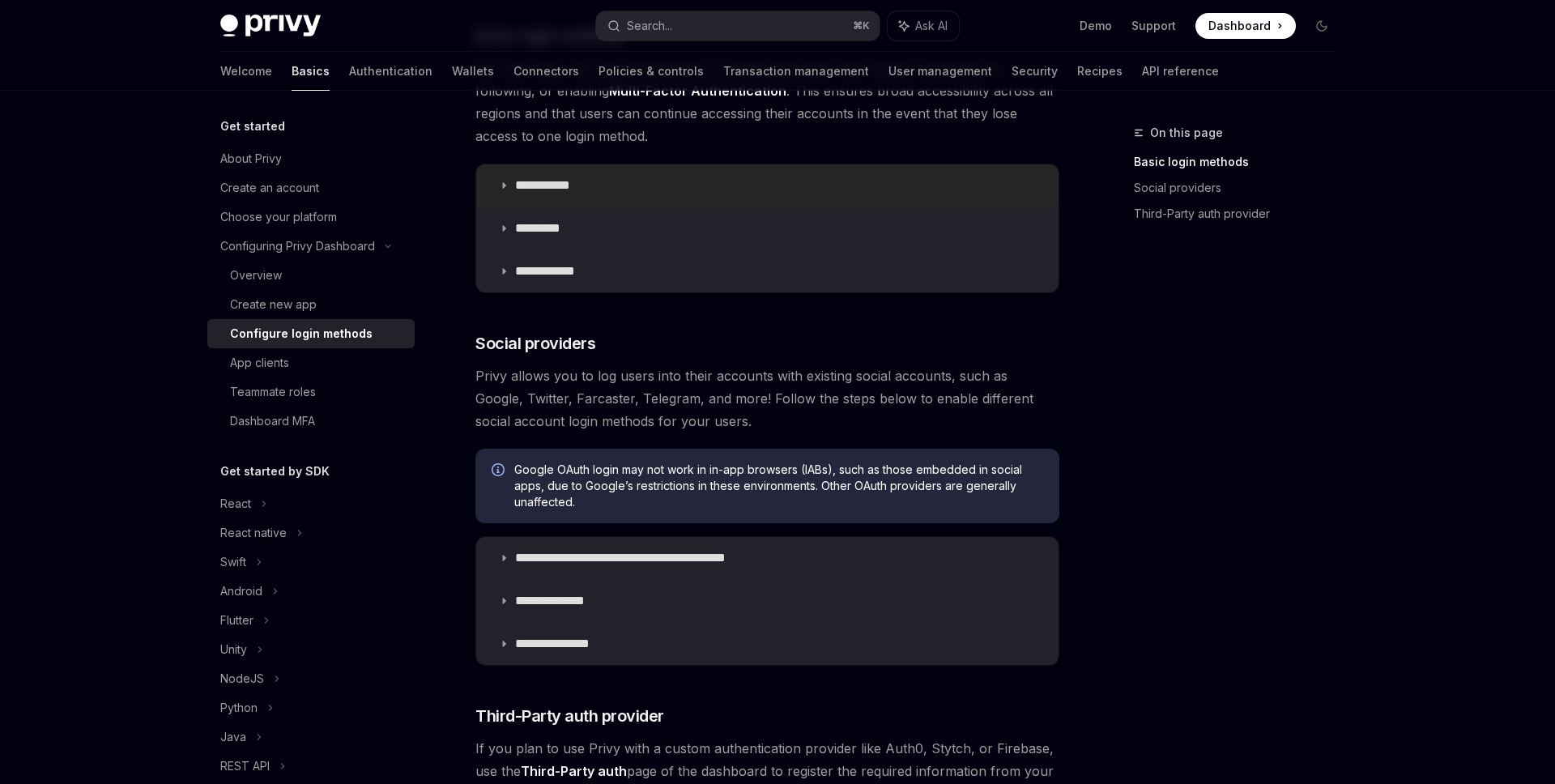
click at [711, 192] on summary "**********" at bounding box center [767, 185] width 582 height 42
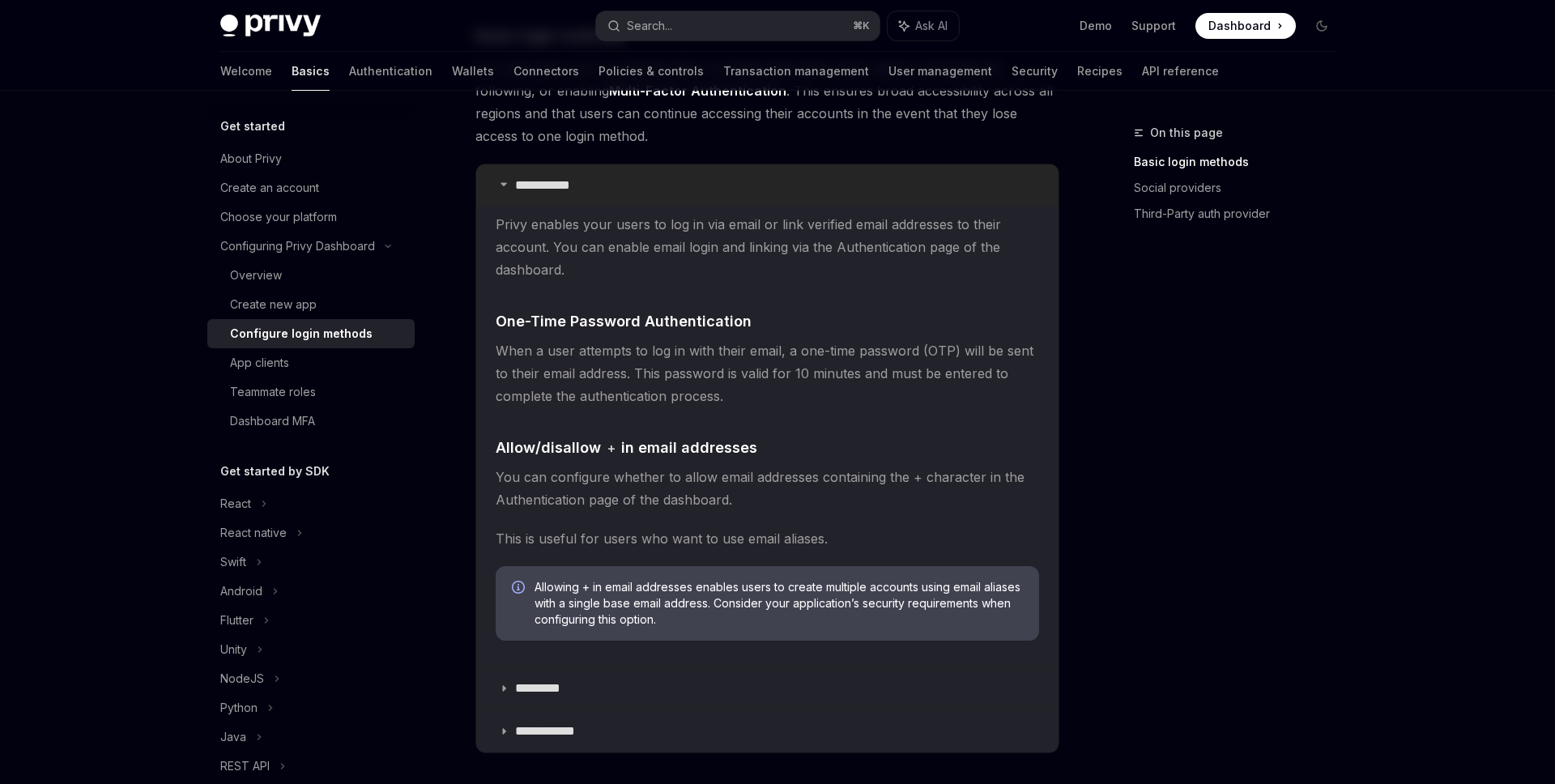
click at [711, 192] on summary "**********" at bounding box center [767, 185] width 582 height 42
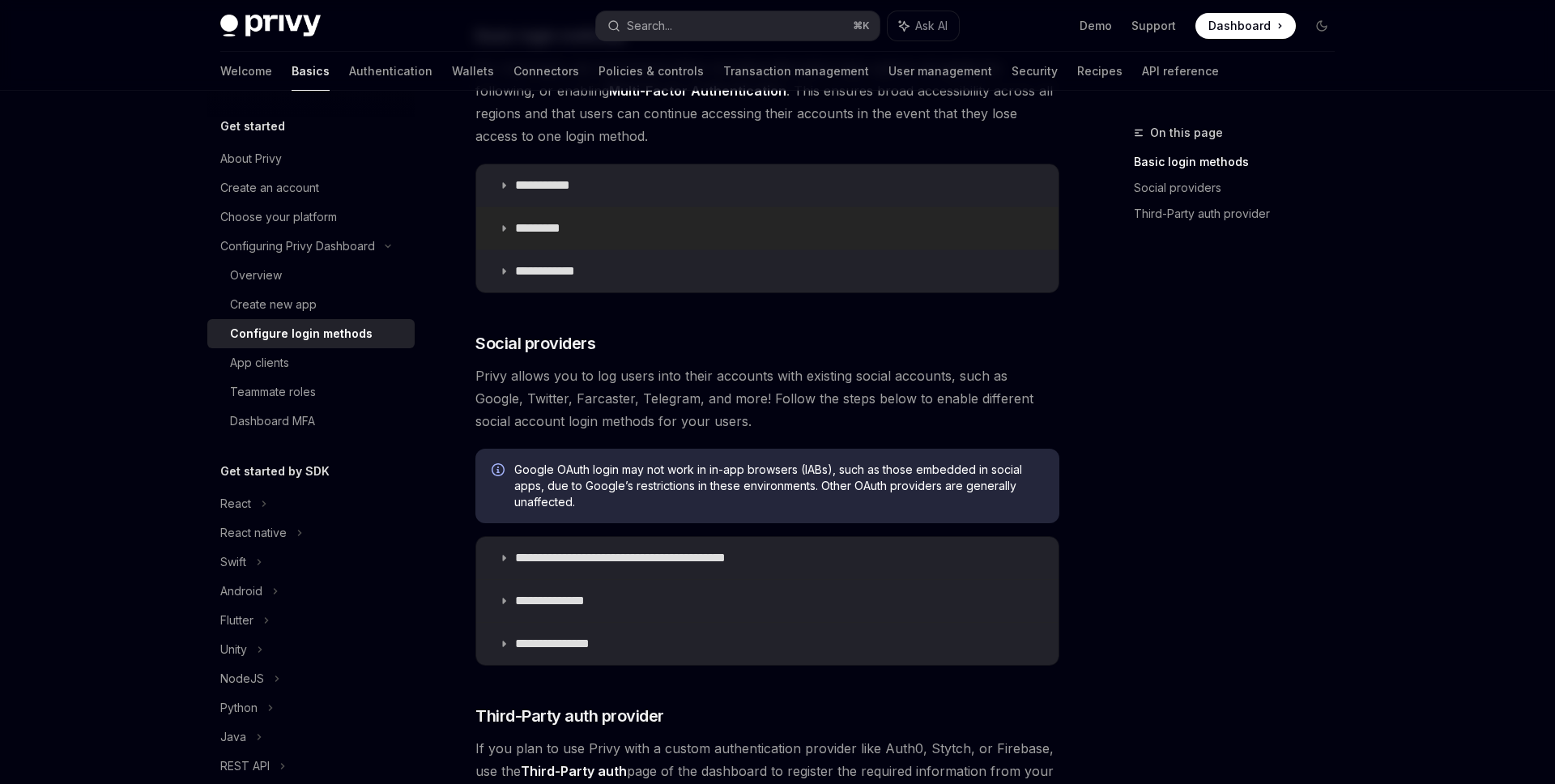
scroll to position [493, 0]
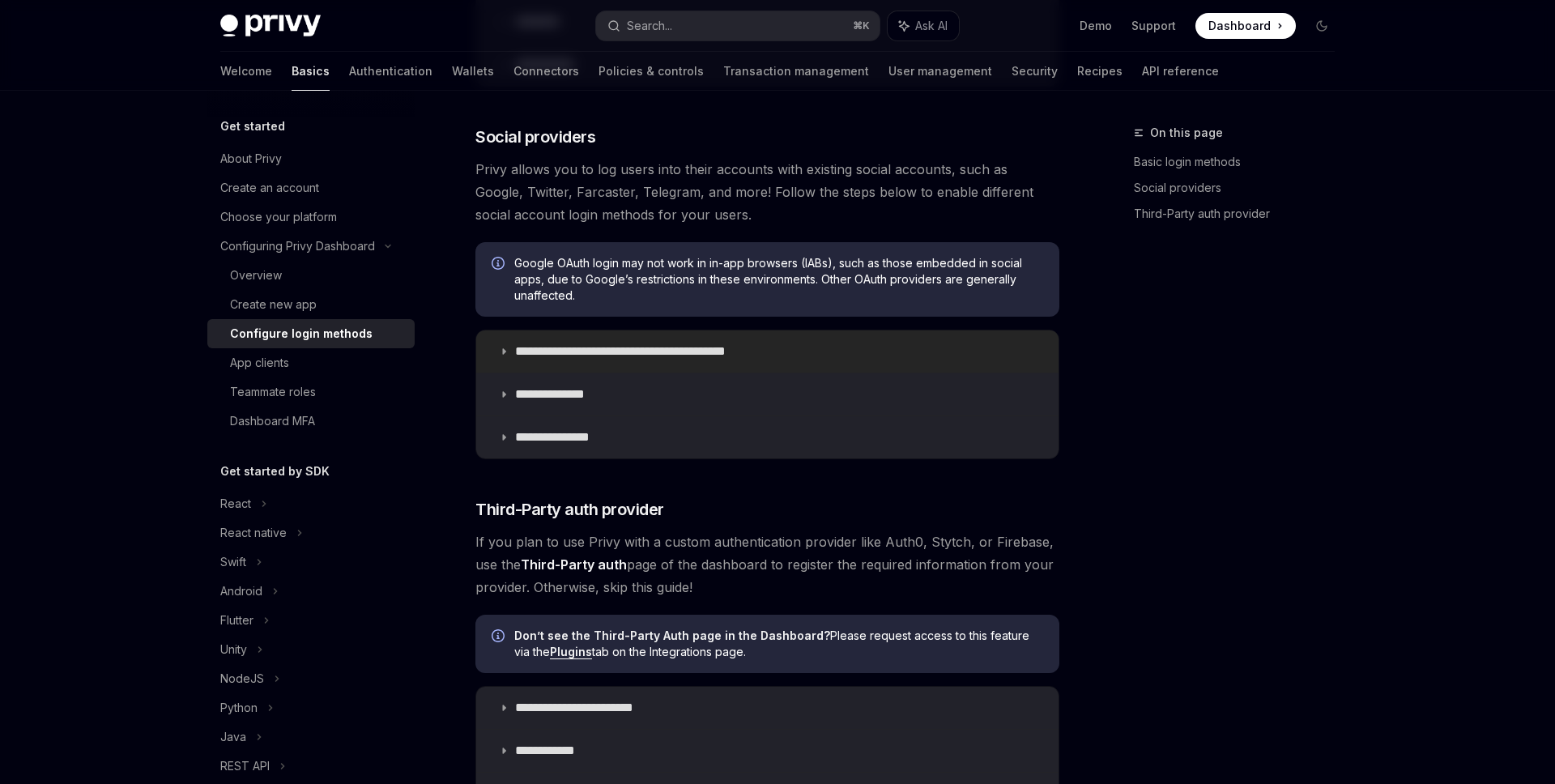
click at [658, 357] on p "**********" at bounding box center [649, 351] width 267 height 16
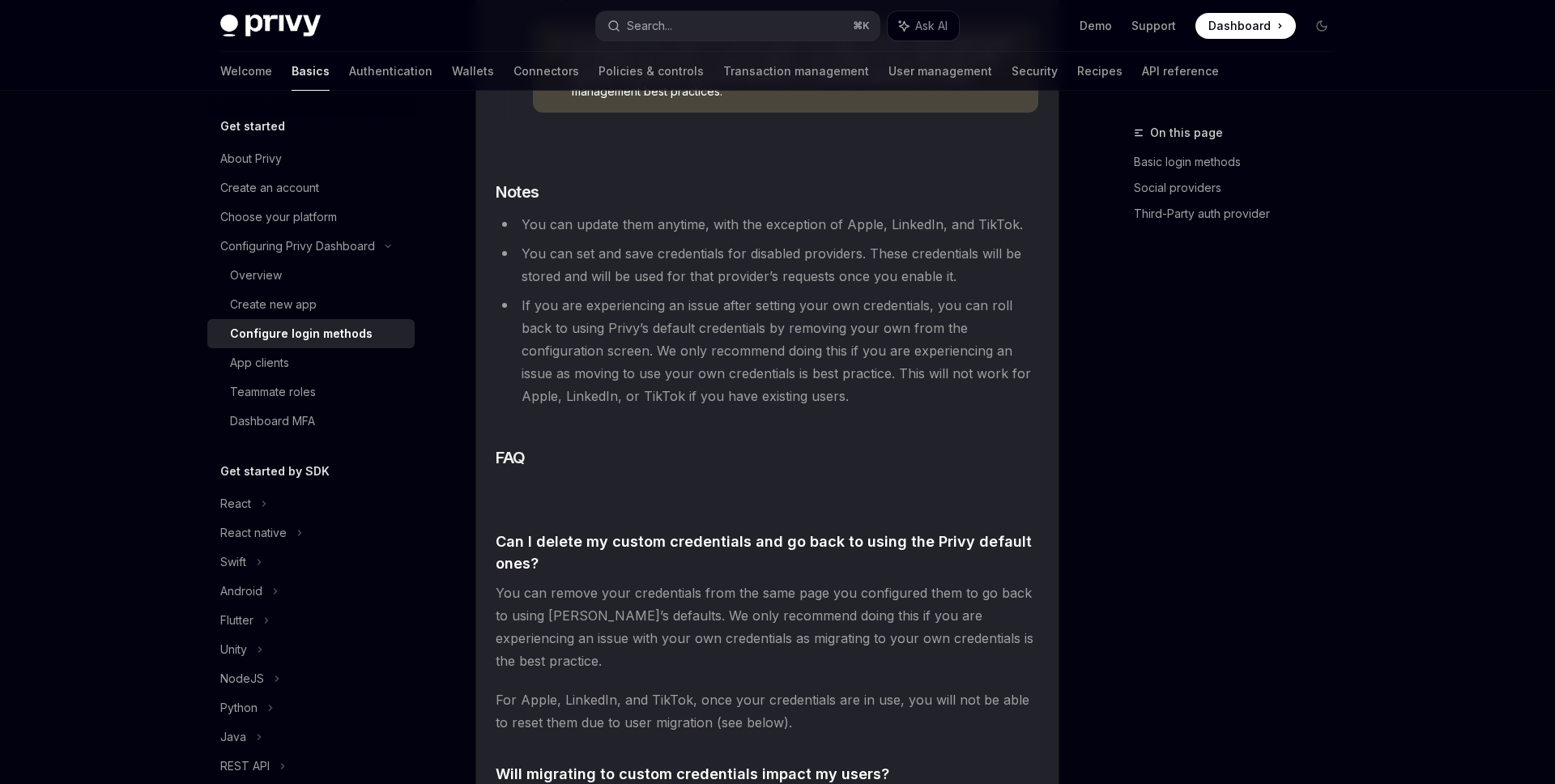
scroll to position [3213, 0]
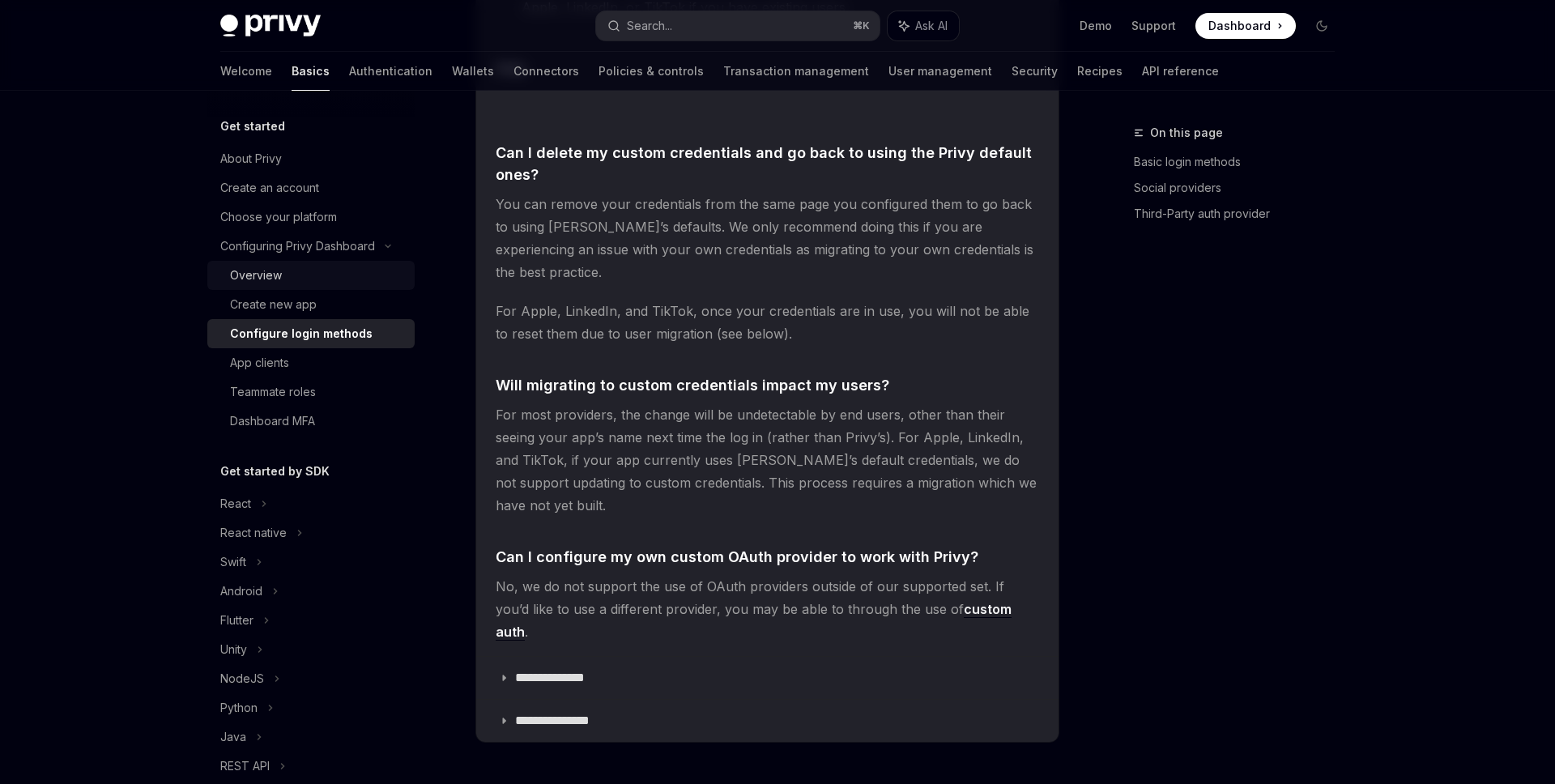
click at [298, 273] on div "Overview" at bounding box center [317, 275] width 175 height 19
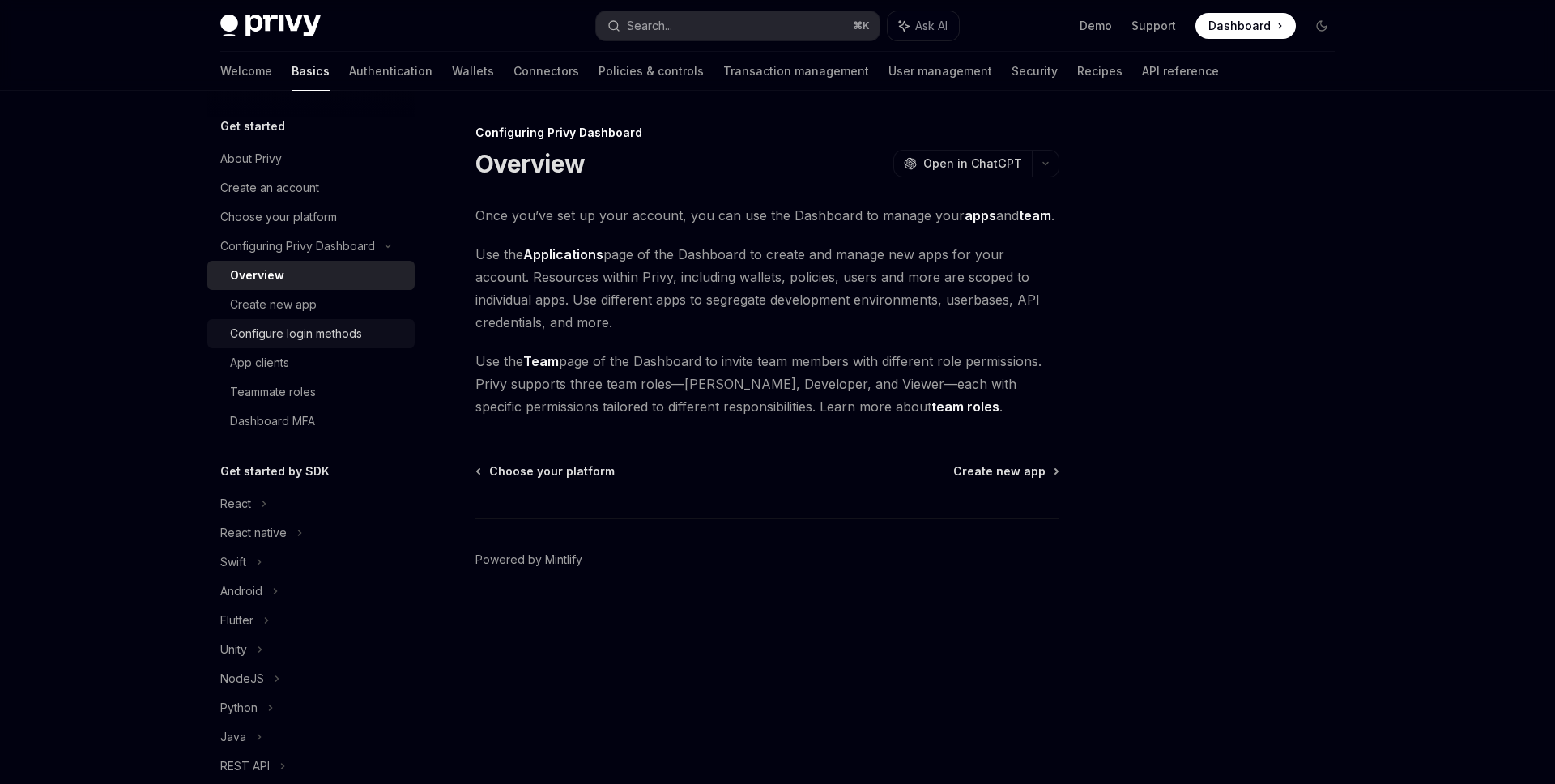
click at [288, 331] on div "Configure login methods" at bounding box center [296, 333] width 132 height 19
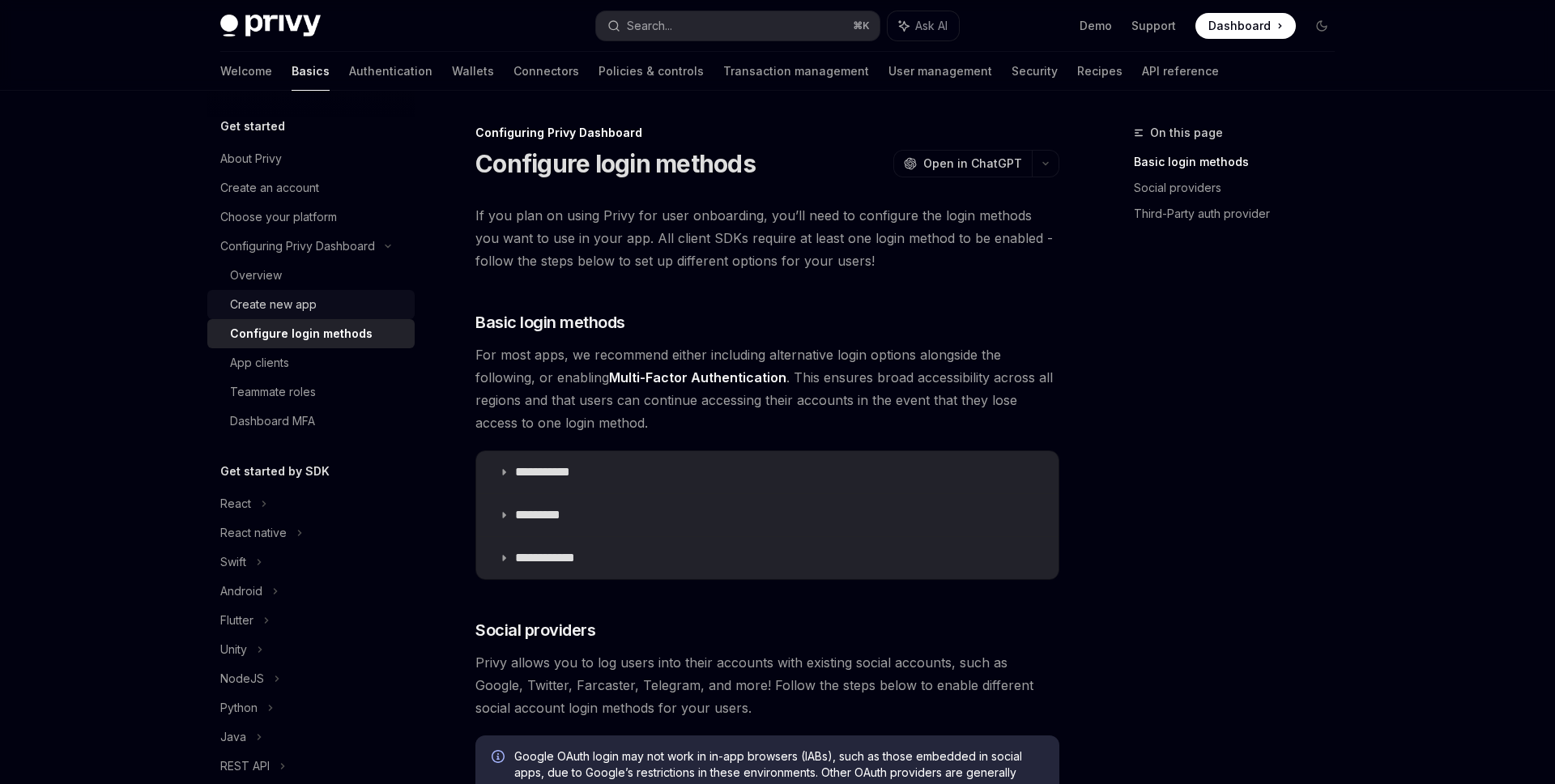
click at [327, 305] on div "Create new app" at bounding box center [317, 304] width 175 height 19
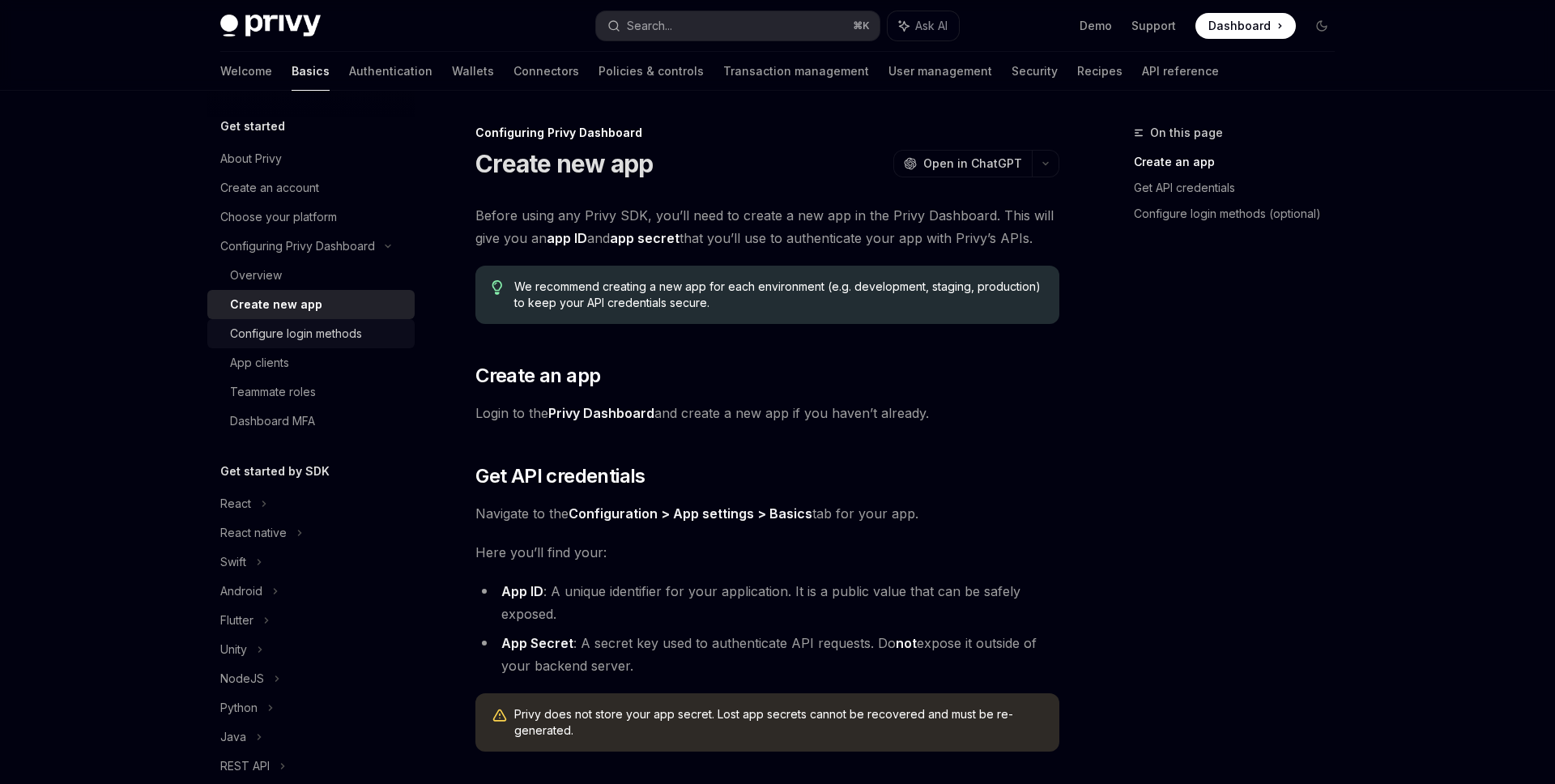
click at [332, 329] on div "Configure login methods" at bounding box center [296, 333] width 132 height 19
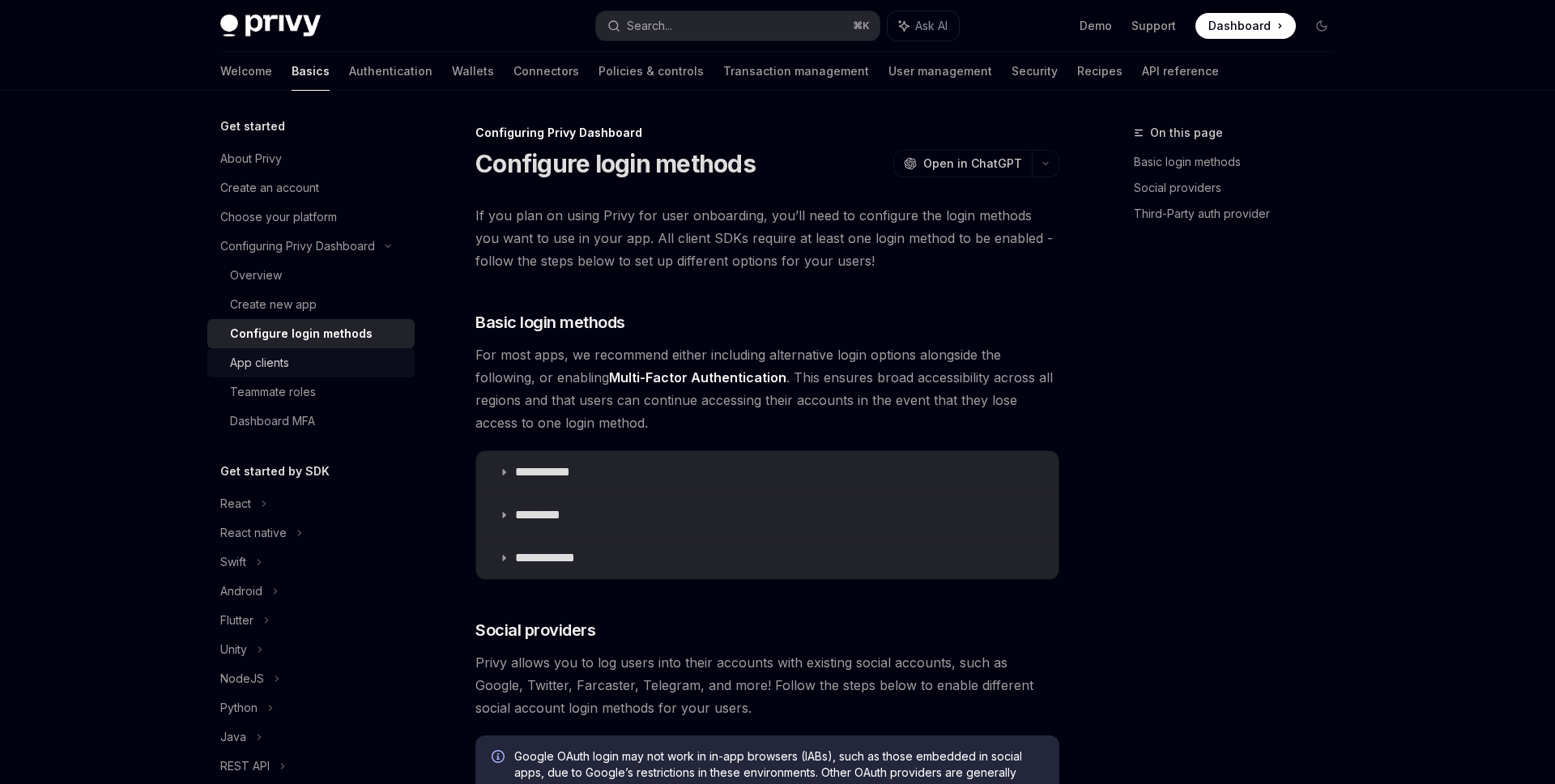
click at [294, 362] on div "App clients" at bounding box center [317, 362] width 175 height 19
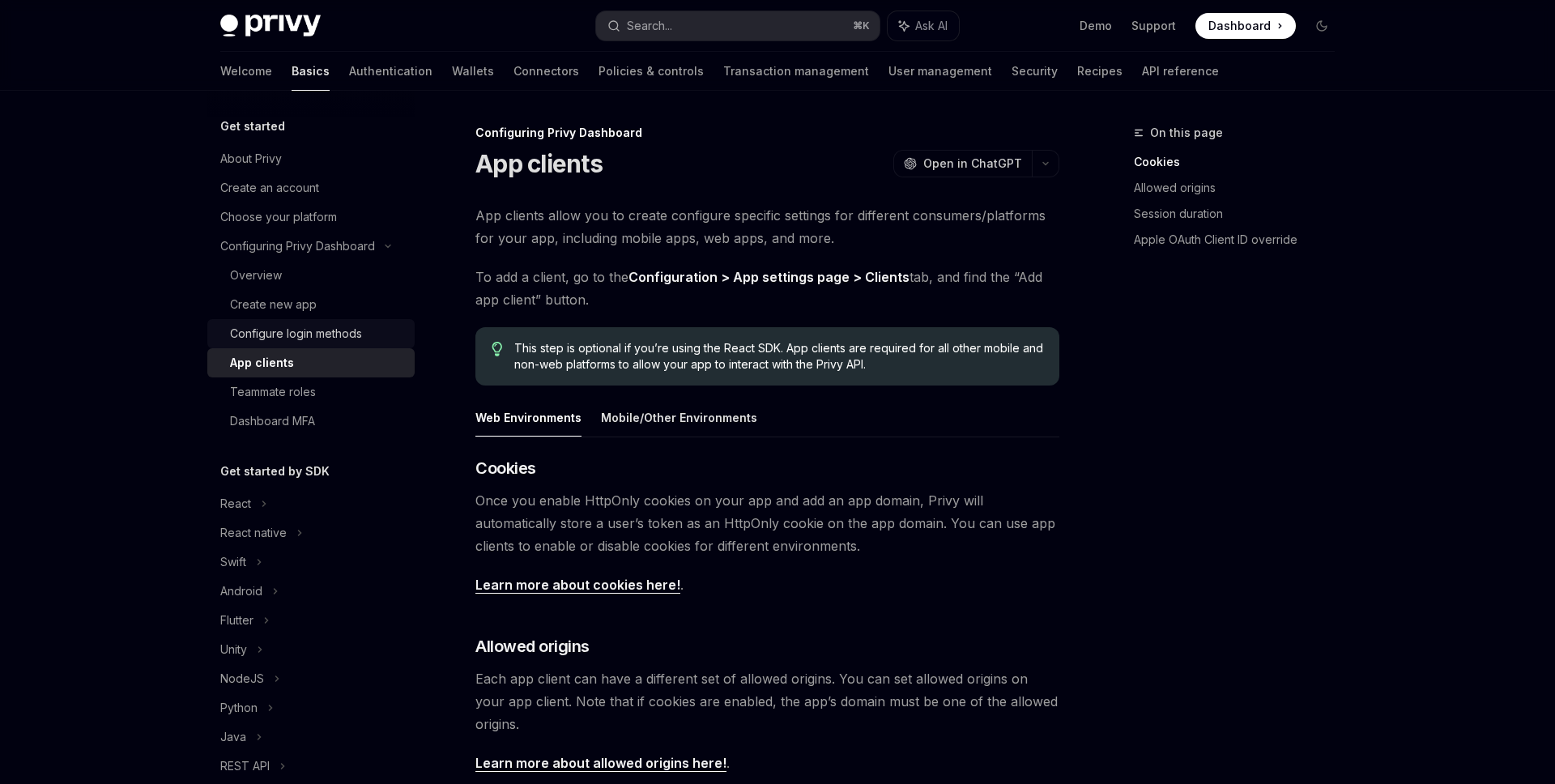
click at [272, 328] on div "Configure login methods" at bounding box center [296, 333] width 132 height 19
type textarea "*"
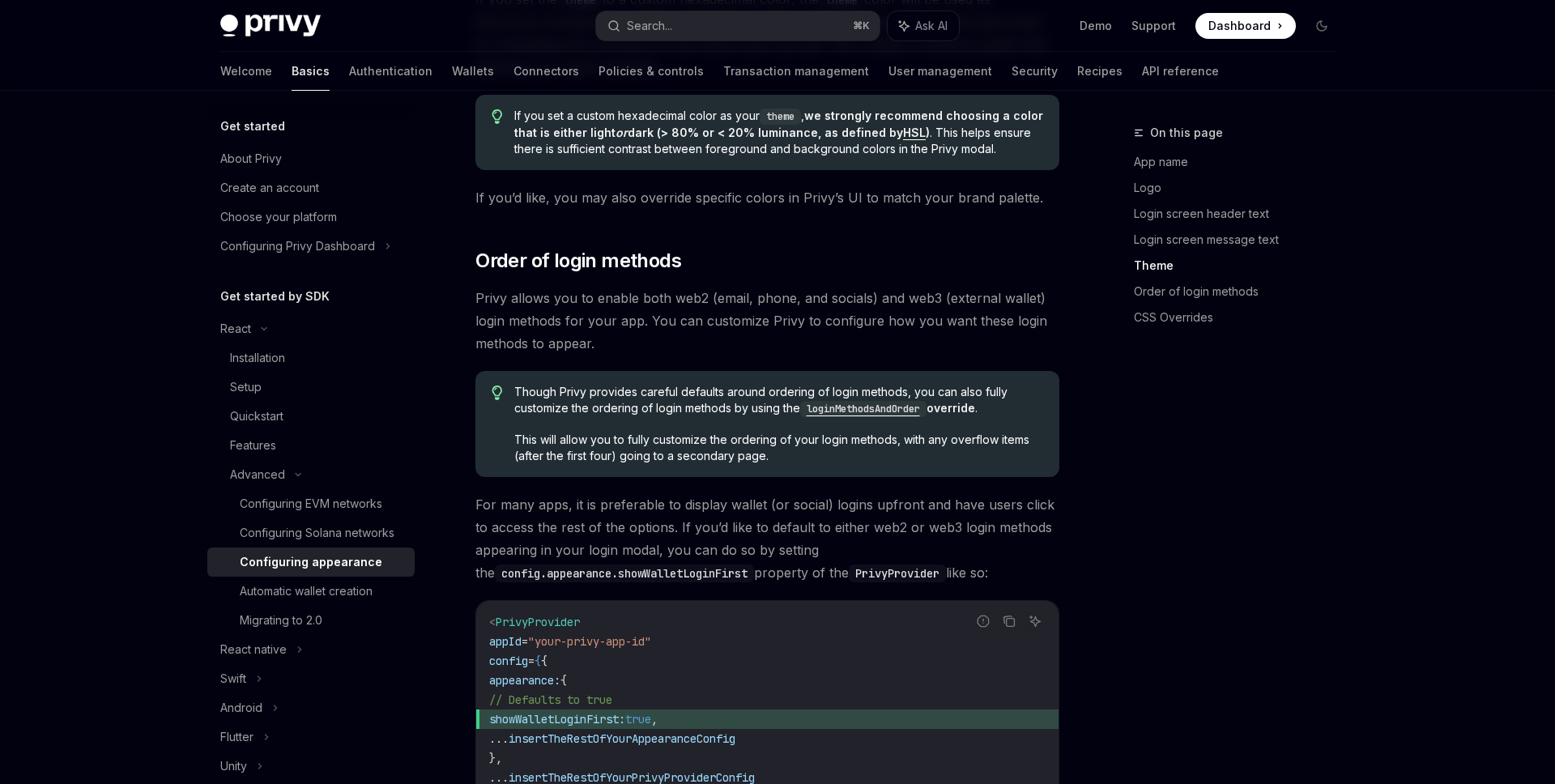
scroll to position [2976, 0]
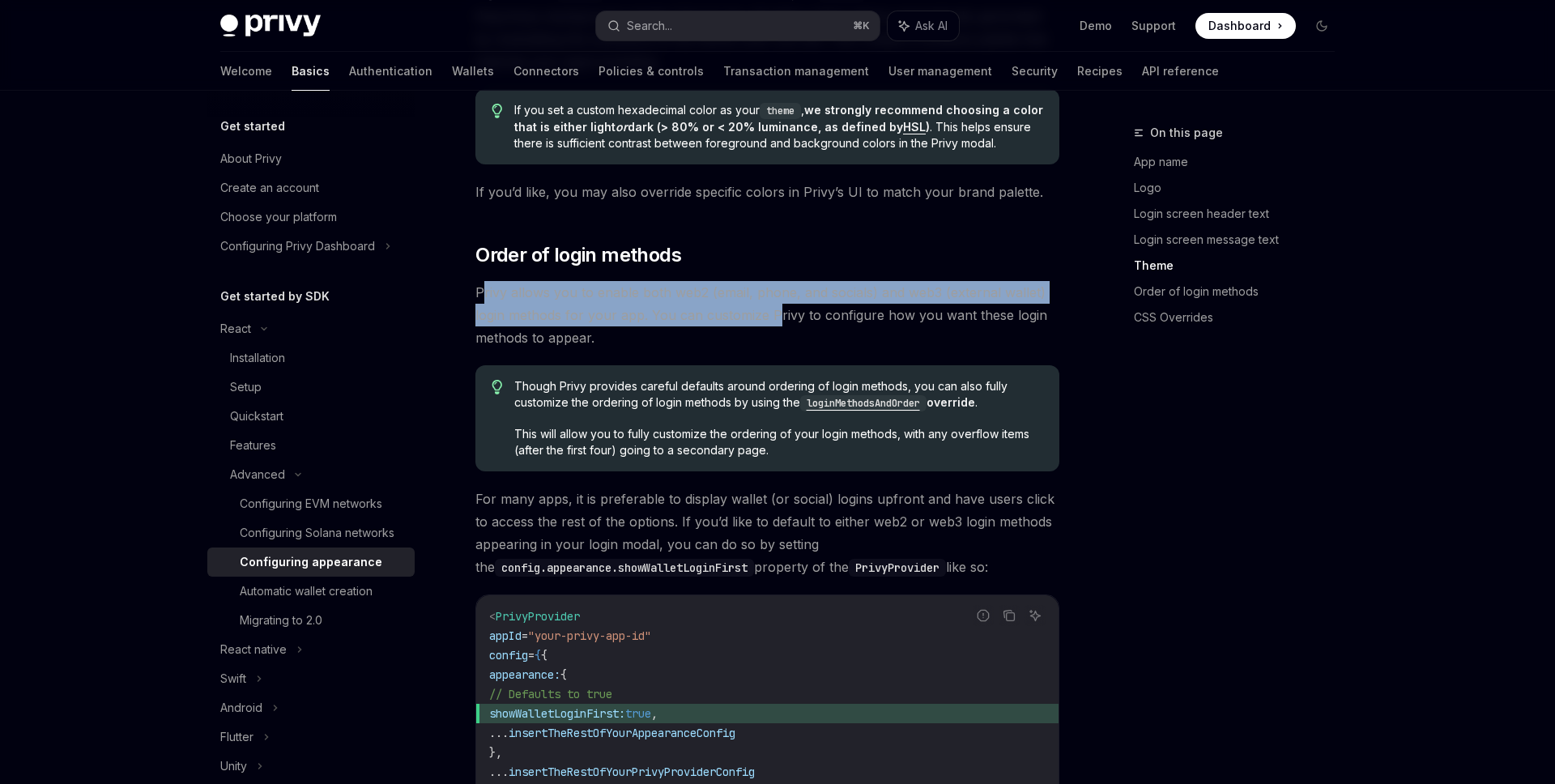
drag, startPoint x: 484, startPoint y: 269, endPoint x: 779, endPoint y: 284, distance: 295.4
click at [778, 284] on span "Privy allows you to enable both web2 (email, phone, and socials) and web3 (exte…" at bounding box center [767, 315] width 584 height 68
click at [779, 284] on span "Privy allows you to enable both web2 (email, phone, and socials) and web3 (exte…" at bounding box center [767, 315] width 584 height 68
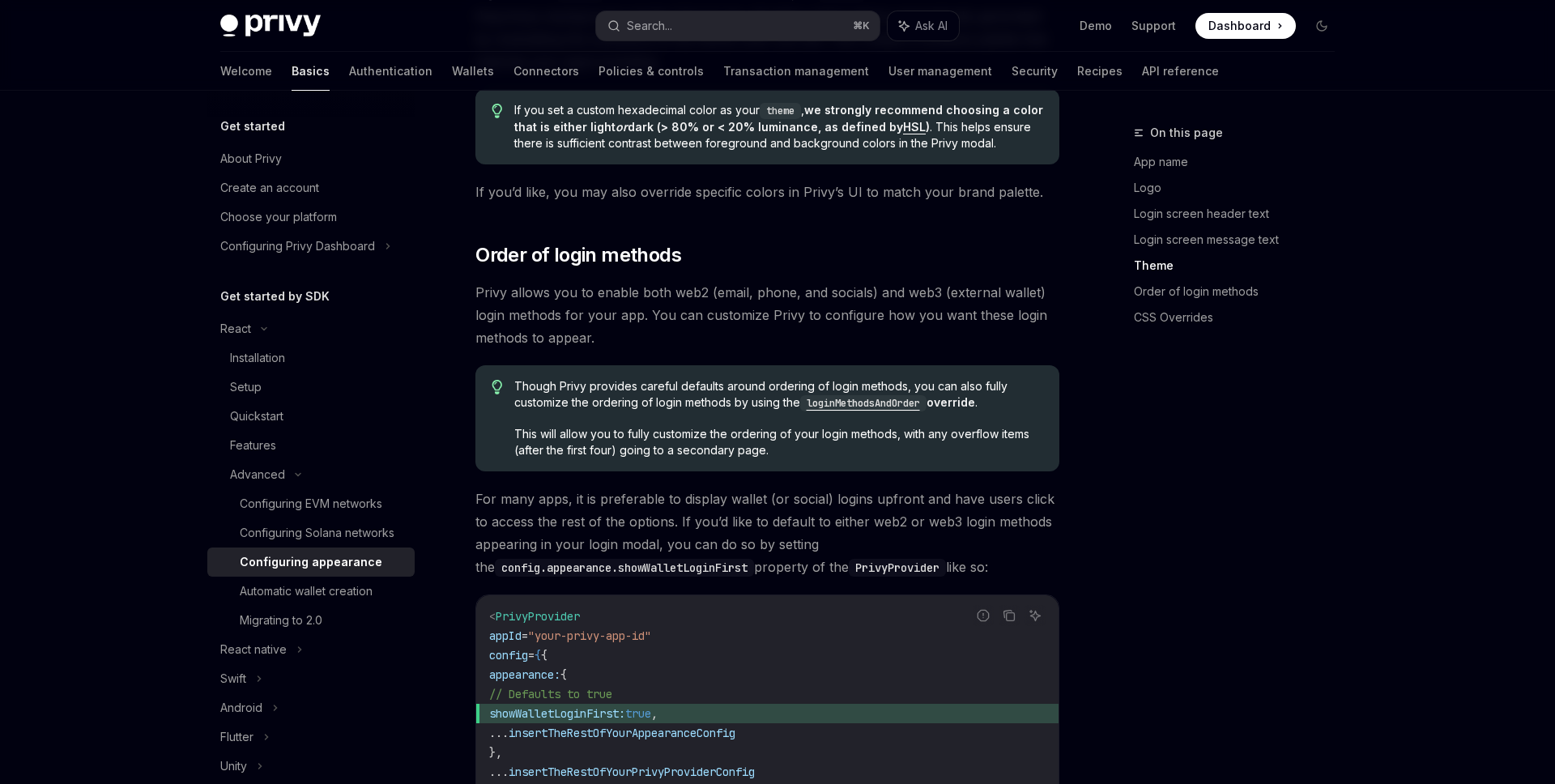
scroll to position [2690, 0]
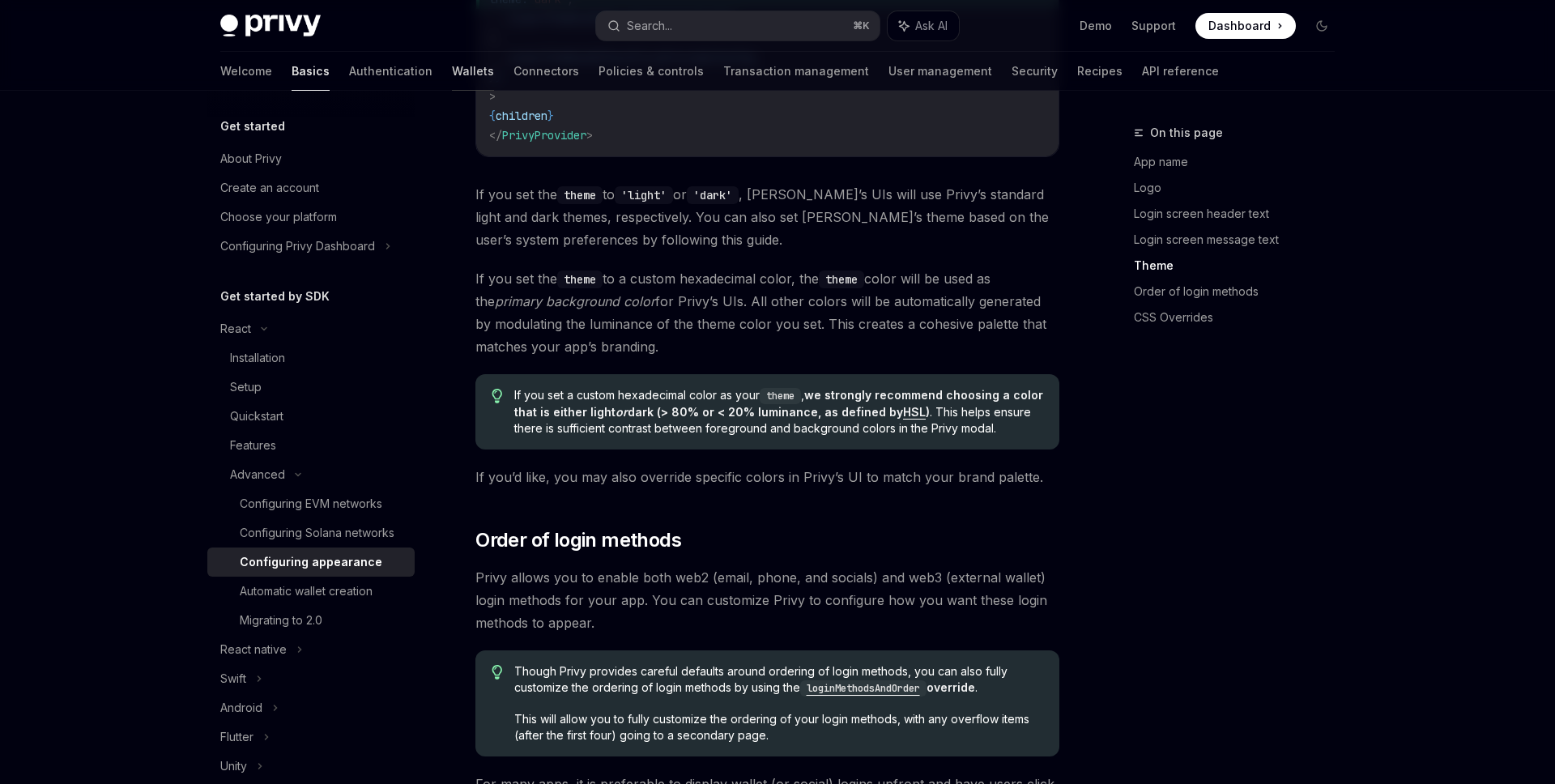
click at [452, 63] on link "Wallets" at bounding box center [473, 71] width 42 height 39
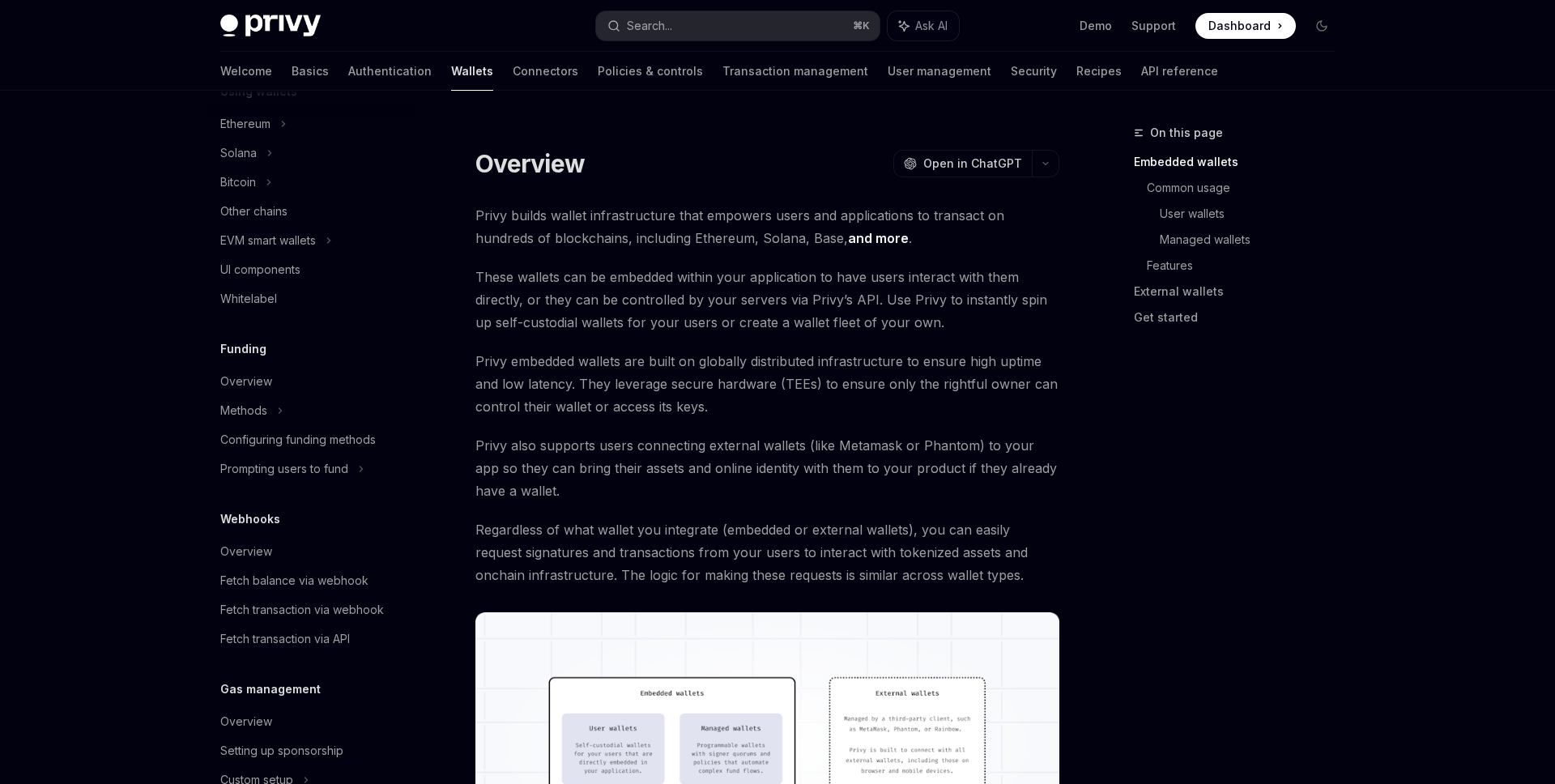
scroll to position [493, 0]
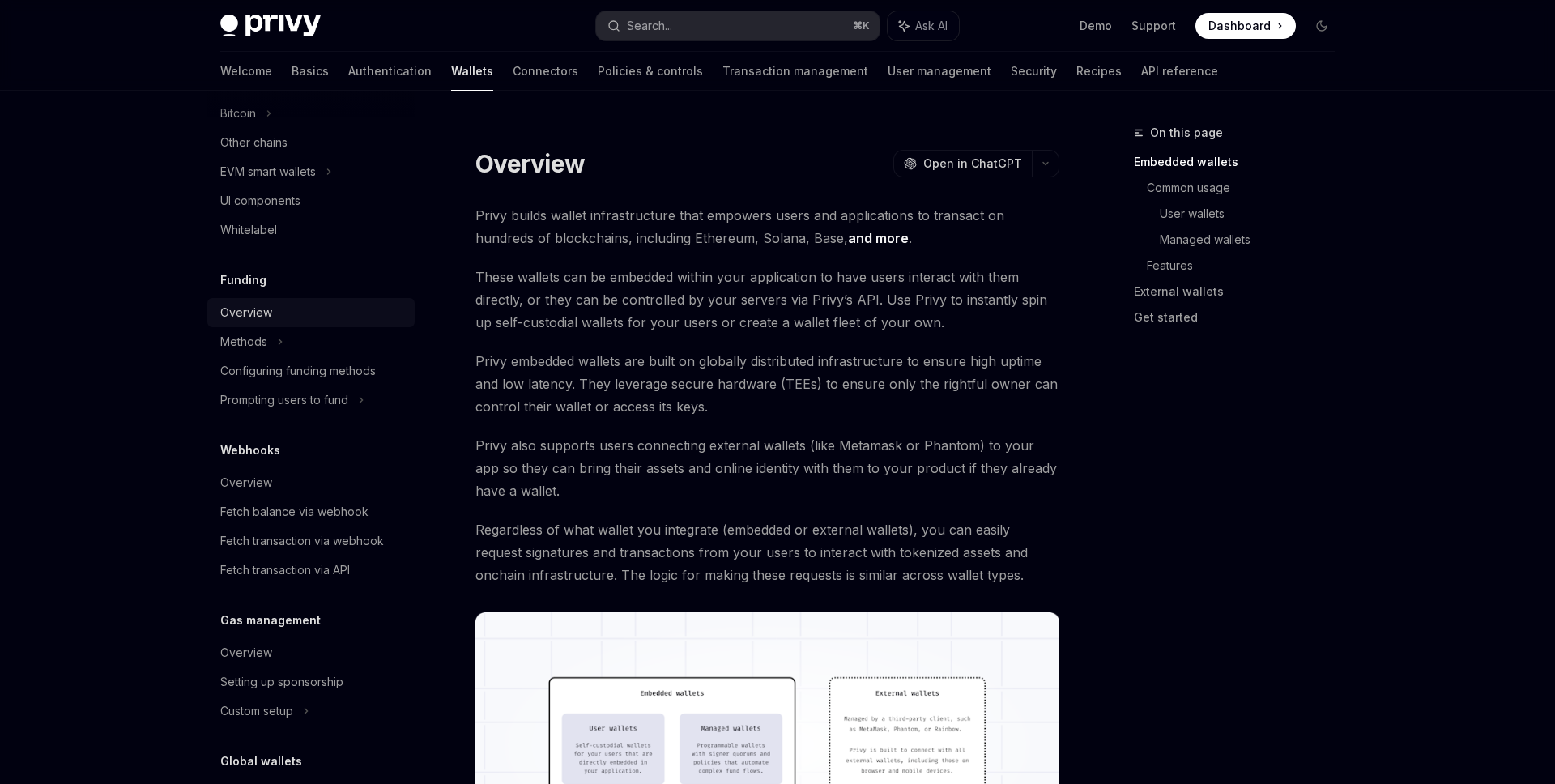
click at [311, 313] on div "Overview" at bounding box center [312, 312] width 185 height 19
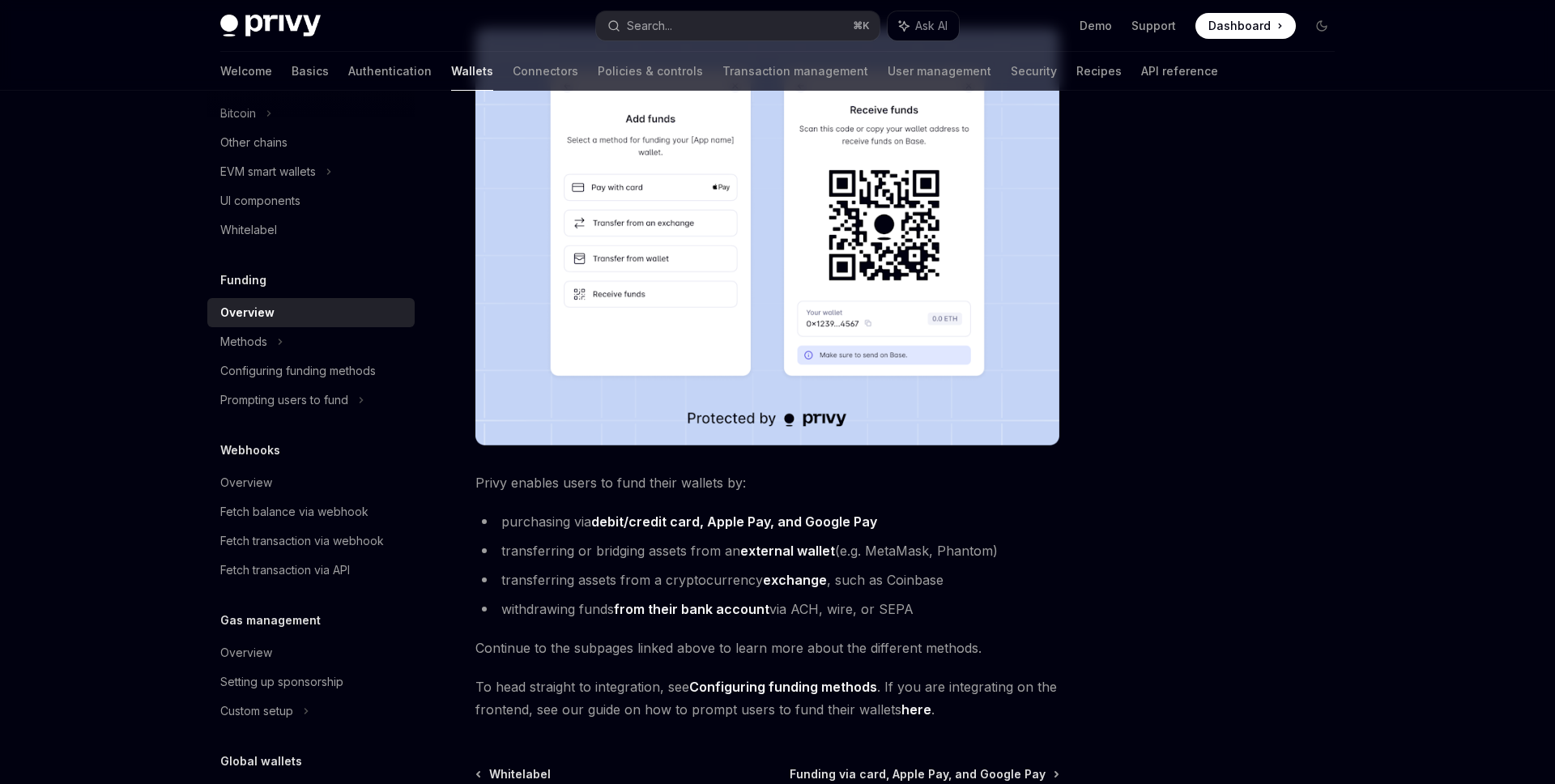
scroll to position [464, 0]
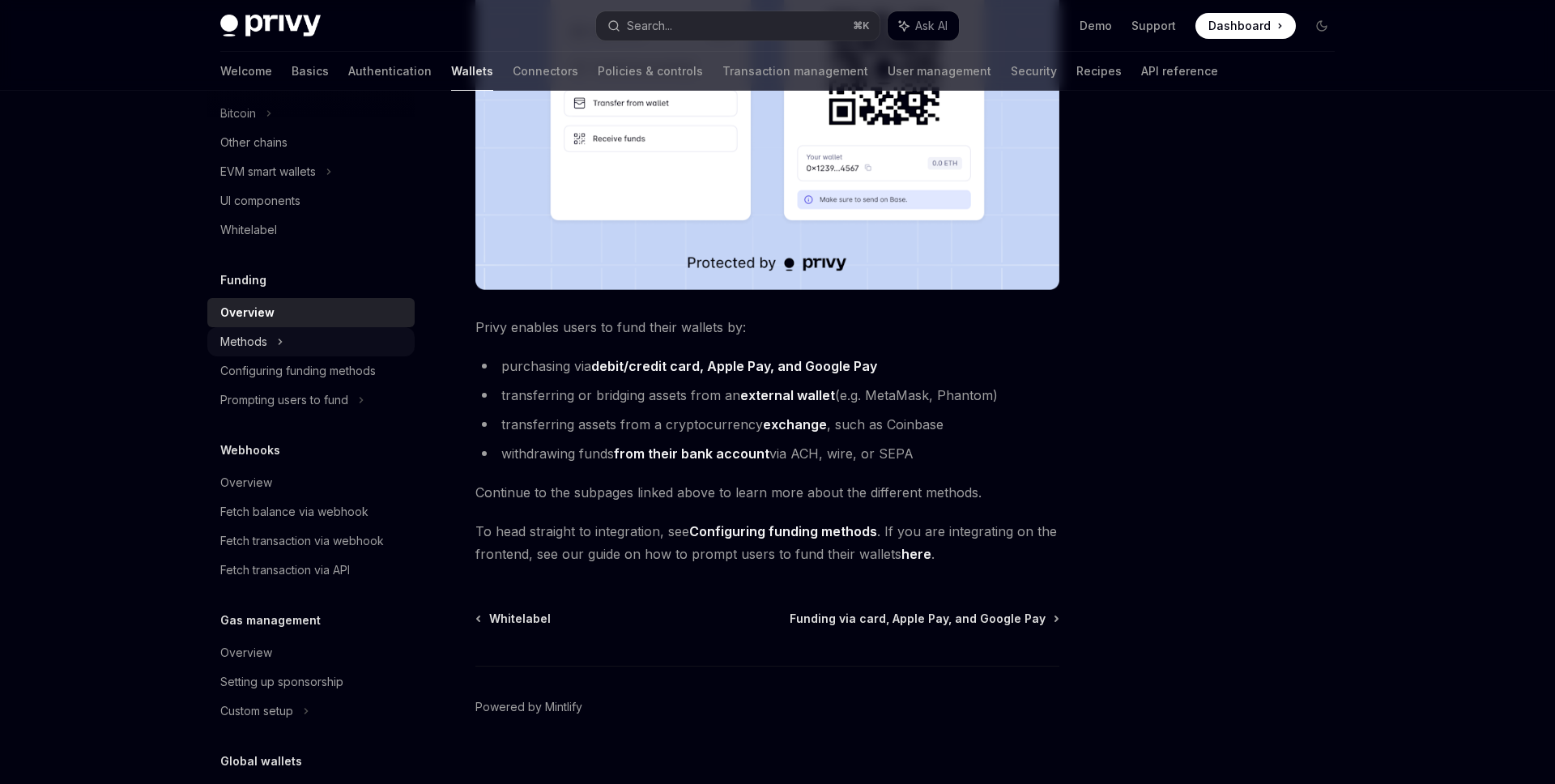
click at [281, 333] on icon at bounding box center [281, 341] width 7 height 19
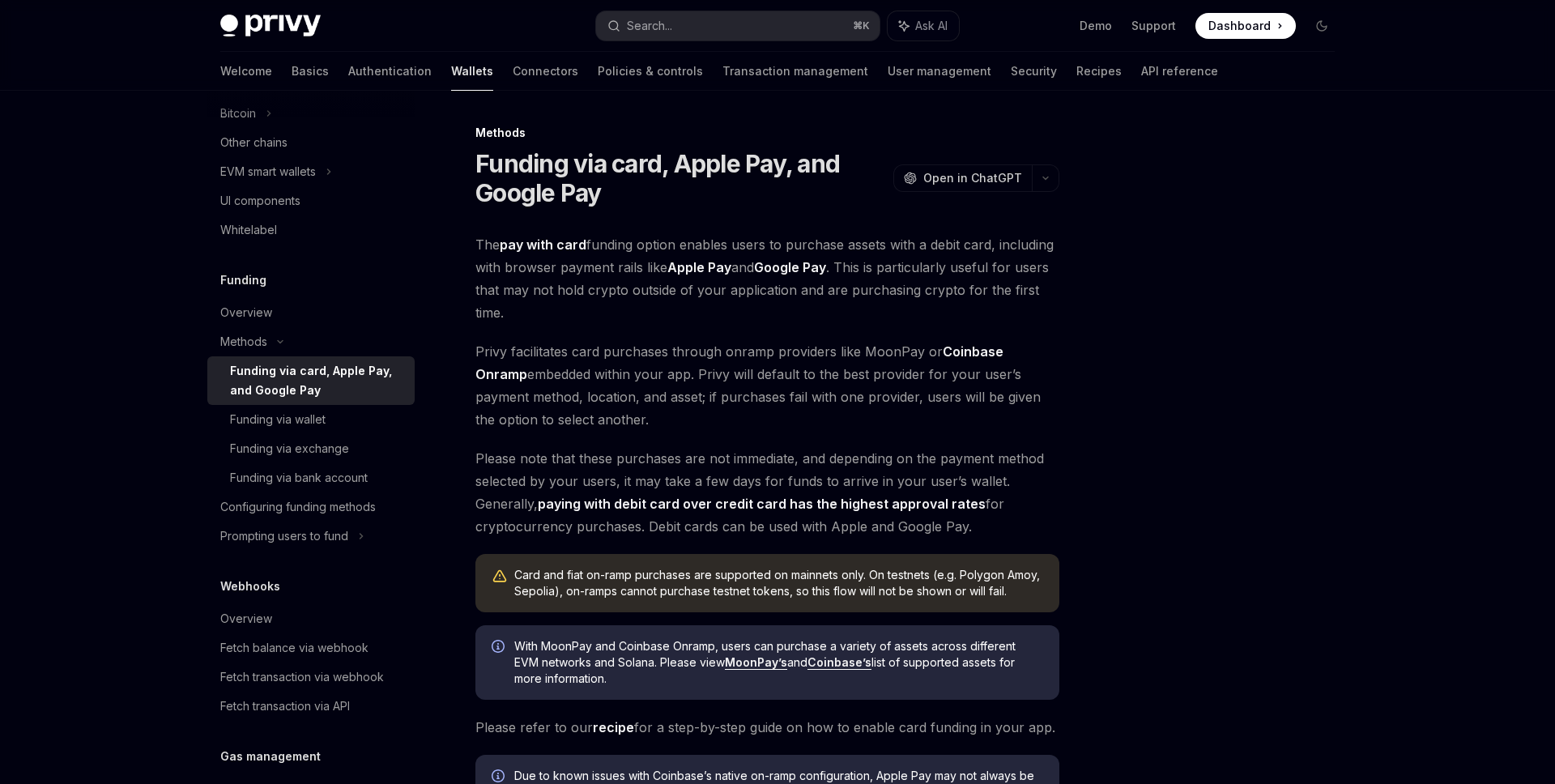
click at [355, 390] on div "Funding via card, Apple Pay, and Google Pay" at bounding box center [317, 381] width 175 height 39
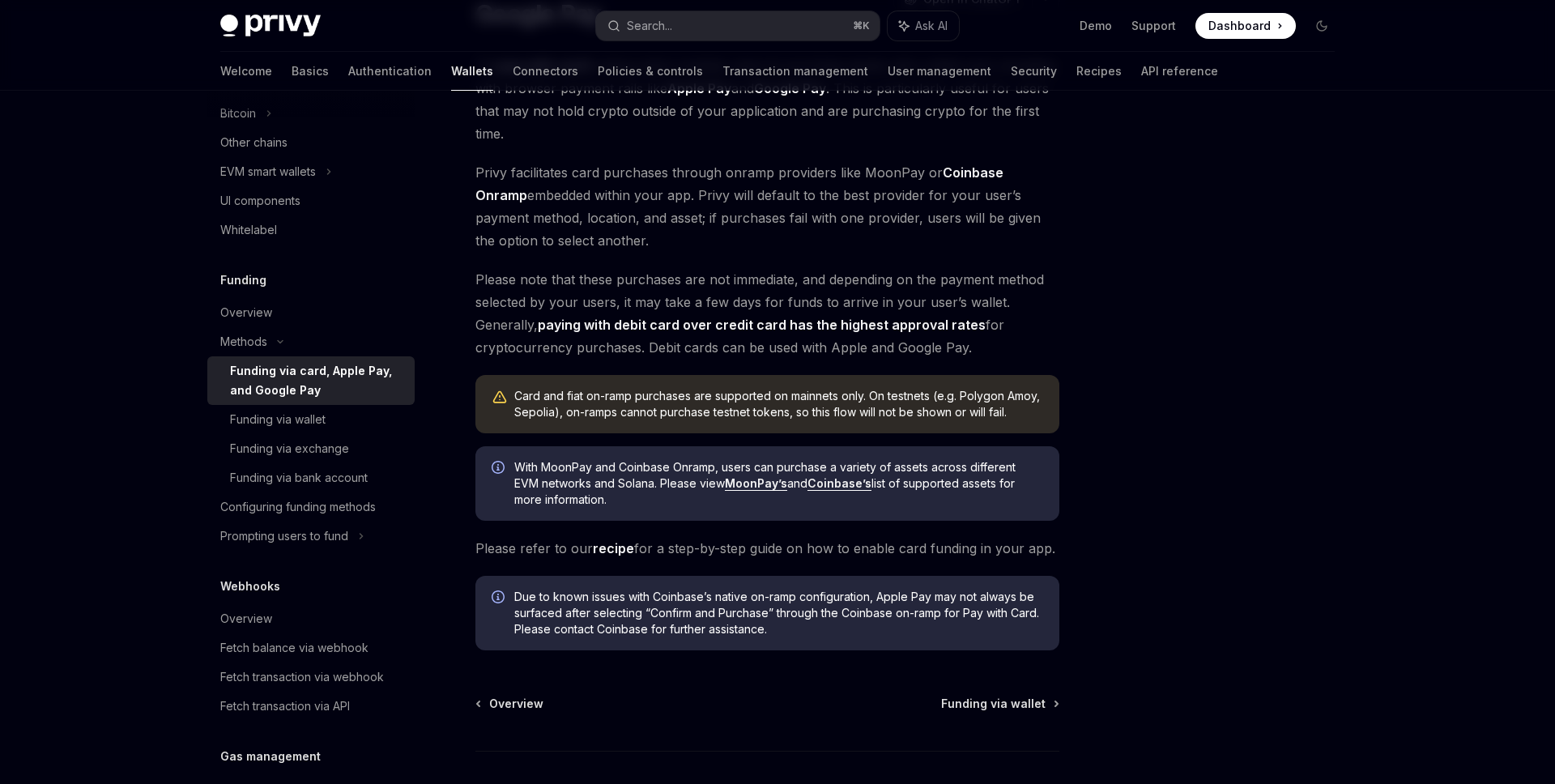
scroll to position [195, 0]
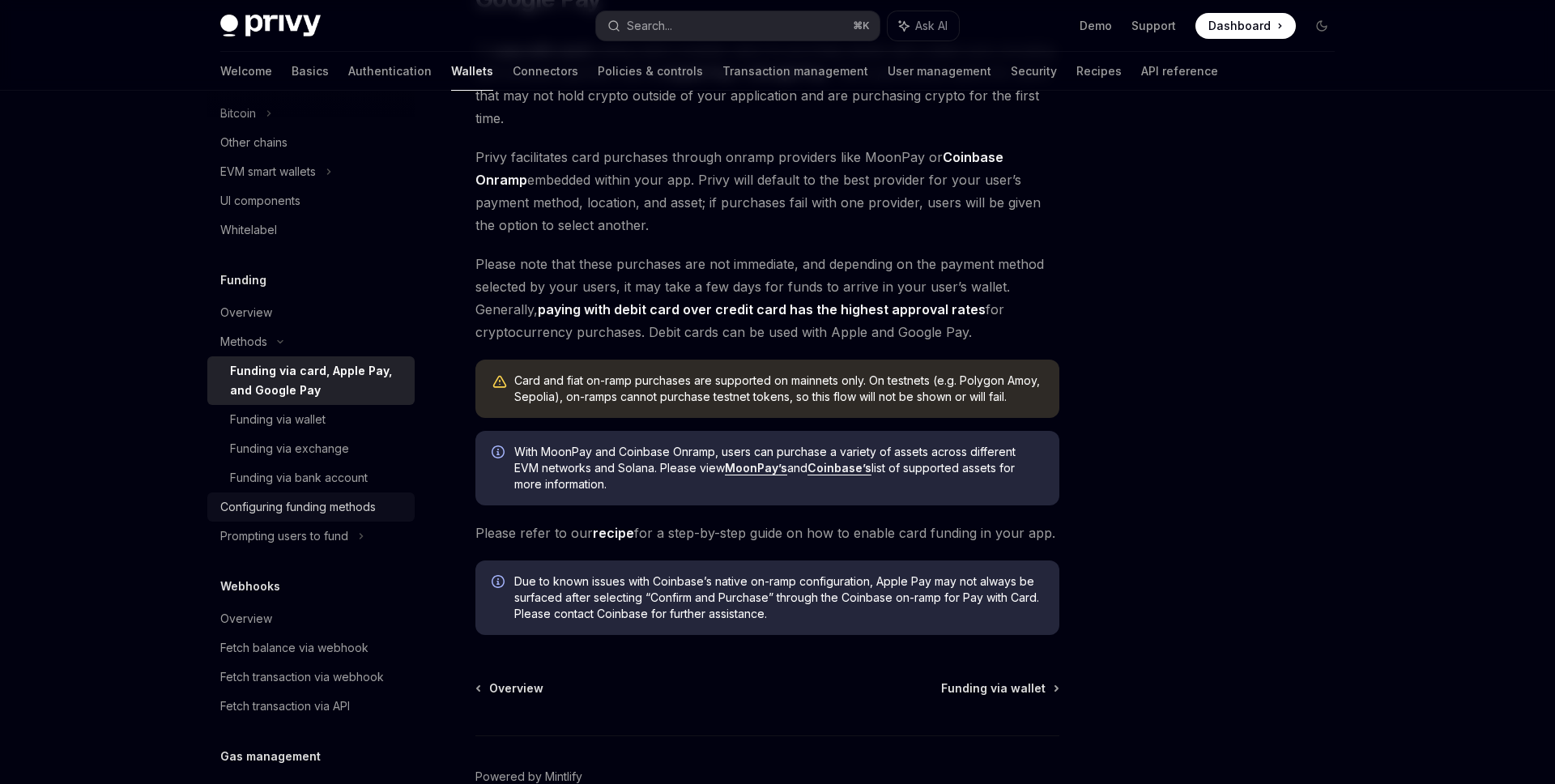
click at [286, 499] on div "Configuring funding methods" at bounding box center [298, 507] width 155 height 19
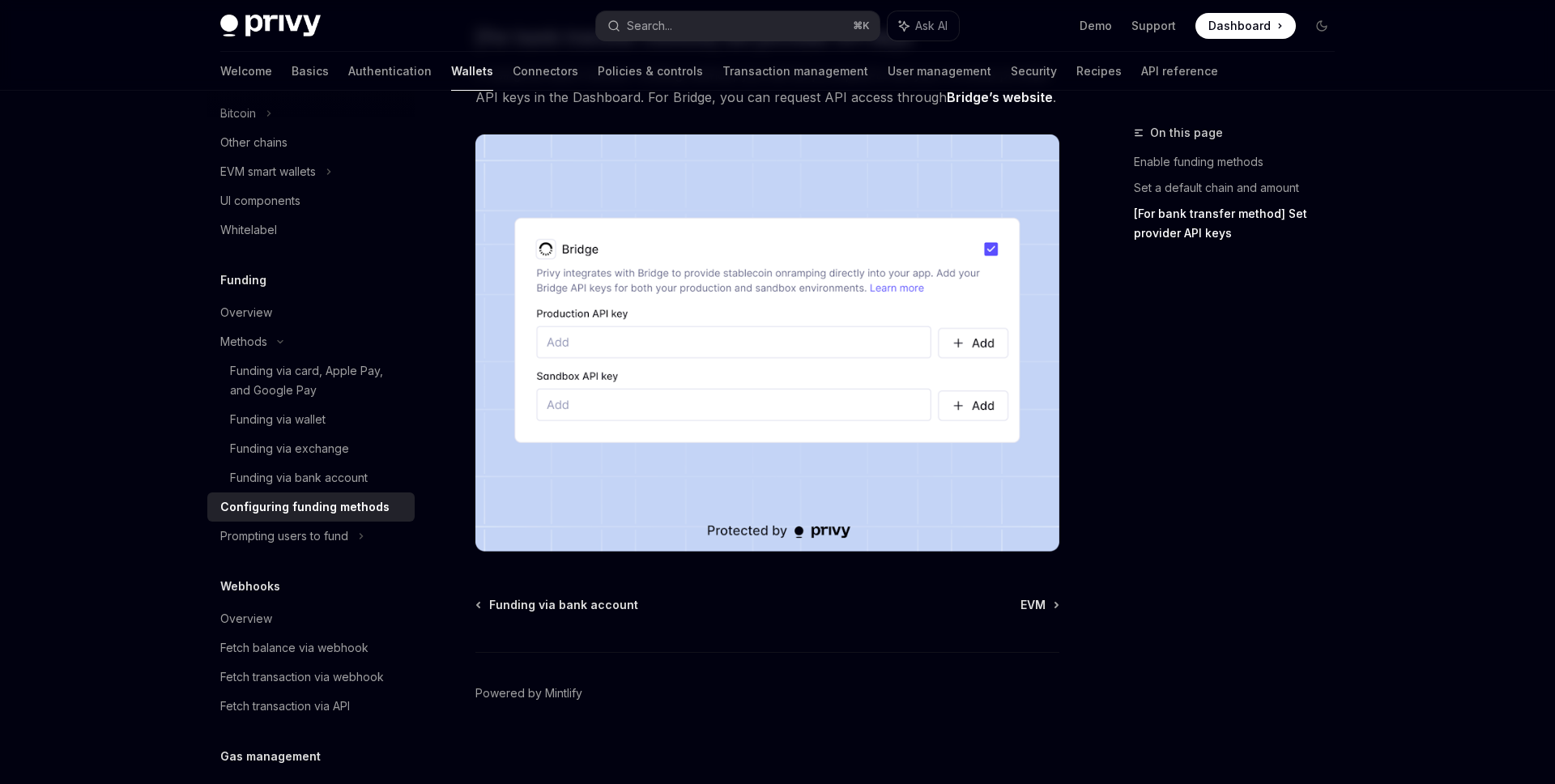
scroll to position [1454, 0]
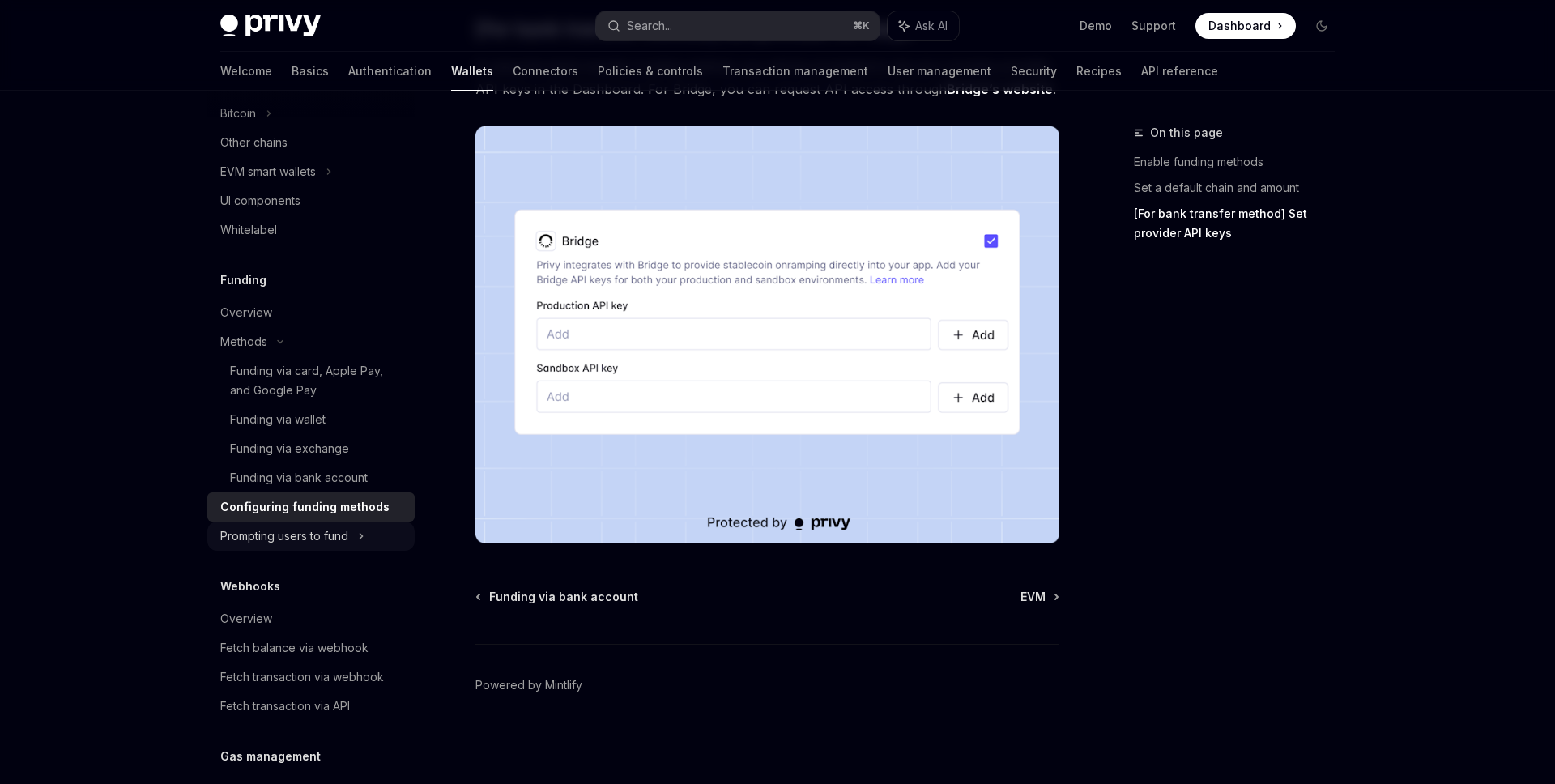
click at [354, 535] on div "Prompting users to fund" at bounding box center [311, 536] width 207 height 29
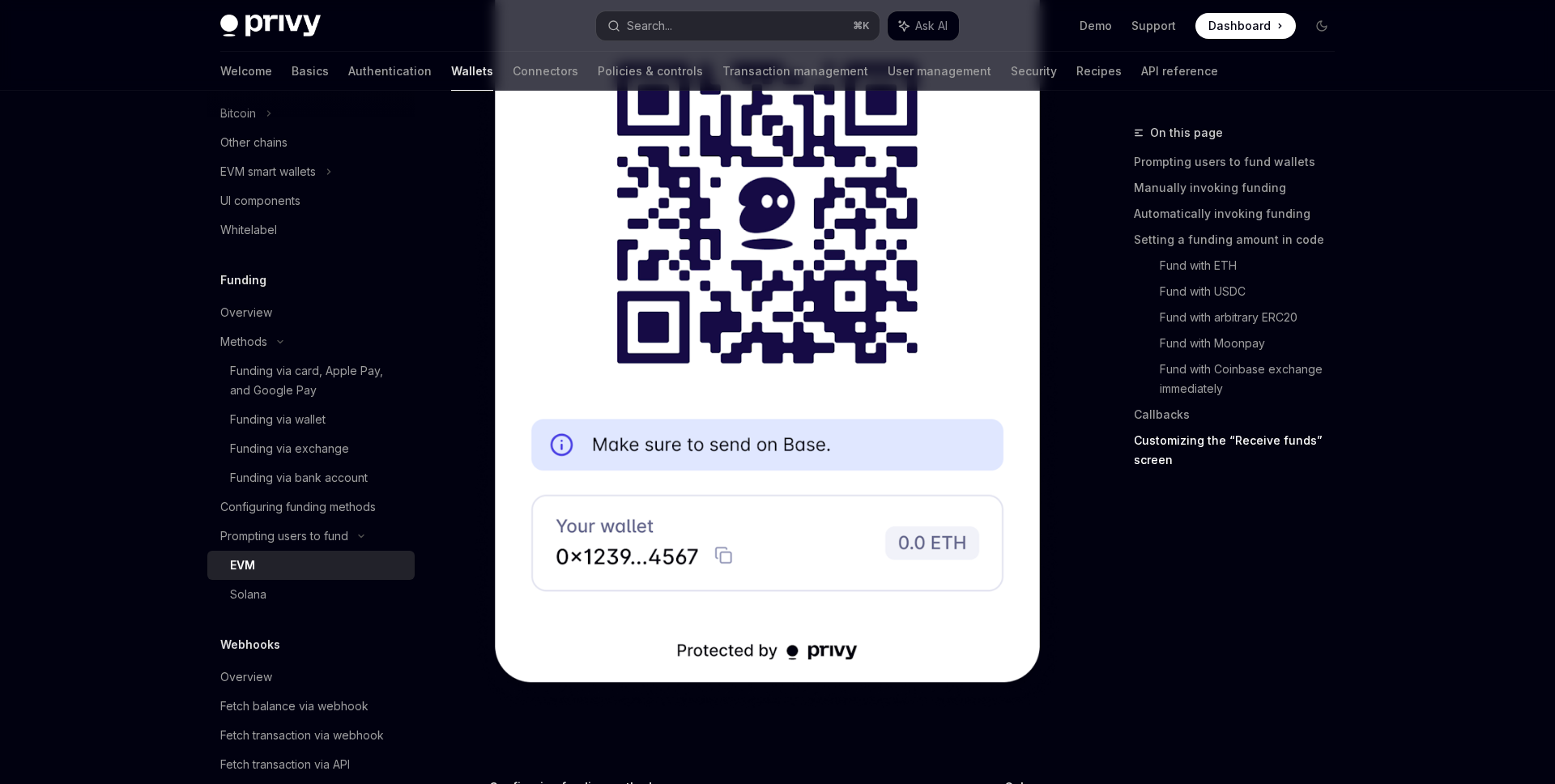
scroll to position [5101, 0]
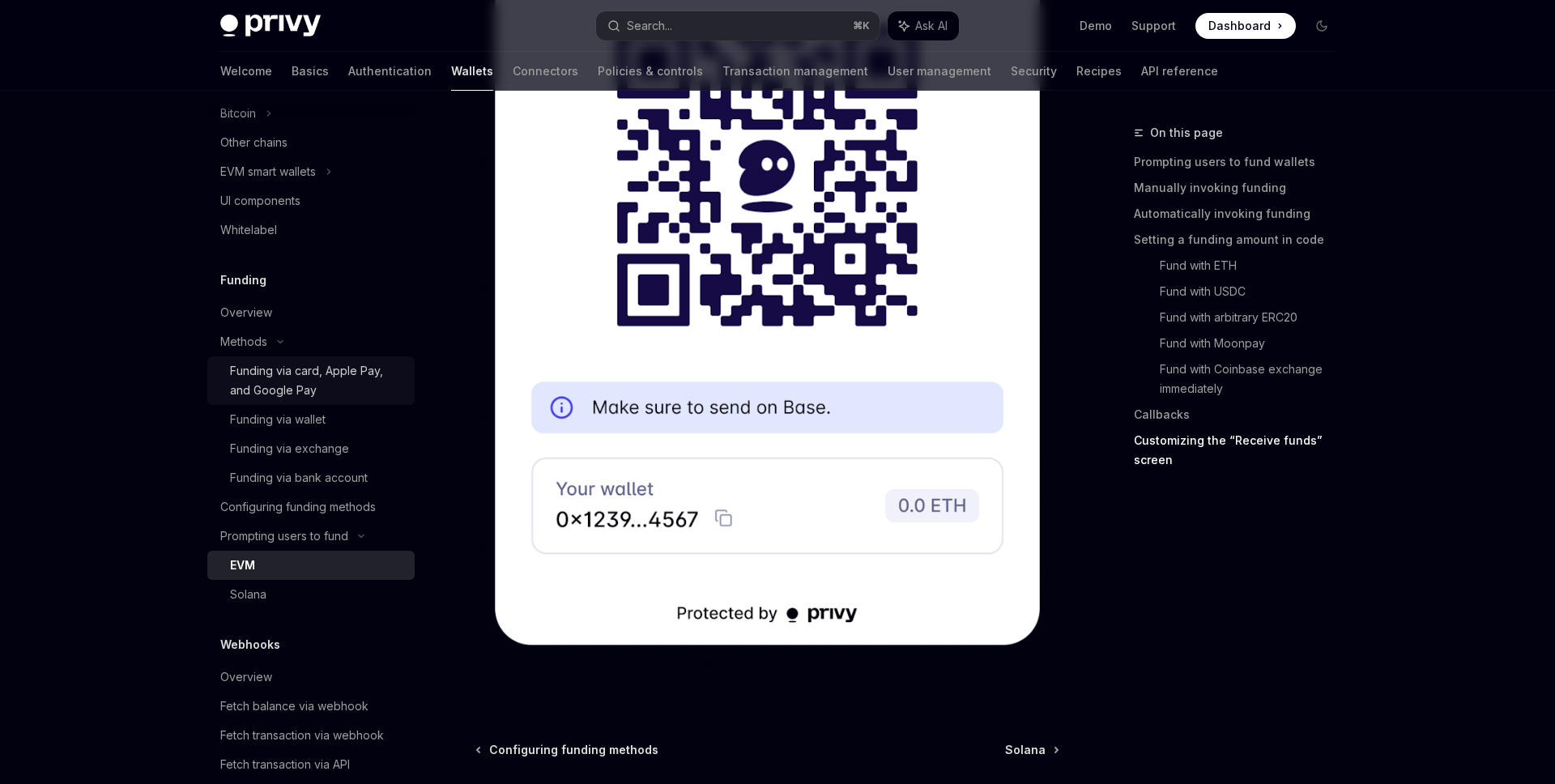
click at [337, 375] on div "Funding via card, Apple Pay, and Google Pay" at bounding box center [317, 381] width 175 height 39
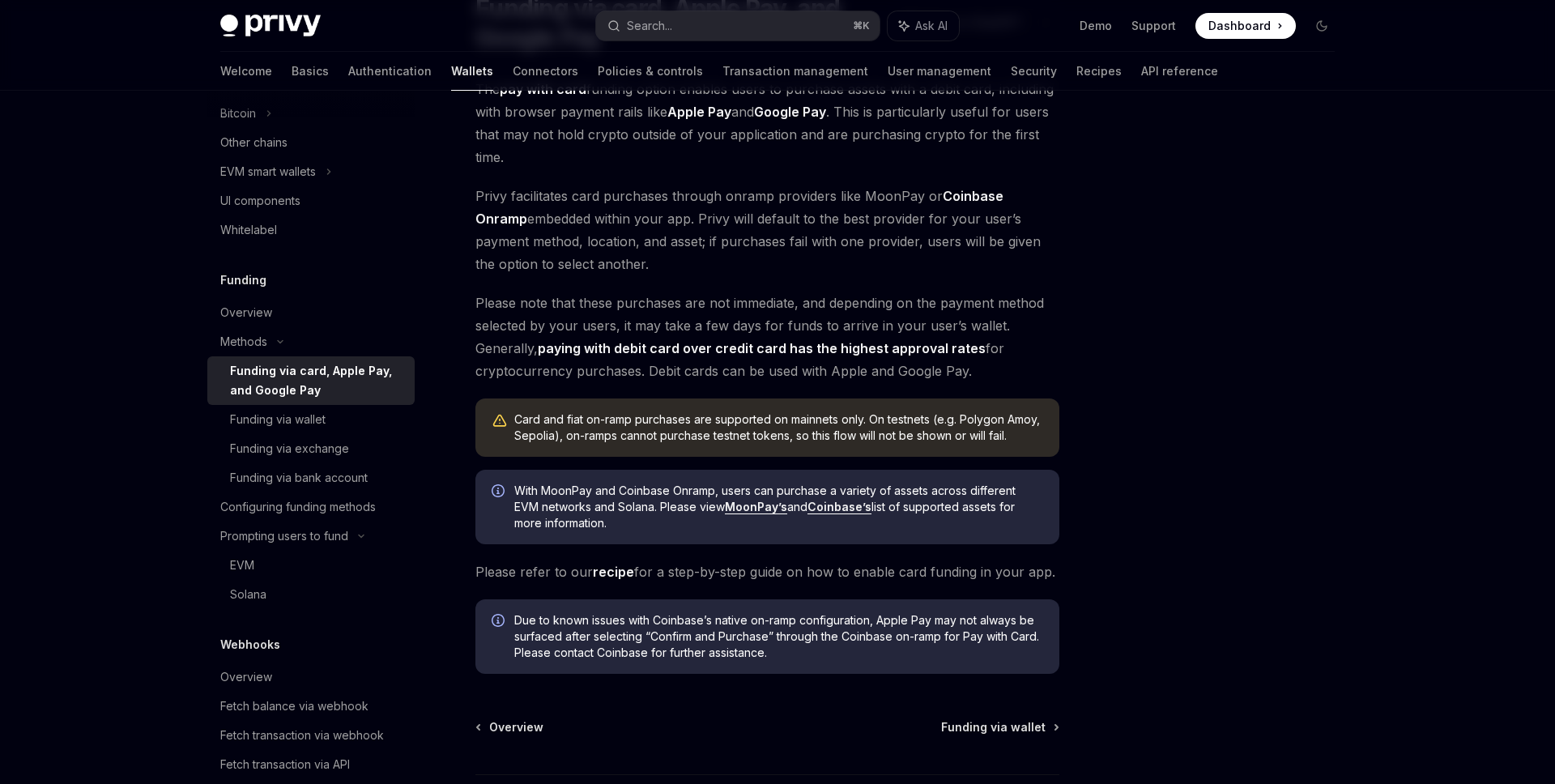
scroll to position [286, 0]
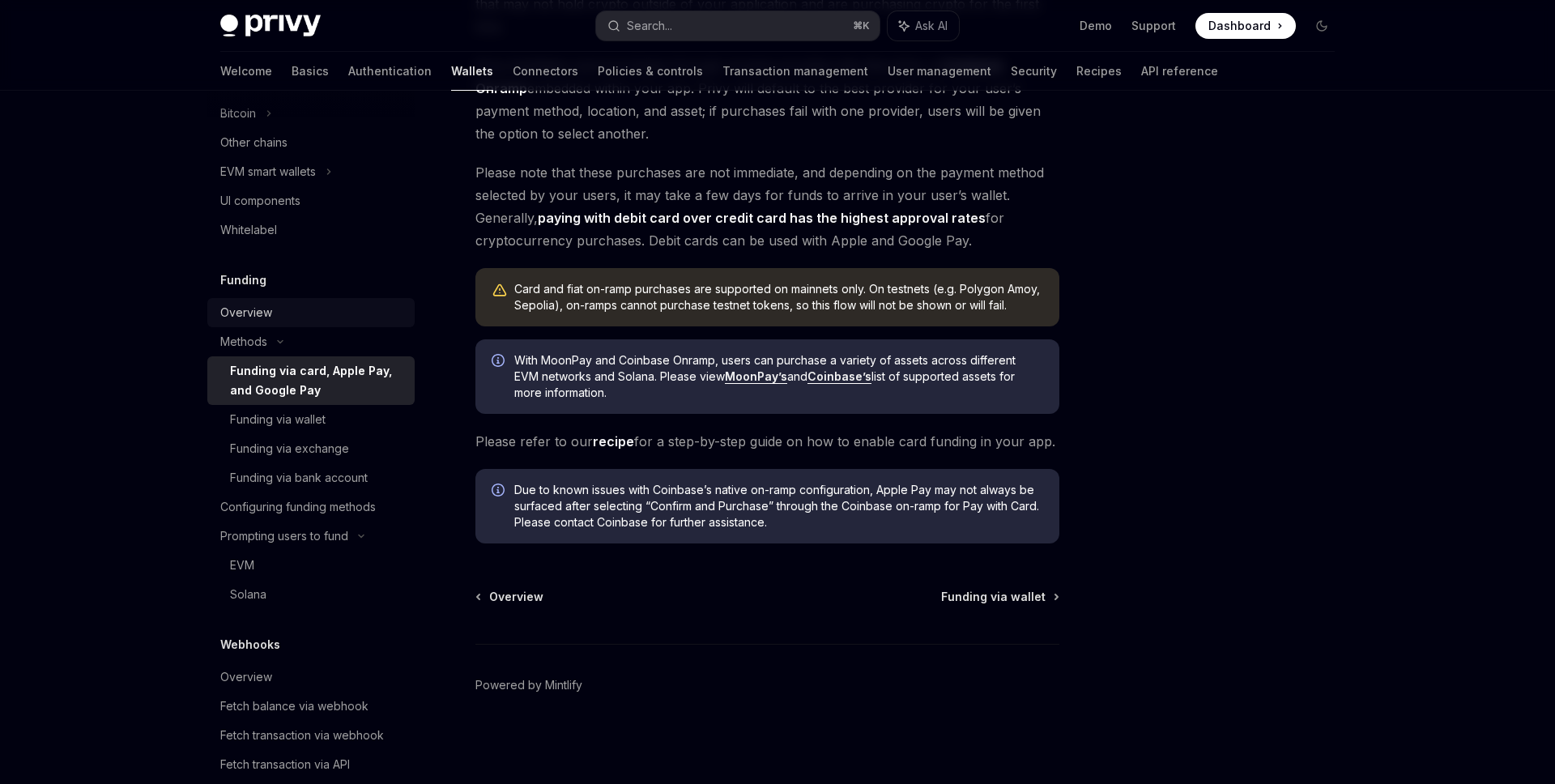
click at [277, 310] on div "Overview" at bounding box center [312, 312] width 185 height 19
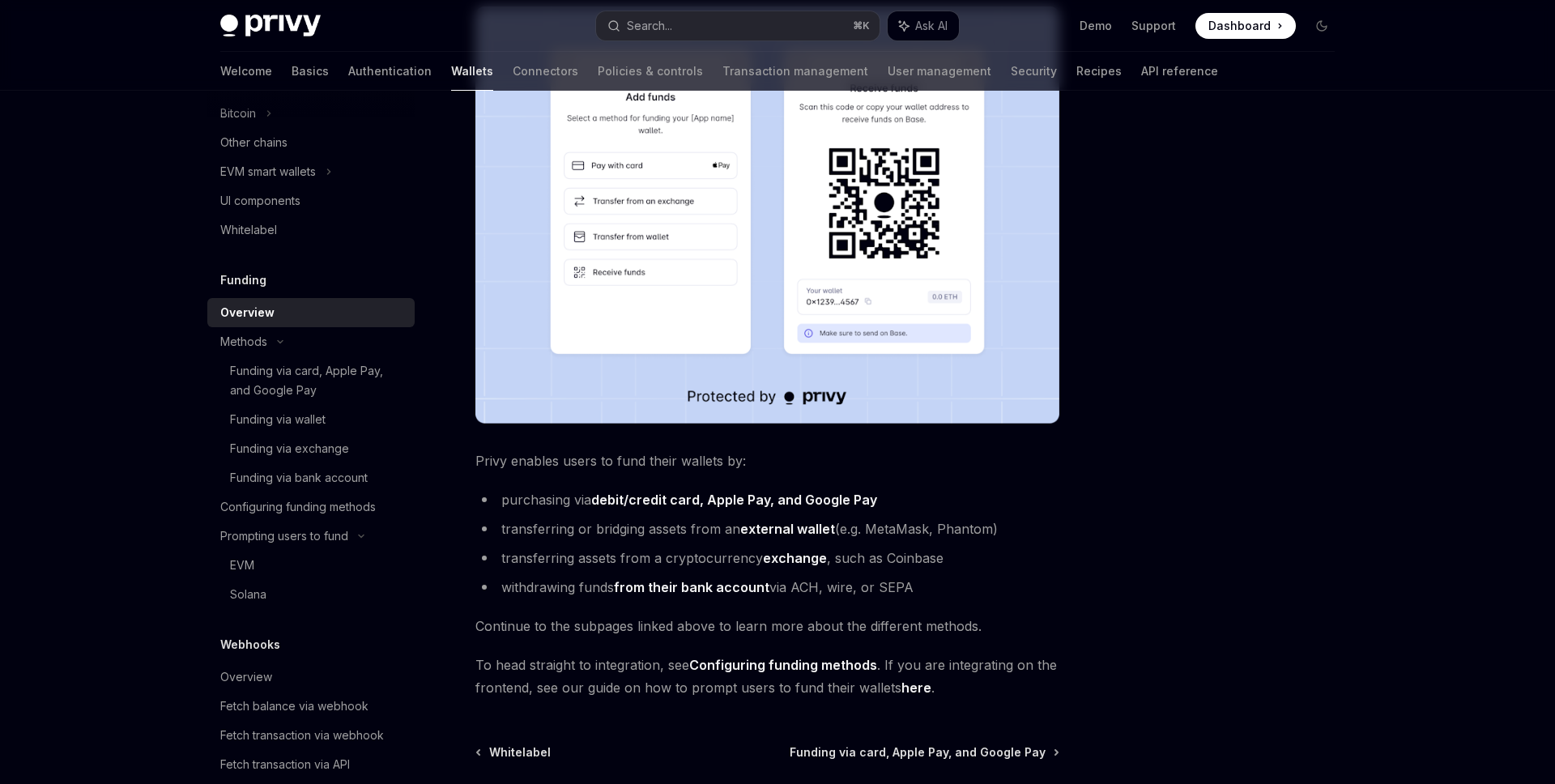
scroll to position [365, 0]
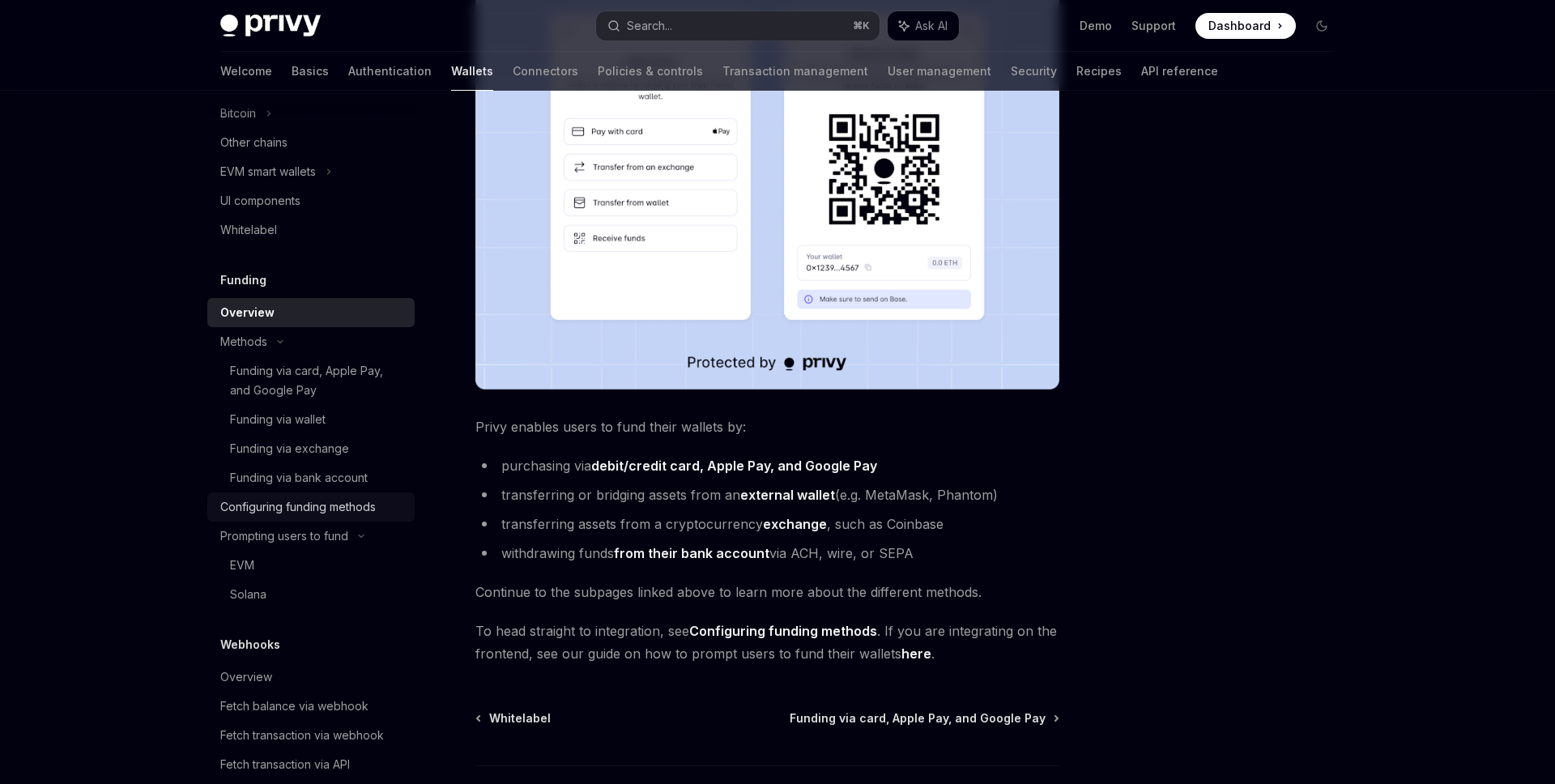
click at [305, 512] on div "Configuring funding methods" at bounding box center [298, 507] width 155 height 19
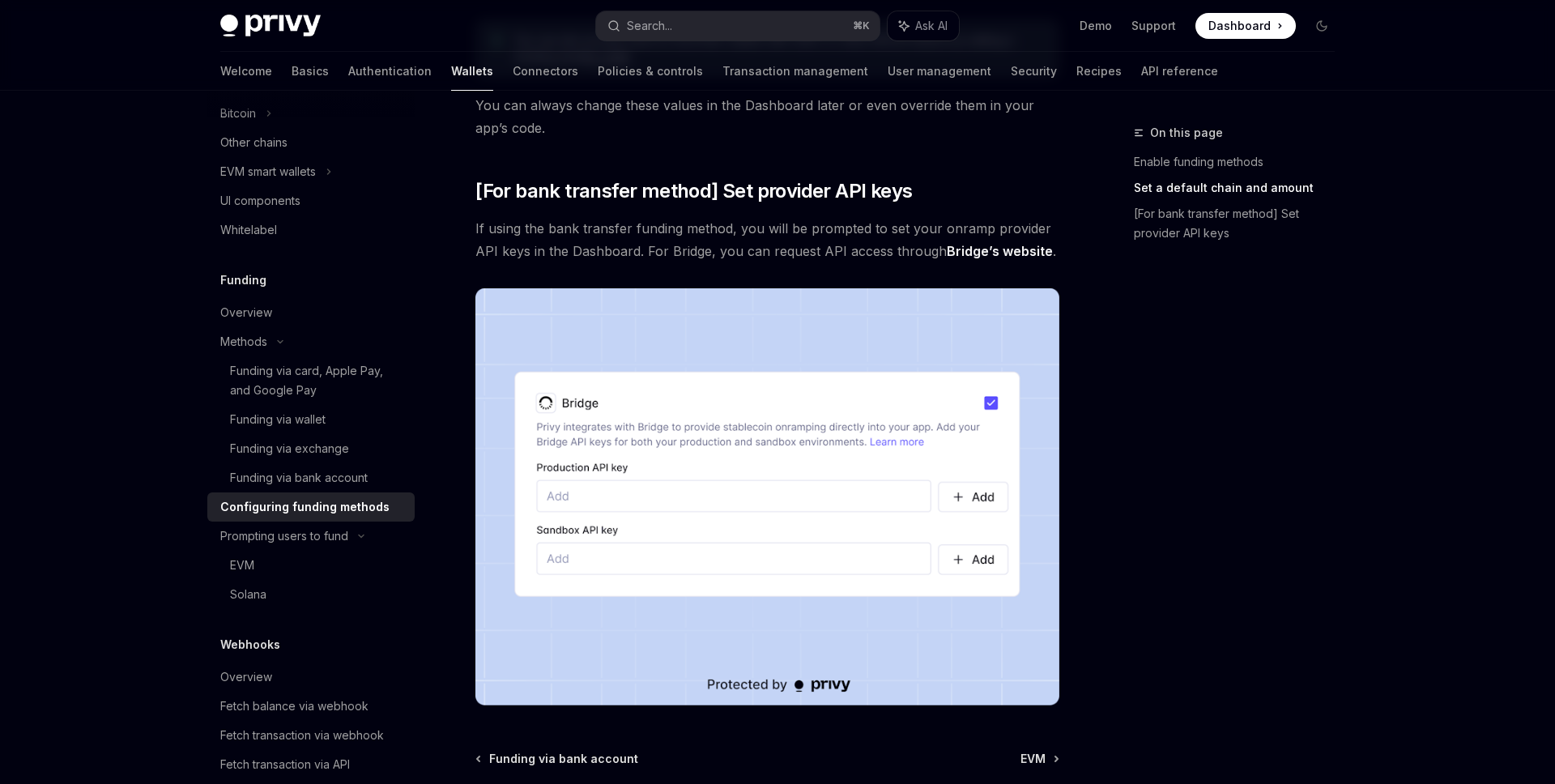
scroll to position [1454, 0]
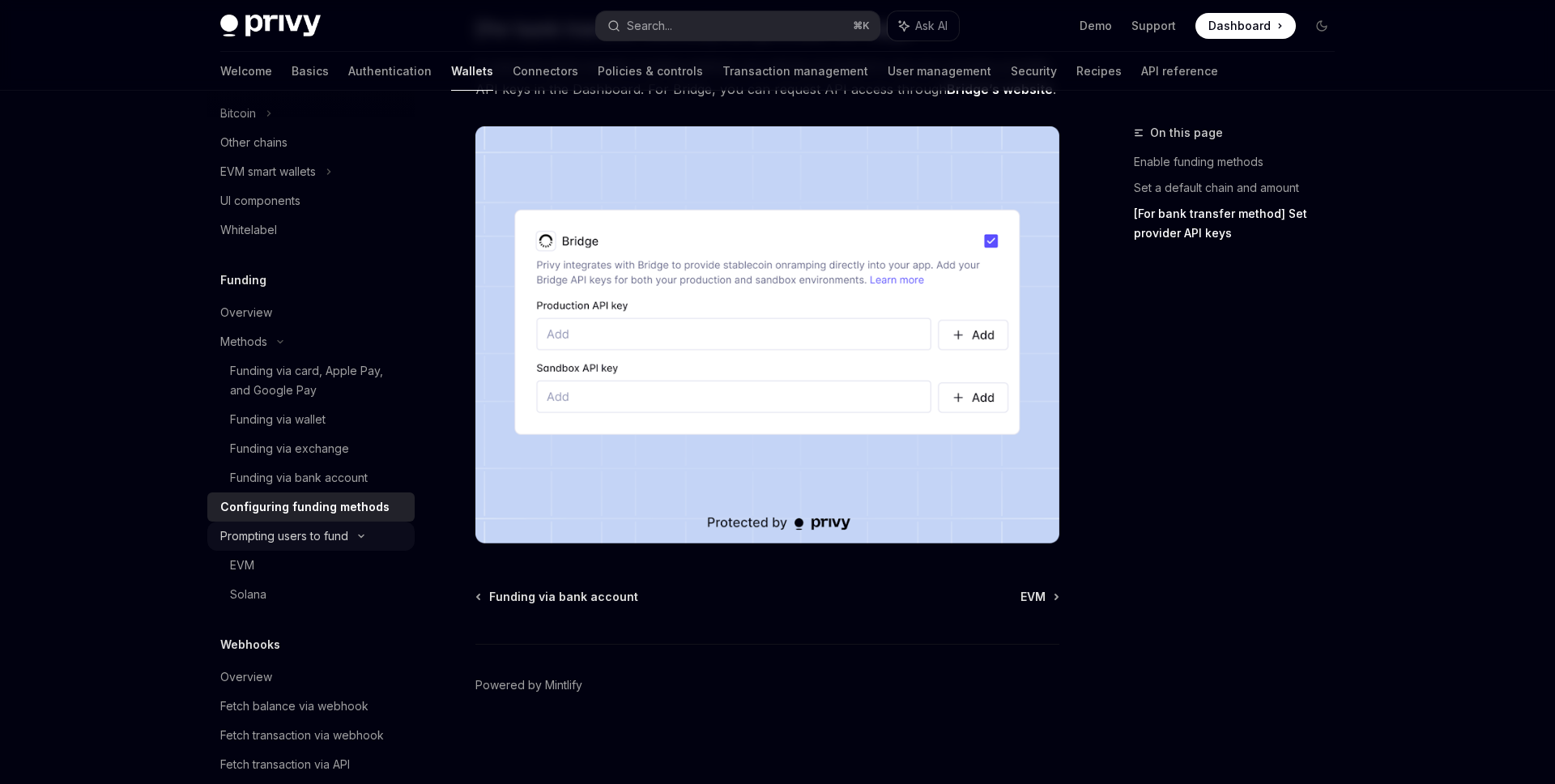
click at [366, 535] on icon at bounding box center [361, 536] width 19 height 7
click at [366, 535] on div "Prompting users to fund" at bounding box center [311, 536] width 207 height 29
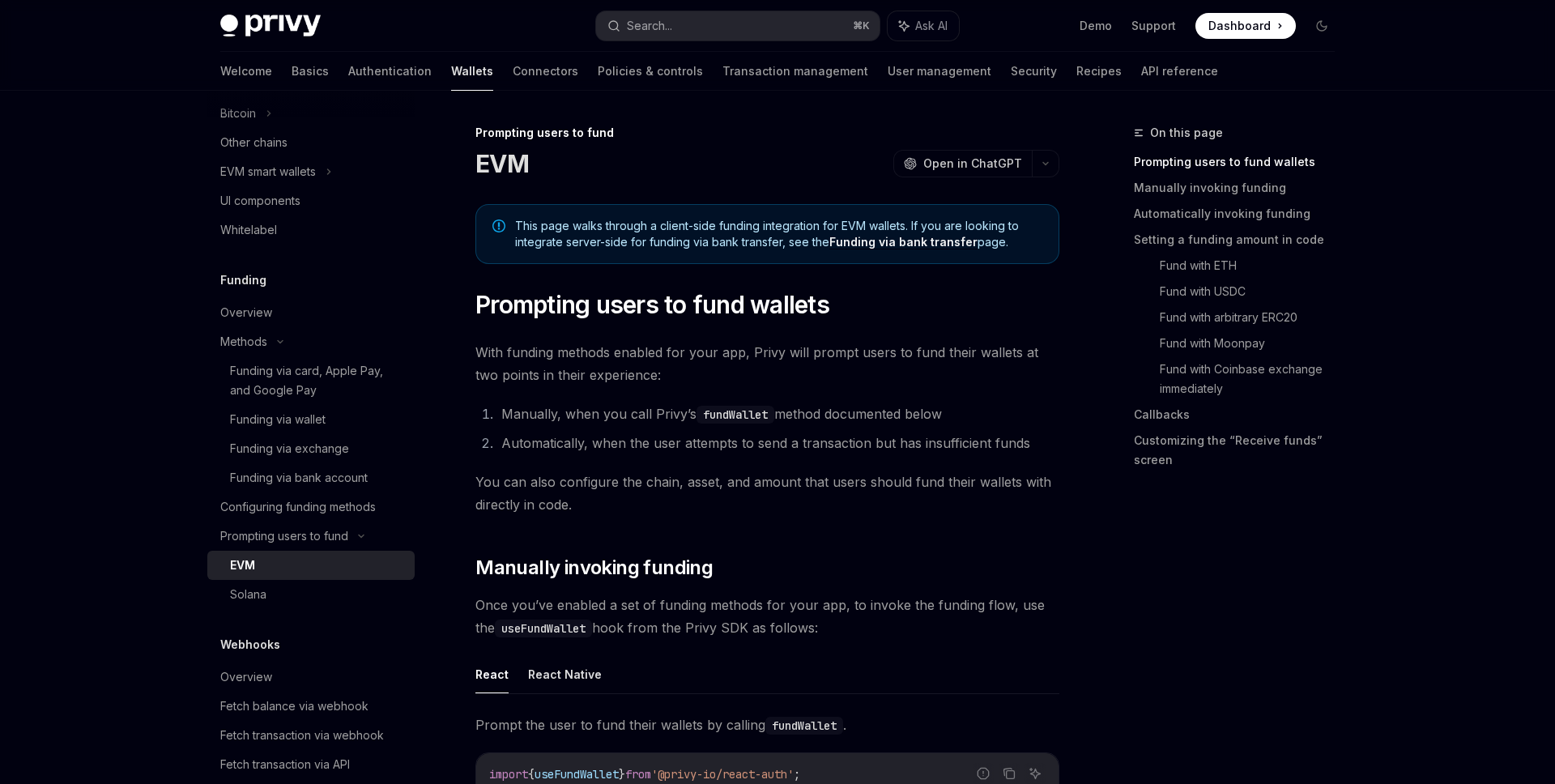
click at [312, 572] on div "EVM" at bounding box center [317, 564] width 175 height 19
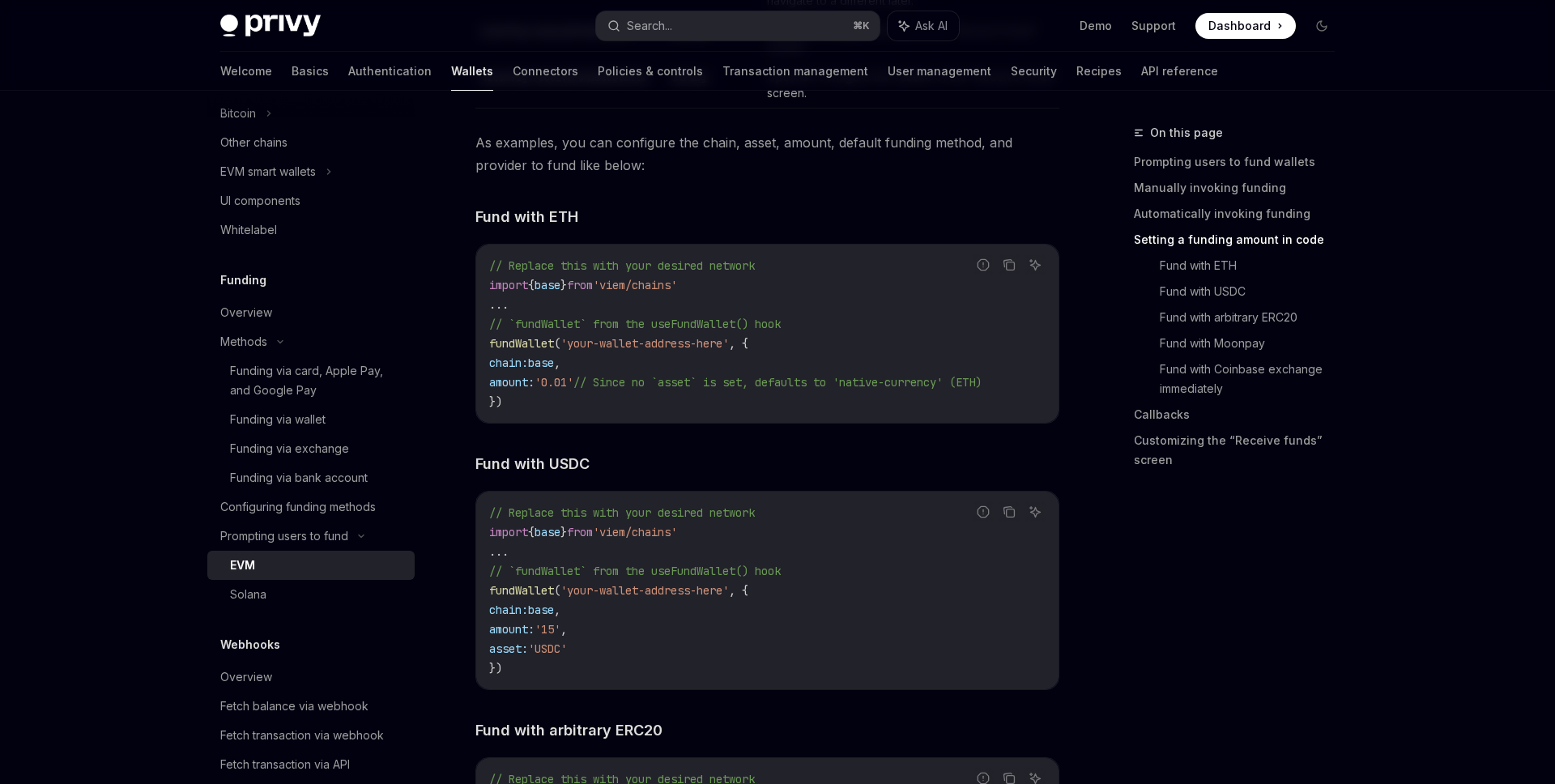
scroll to position [2348, 0]
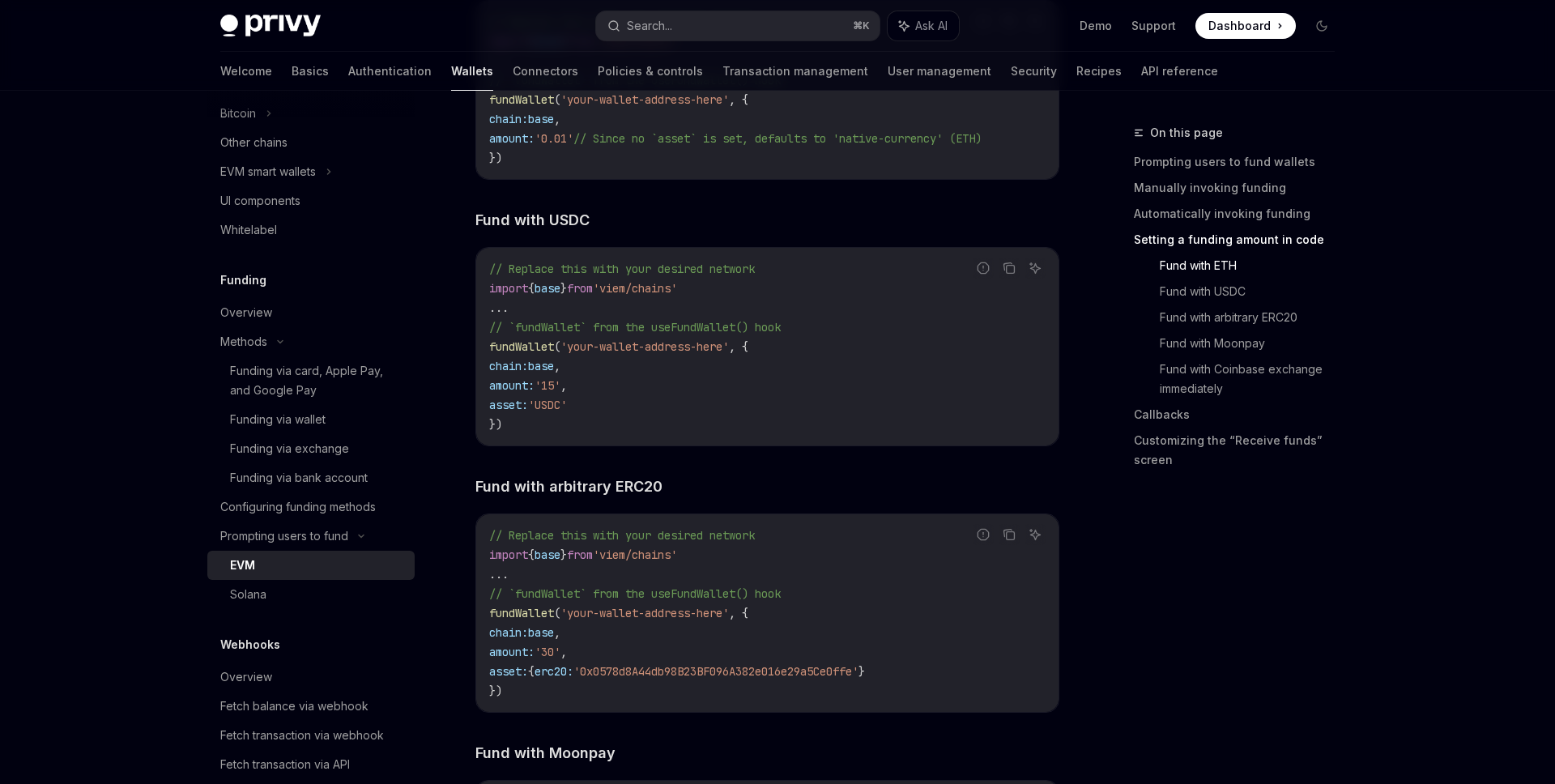
drag, startPoint x: 716, startPoint y: 288, endPoint x: 484, endPoint y: 286, distance: 232.0
click at [484, 286] on div "// Replace this with your desired network import { base } from 'viem/chains' ..…" at bounding box center [767, 346] width 582 height 198
copy span "import { base } from 'viem/chains'"
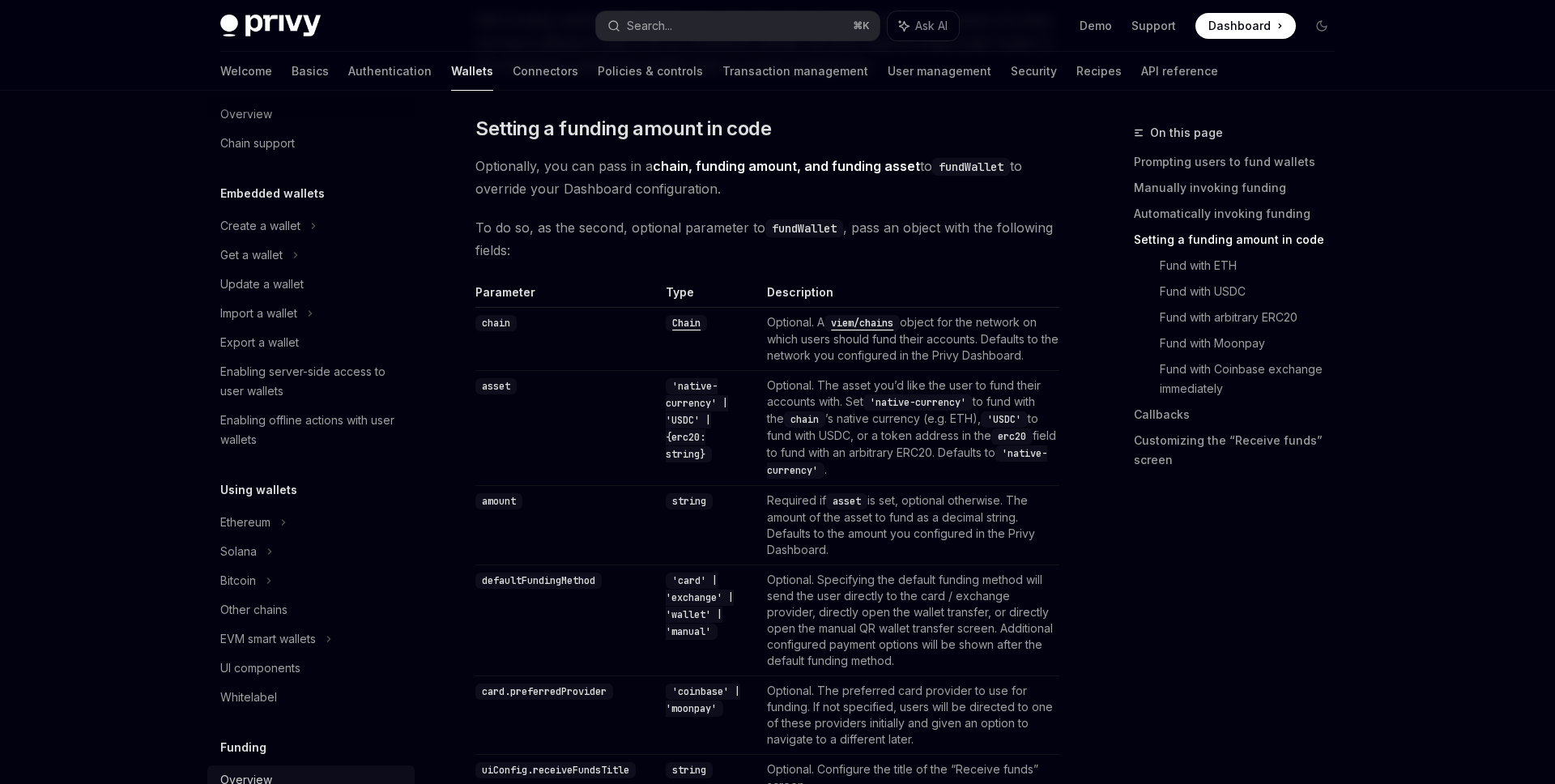
scroll to position [23, 0]
click at [301, 335] on div "Export a wallet" at bounding box center [312, 344] width 185 height 19
type textarea "*"
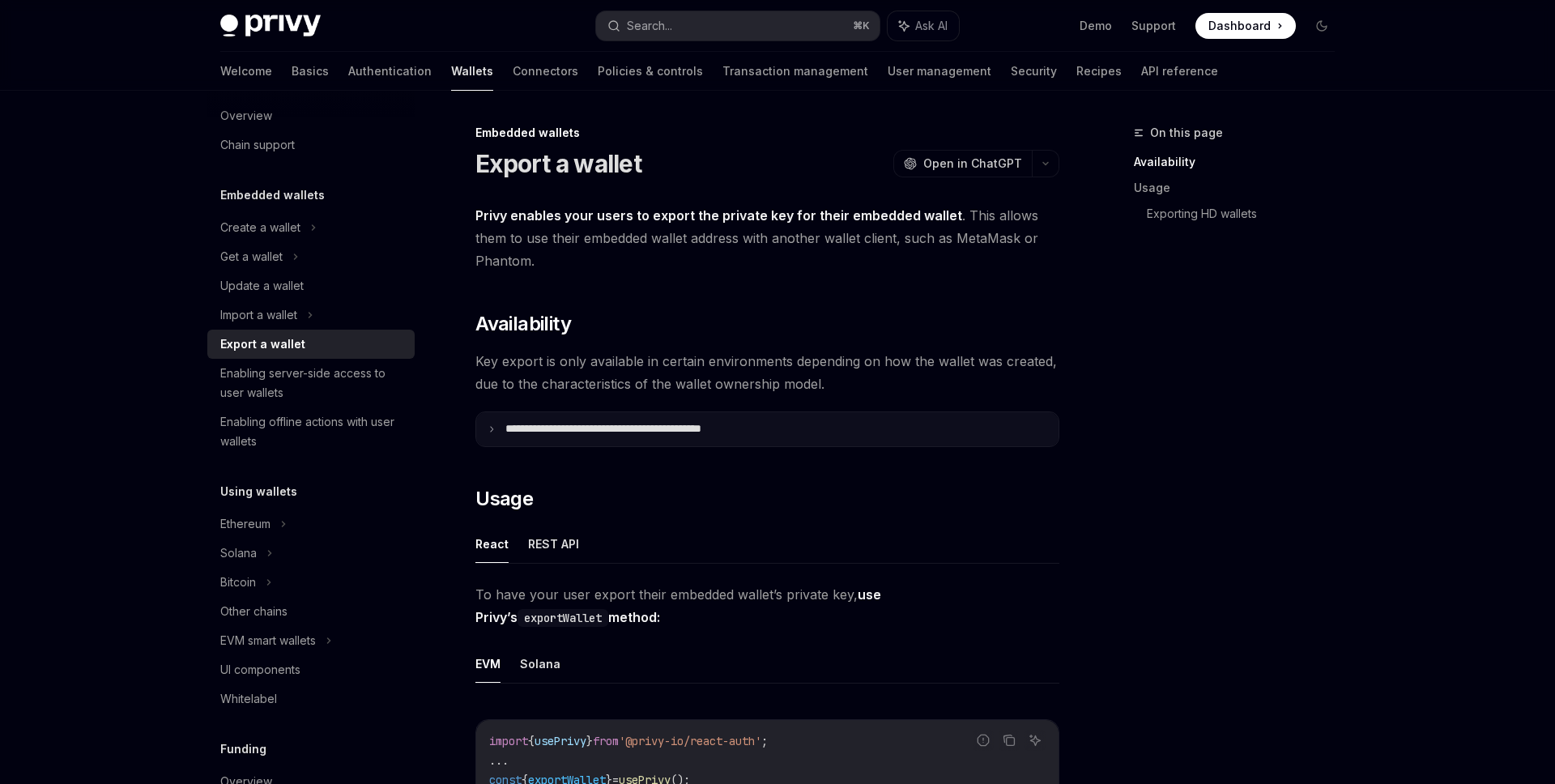
click at [689, 418] on summary "**********" at bounding box center [767, 429] width 582 height 34
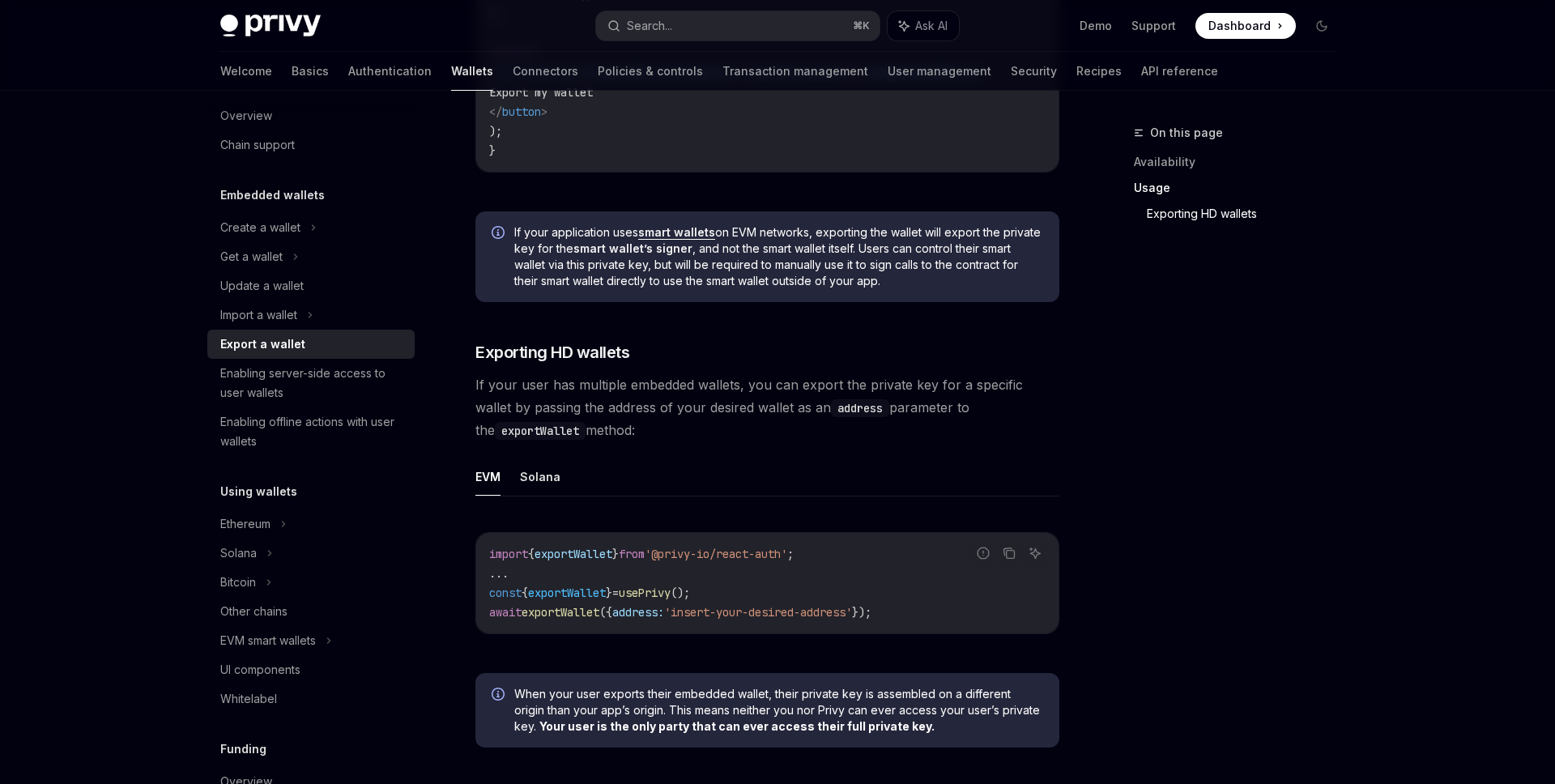
scroll to position [1771, 0]
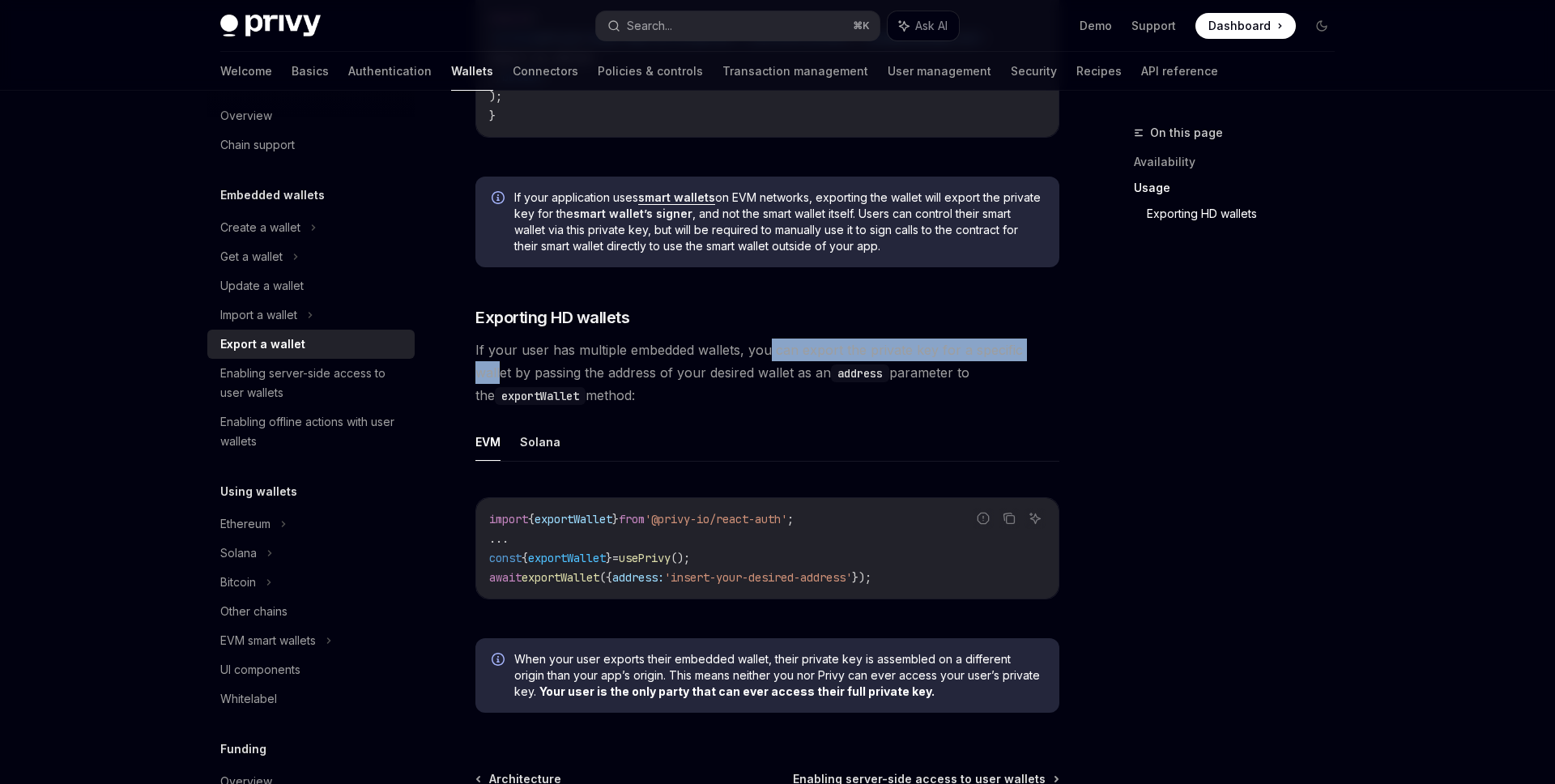
drag, startPoint x: 796, startPoint y: 358, endPoint x: 1079, endPoint y: 358, distance: 283.0
drag, startPoint x: 565, startPoint y: 380, endPoint x: 973, endPoint y: 380, distance: 408.0
click at [971, 380] on span "If your user has multiple embedded wallets, you can export the private key for …" at bounding box center [767, 372] width 584 height 68
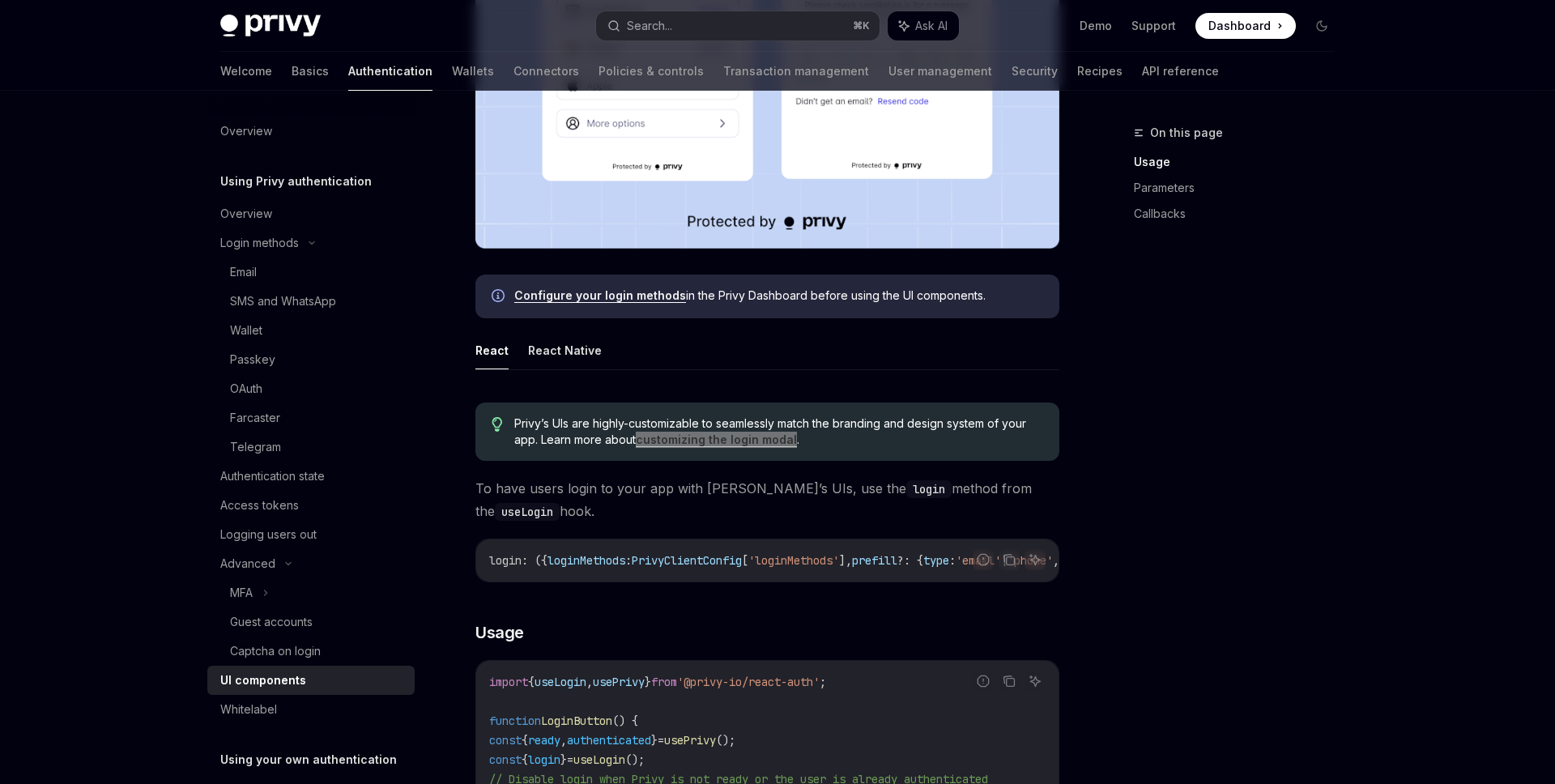
scroll to position [114, 0]
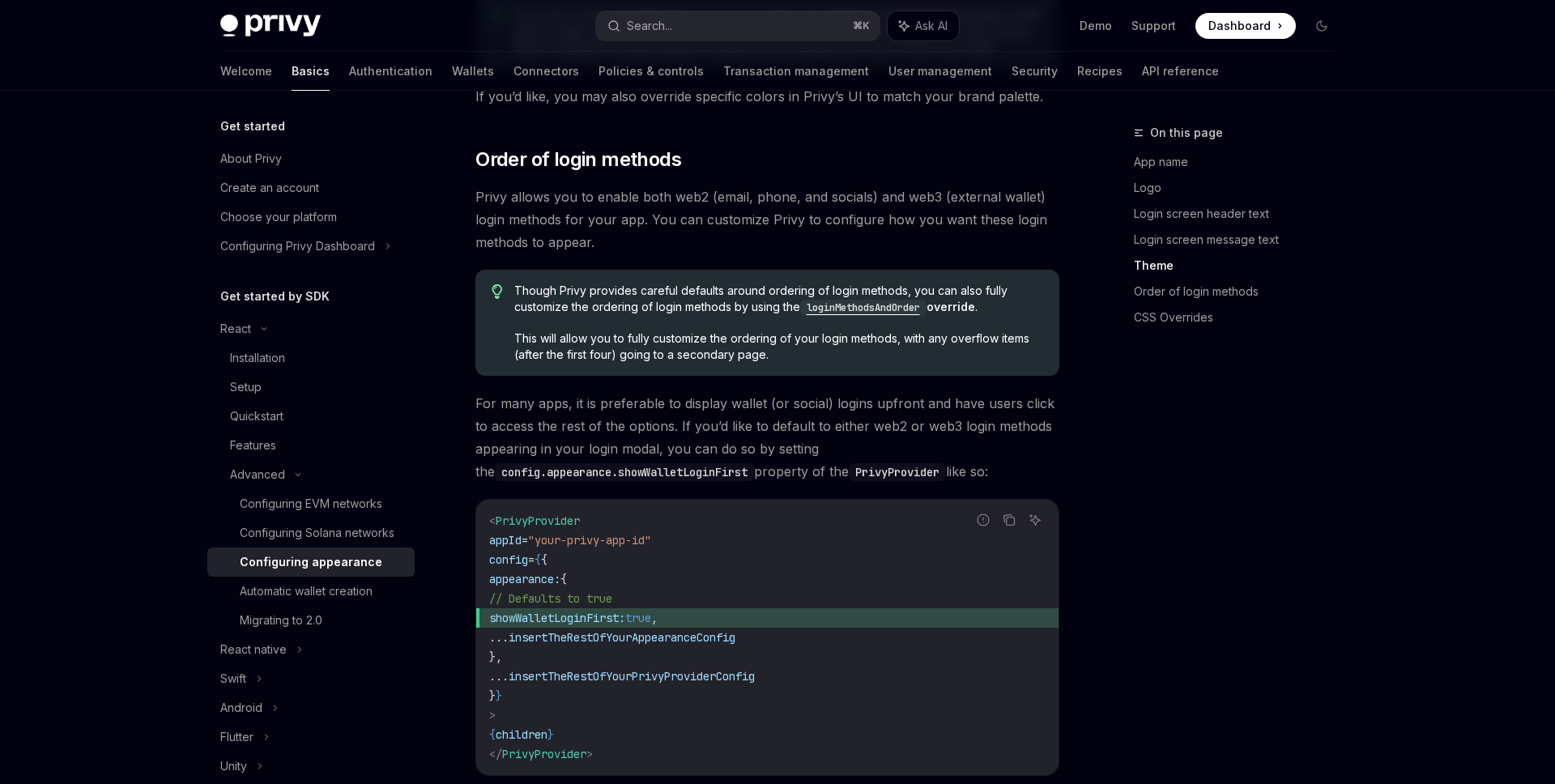
scroll to position [3072, 0]
